Goal: Task Accomplishment & Management: Manage account settings

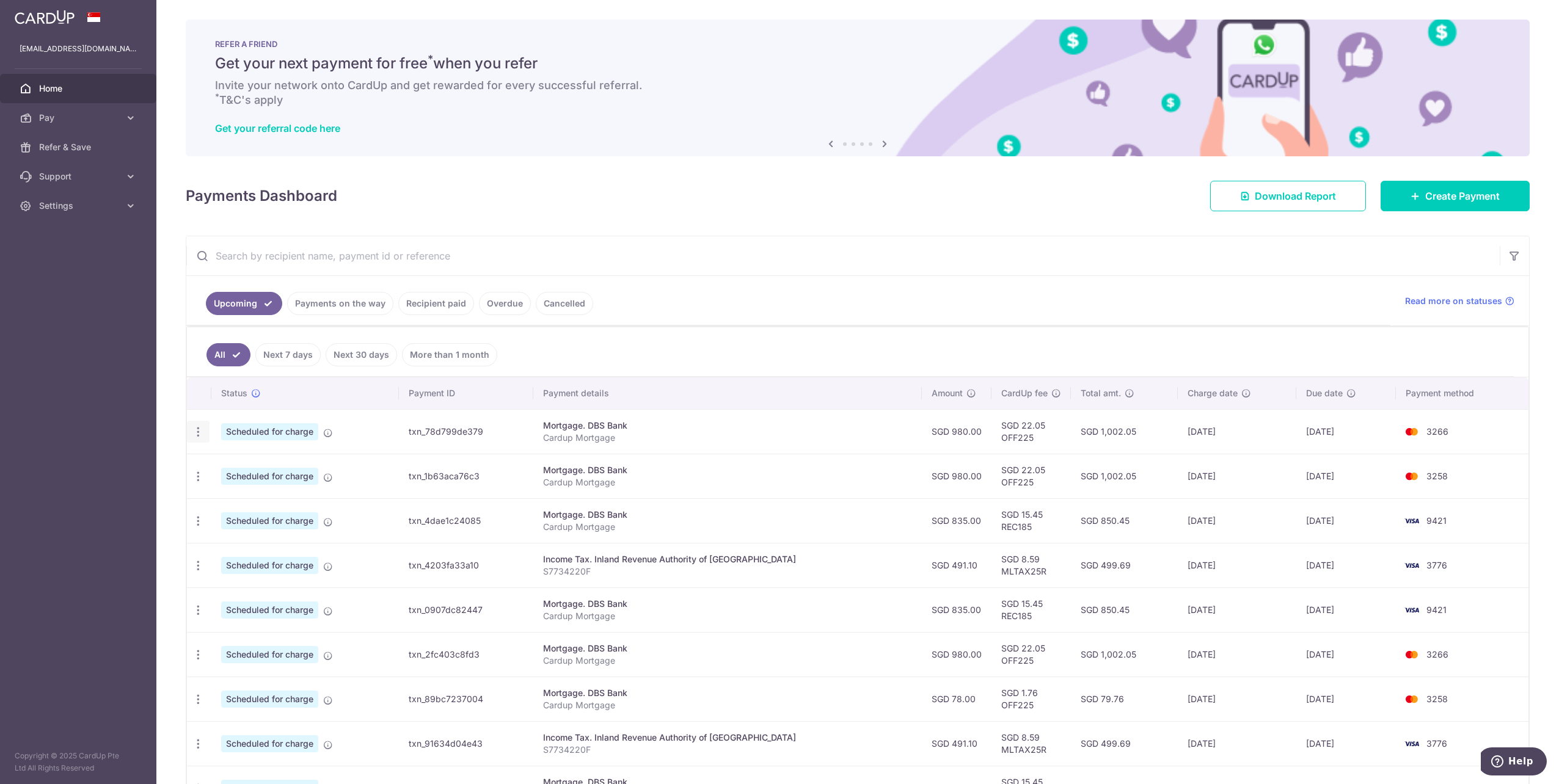
click at [199, 433] on icon "button" at bounding box center [198, 432] width 13 height 13
click at [248, 466] on span "Update payment" at bounding box center [263, 465] width 83 height 15
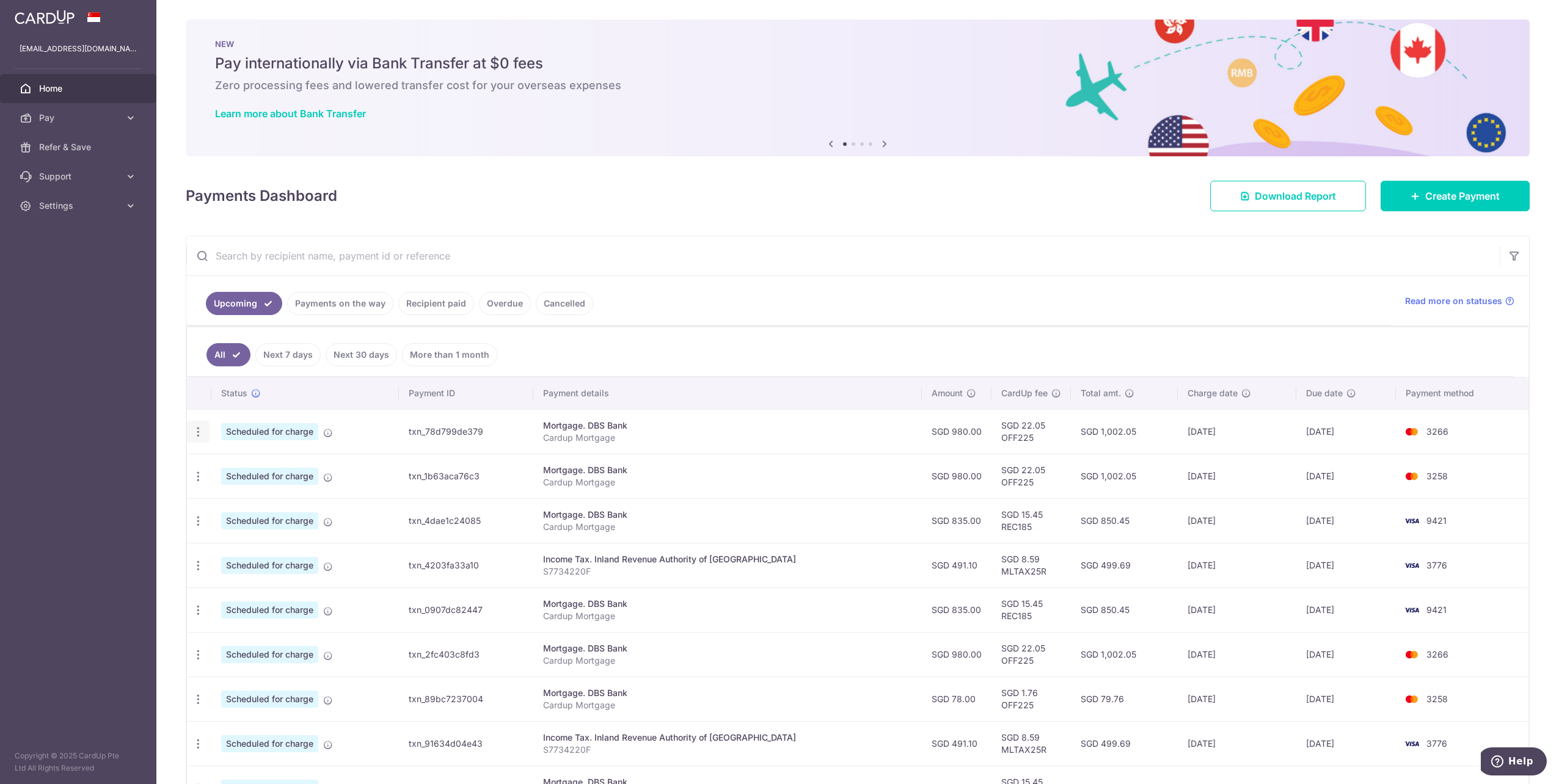
click at [198, 433] on icon "button" at bounding box center [198, 432] width 13 height 13
click at [245, 471] on span "Update payment" at bounding box center [263, 465] width 83 height 15
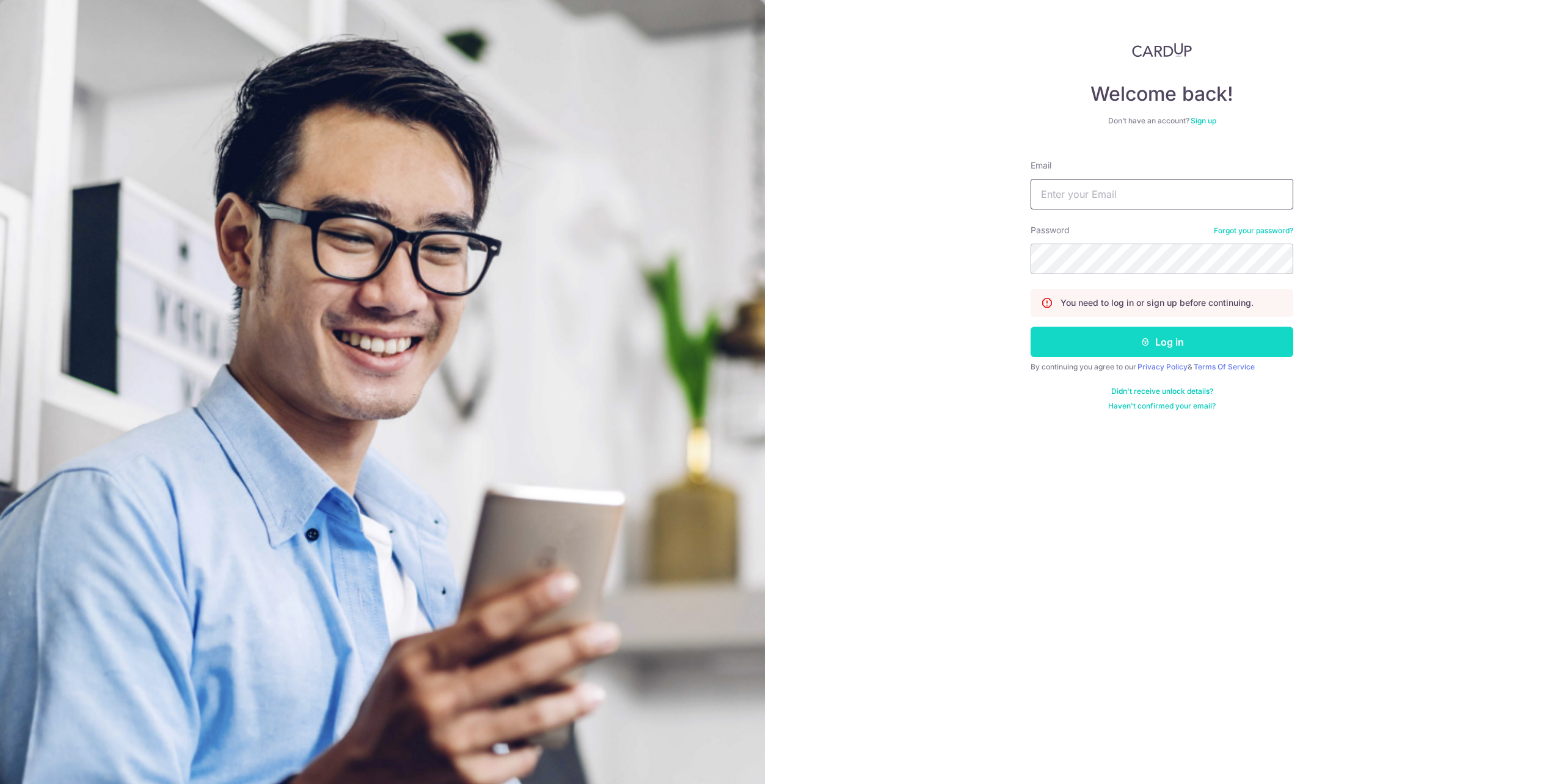
type input "Yam_TM@hotmail.com"
click at [1189, 342] on button "Log in" at bounding box center [1162, 342] width 263 height 31
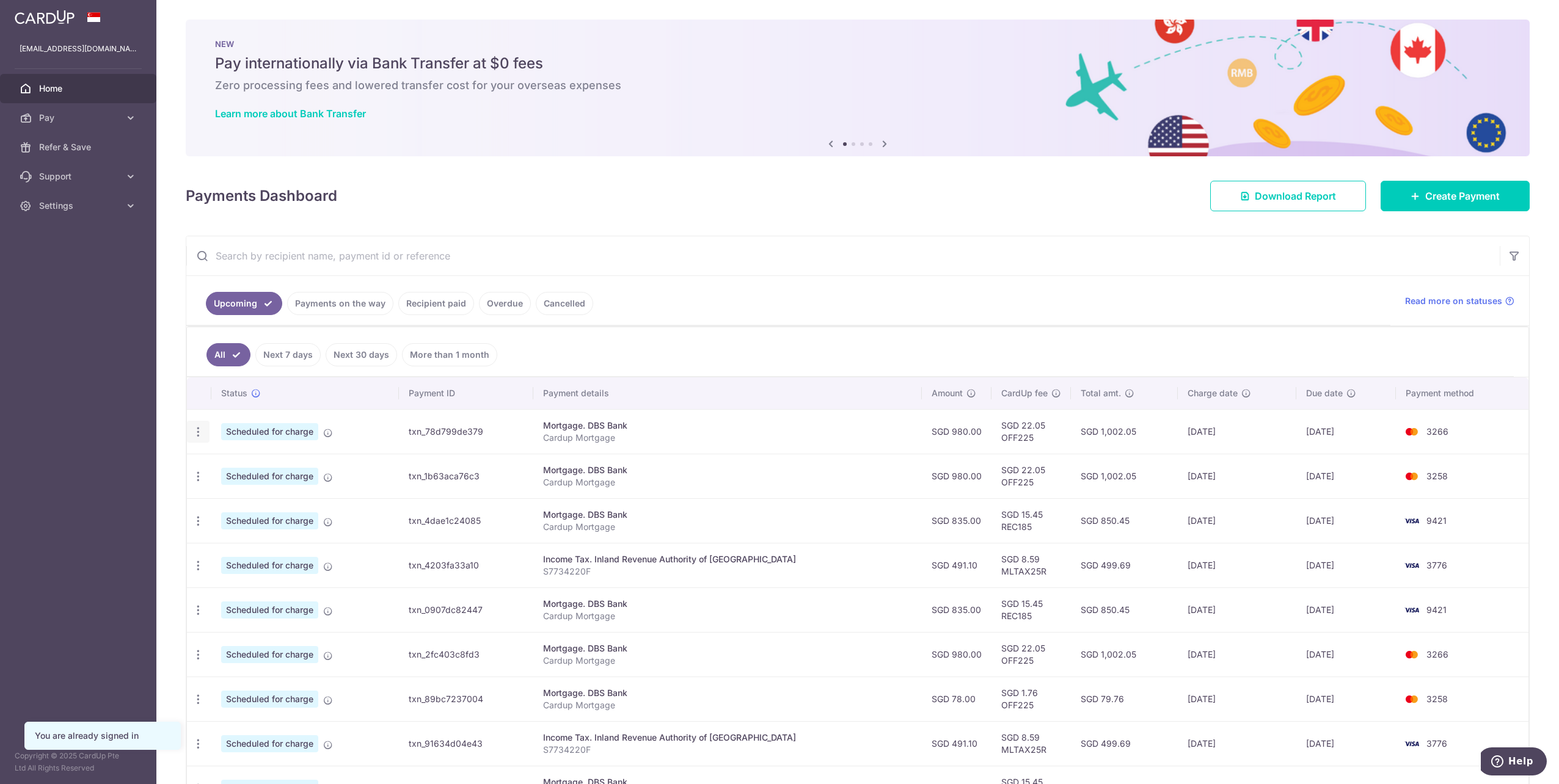
click at [197, 433] on icon "button" at bounding box center [198, 432] width 13 height 13
click at [267, 462] on span "Update payment" at bounding box center [263, 465] width 83 height 15
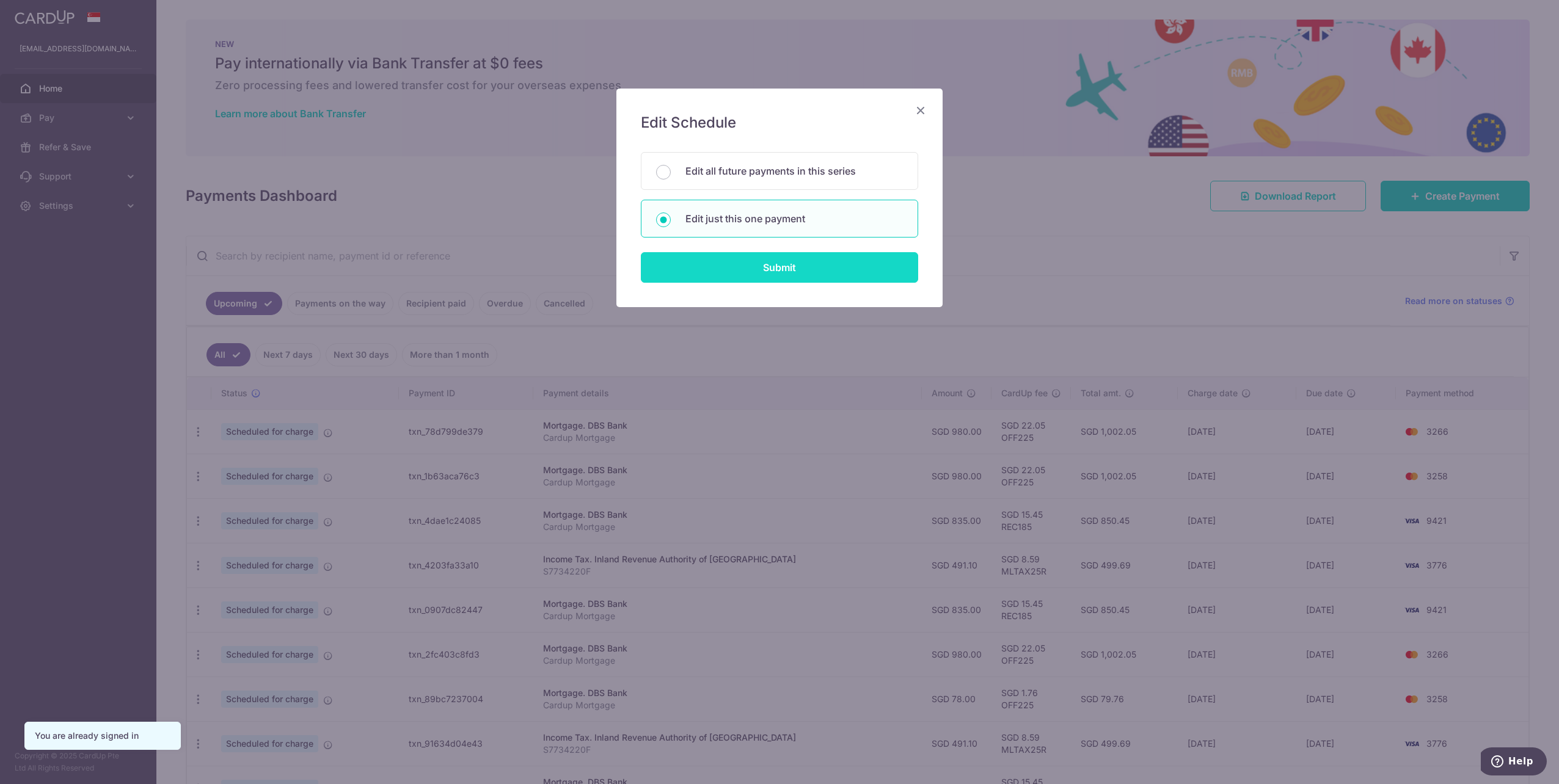
click at [768, 270] on input "Submit" at bounding box center [779, 267] width 278 height 31
radio input "true"
type input "980.00"
type input "[DATE]"
type input "Cardup Mortgage"
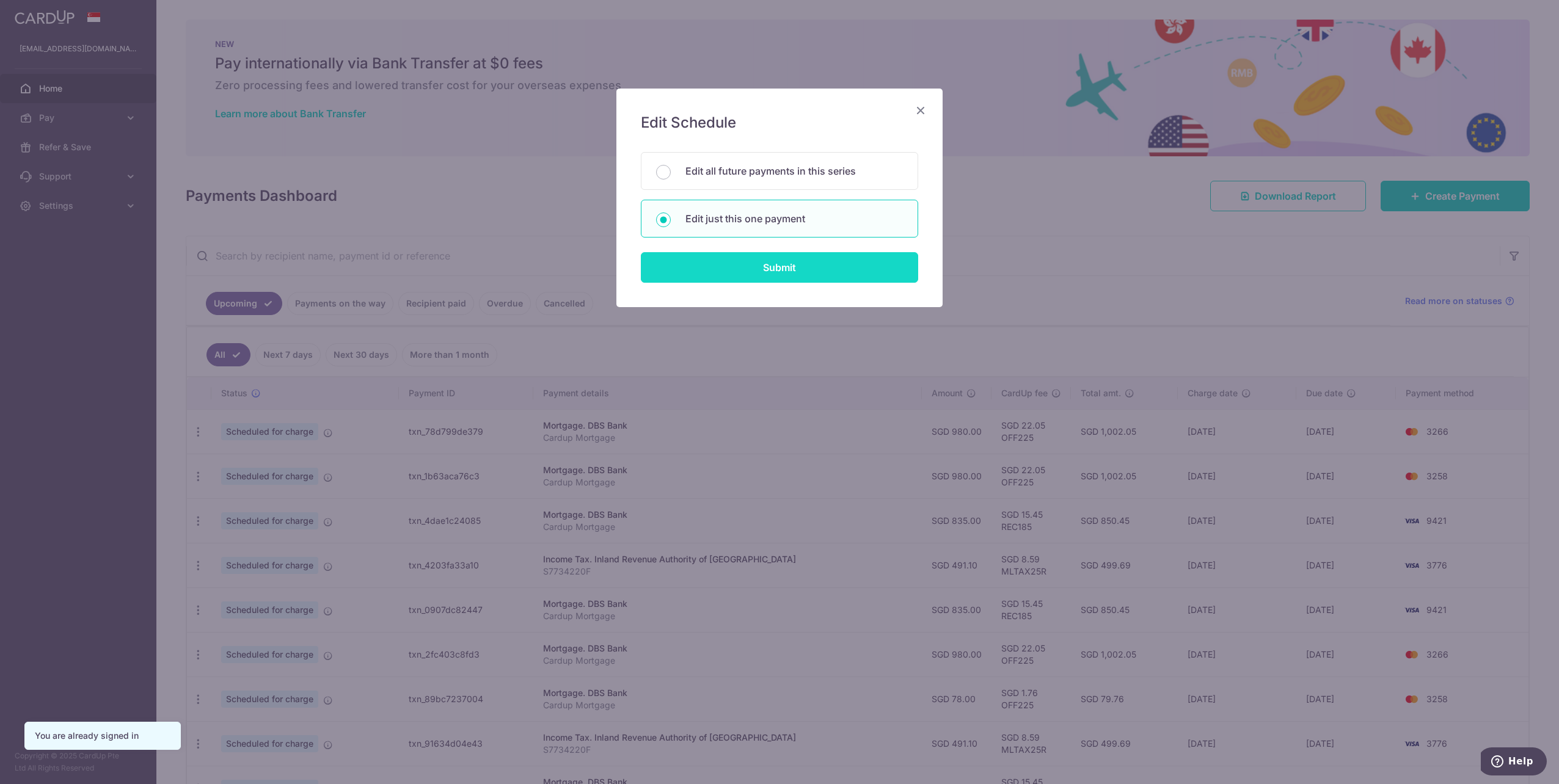
type input "OFF225"
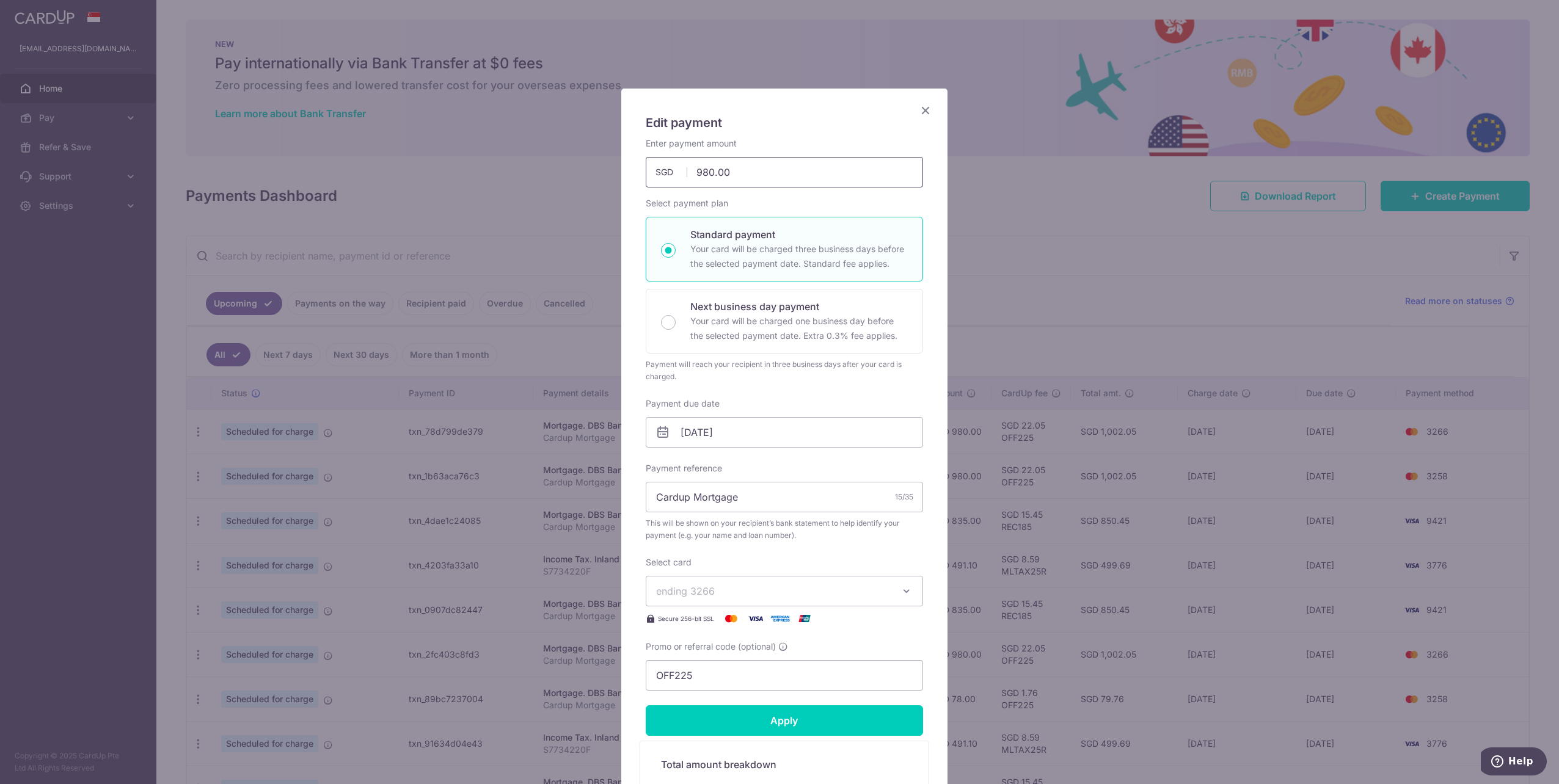
click at [815, 163] on input "980.00" at bounding box center [784, 172] width 278 height 31
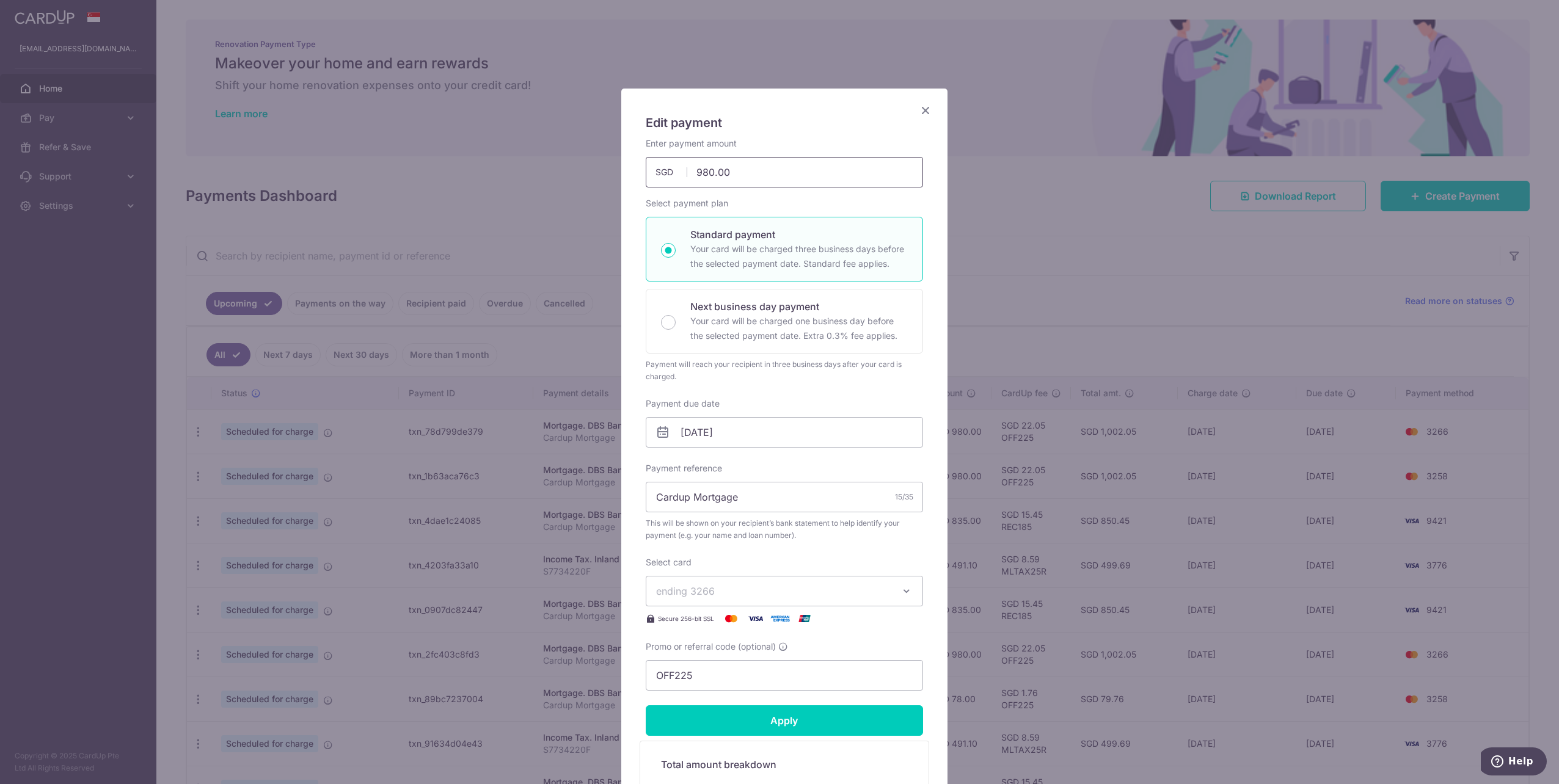
drag, startPoint x: 815, startPoint y: 163, endPoint x: 651, endPoint y: 144, distance: 165.1
click at [654, 145] on div "Enter payment amount 980.00 980.00 SGD To change the payment amount, please can…" at bounding box center [784, 163] width 278 height 50
type input "5"
type input "1"
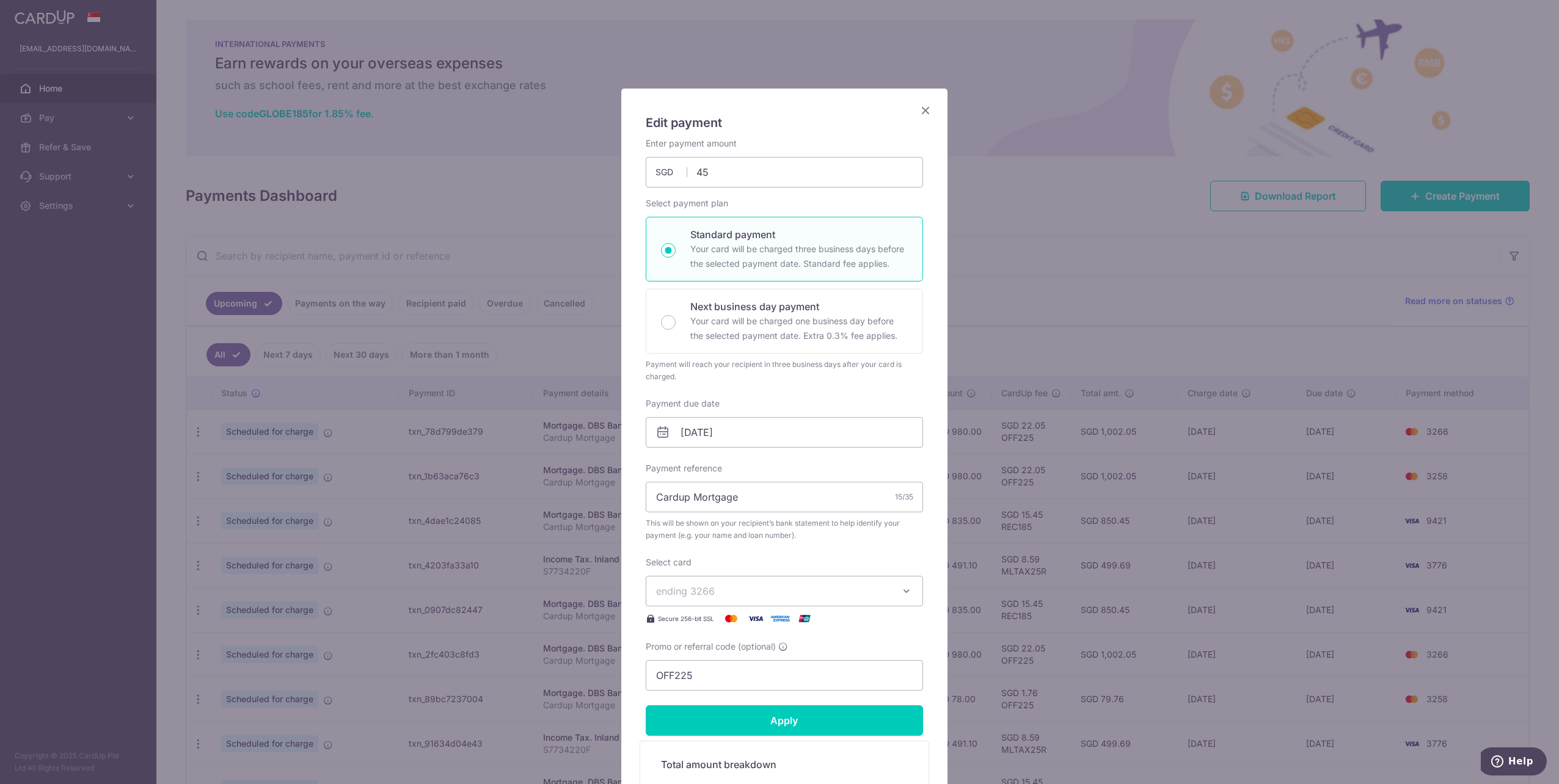
type input "45.00"
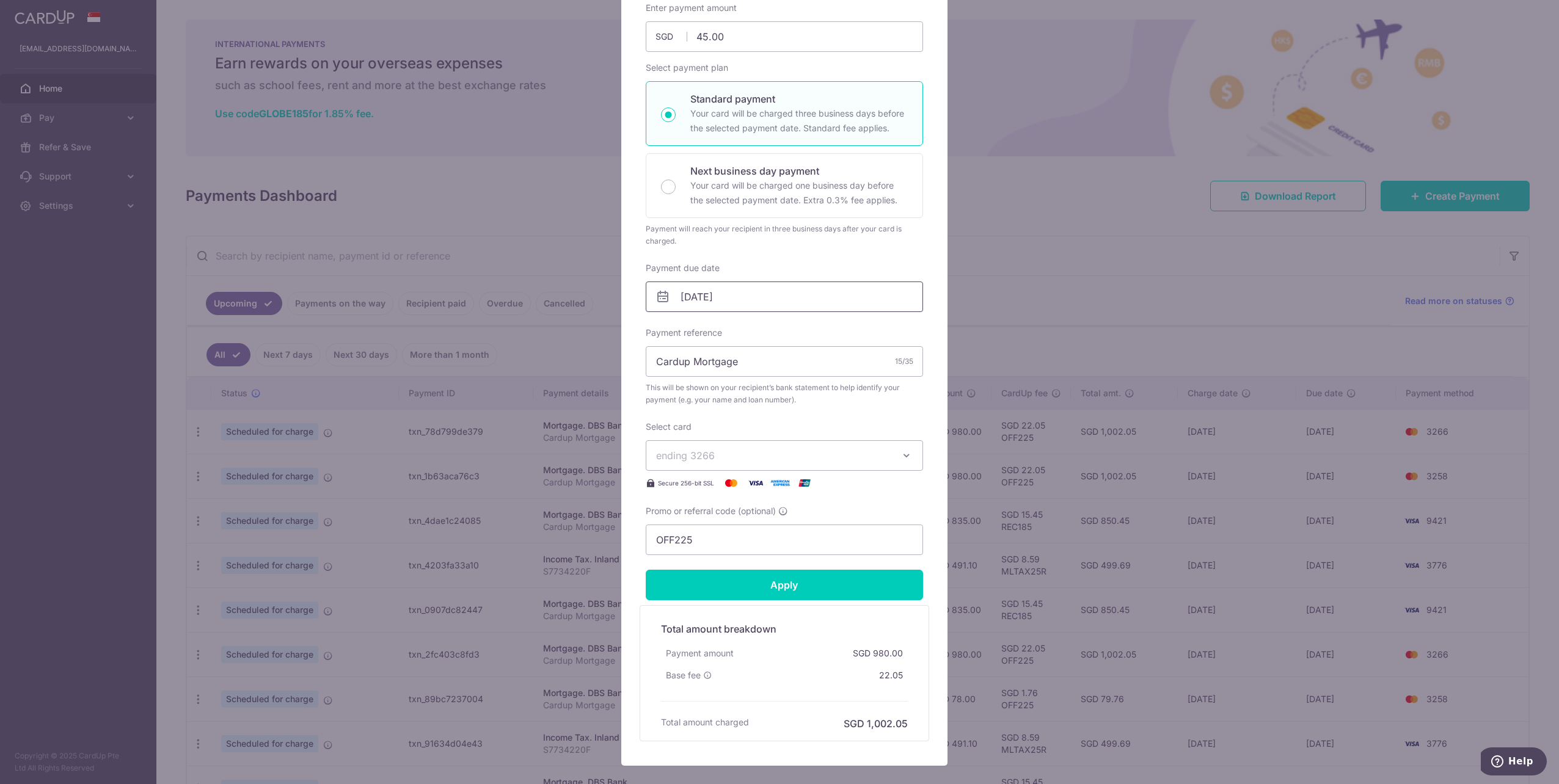
scroll to position [122, 0]
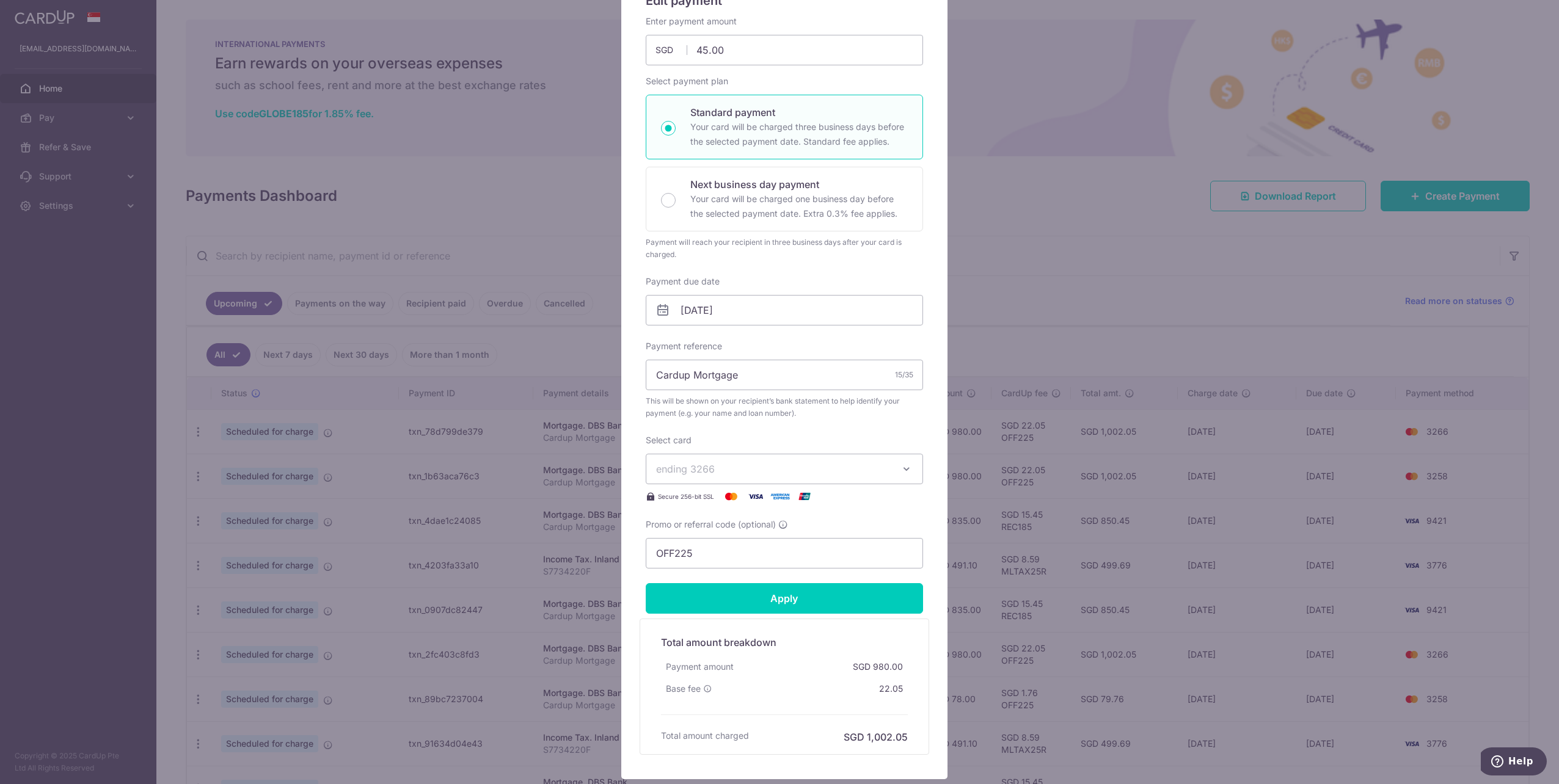
click at [768, 468] on span "ending 3266" at bounding box center [773, 468] width 235 height 15
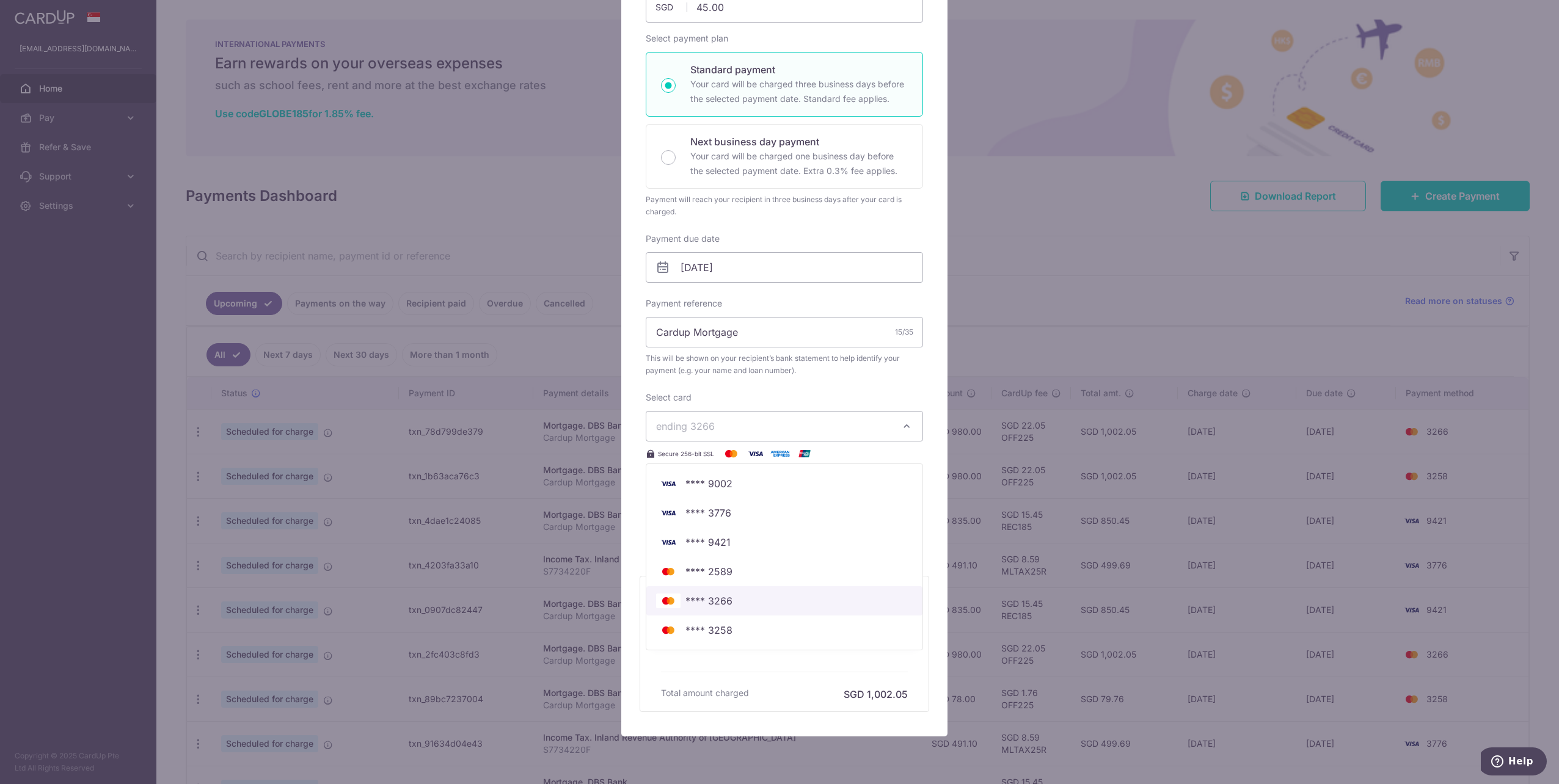
scroll to position [183, 0]
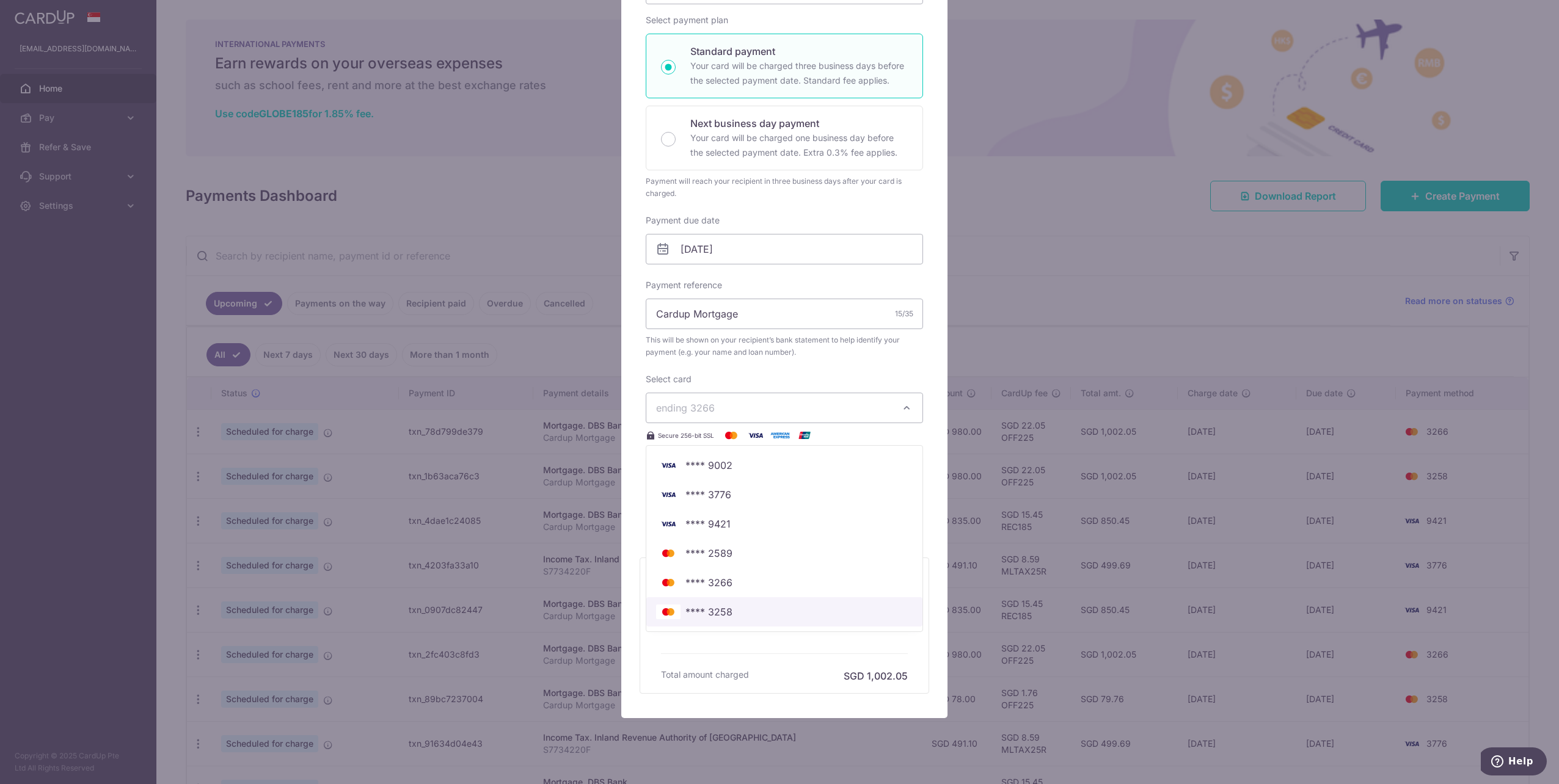
click at [710, 615] on span "**** 3258" at bounding box center [710, 611] width 47 height 15
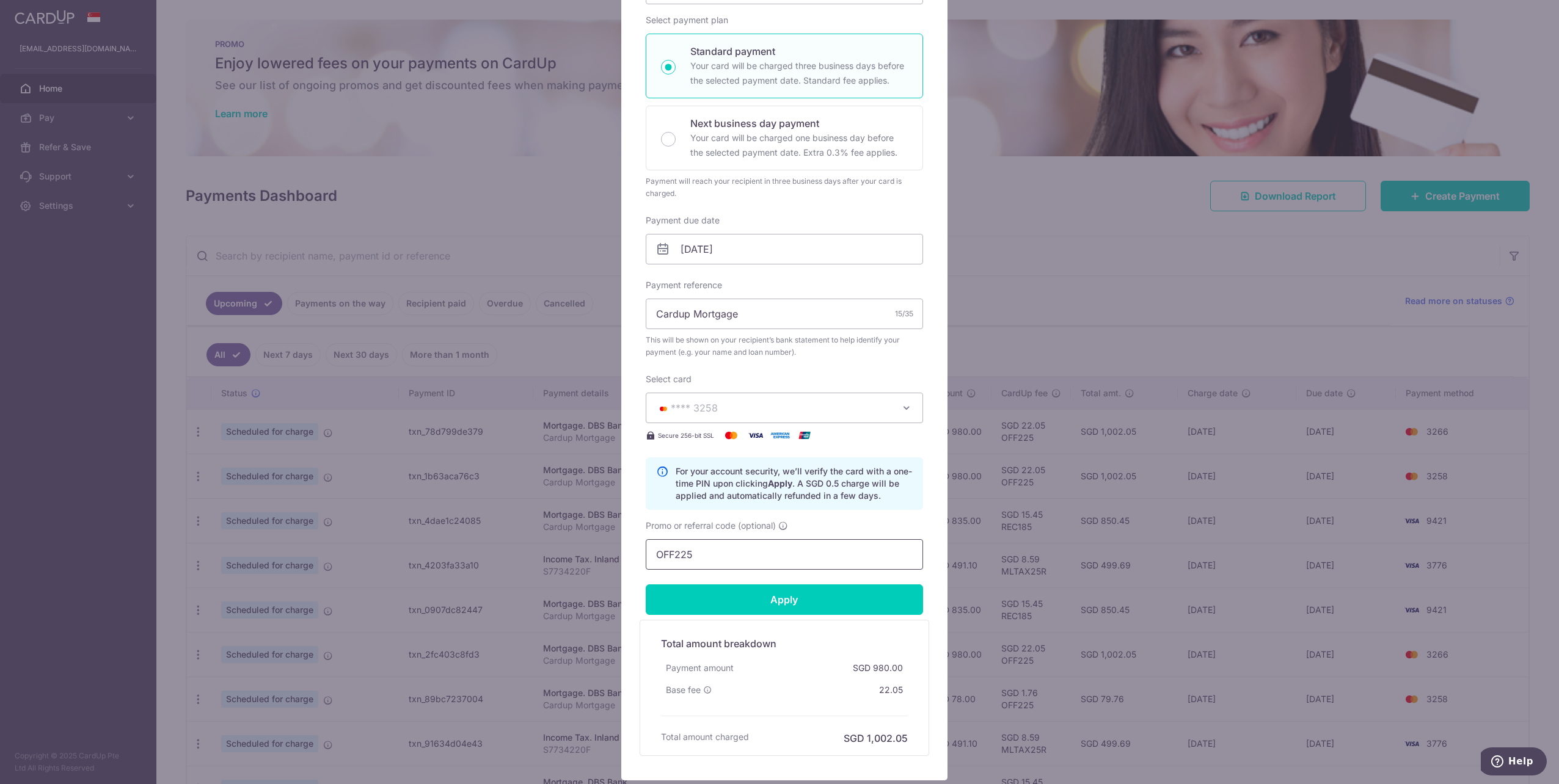
drag, startPoint x: 703, startPoint y: 556, endPoint x: 588, endPoint y: 503, distance: 126.6
click at [601, 513] on div "Edit payment By clicking apply, you will make changes to all payments to DBS Ba…" at bounding box center [779, 392] width 1559 height 784
click at [804, 595] on input "Apply" at bounding box center [784, 600] width 278 height 31
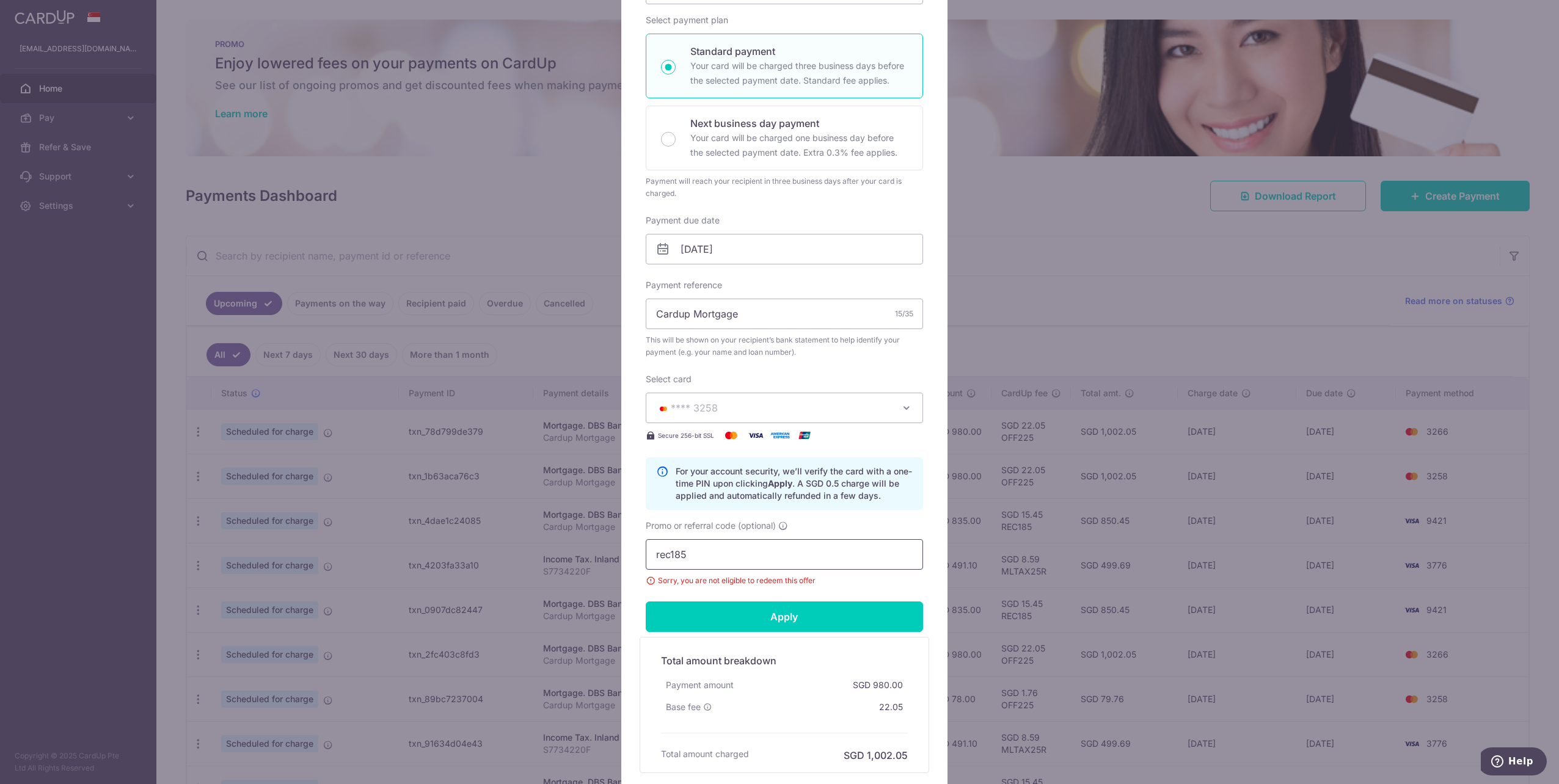
click at [723, 559] on input "rec185" at bounding box center [784, 555] width 278 height 31
drag, startPoint x: 723, startPoint y: 559, endPoint x: 546, endPoint y: 546, distance: 177.5
click at [546, 546] on div "Edit payment By clicking apply, you will make changes to all payments to DBS Ba…" at bounding box center [779, 392] width 1559 height 784
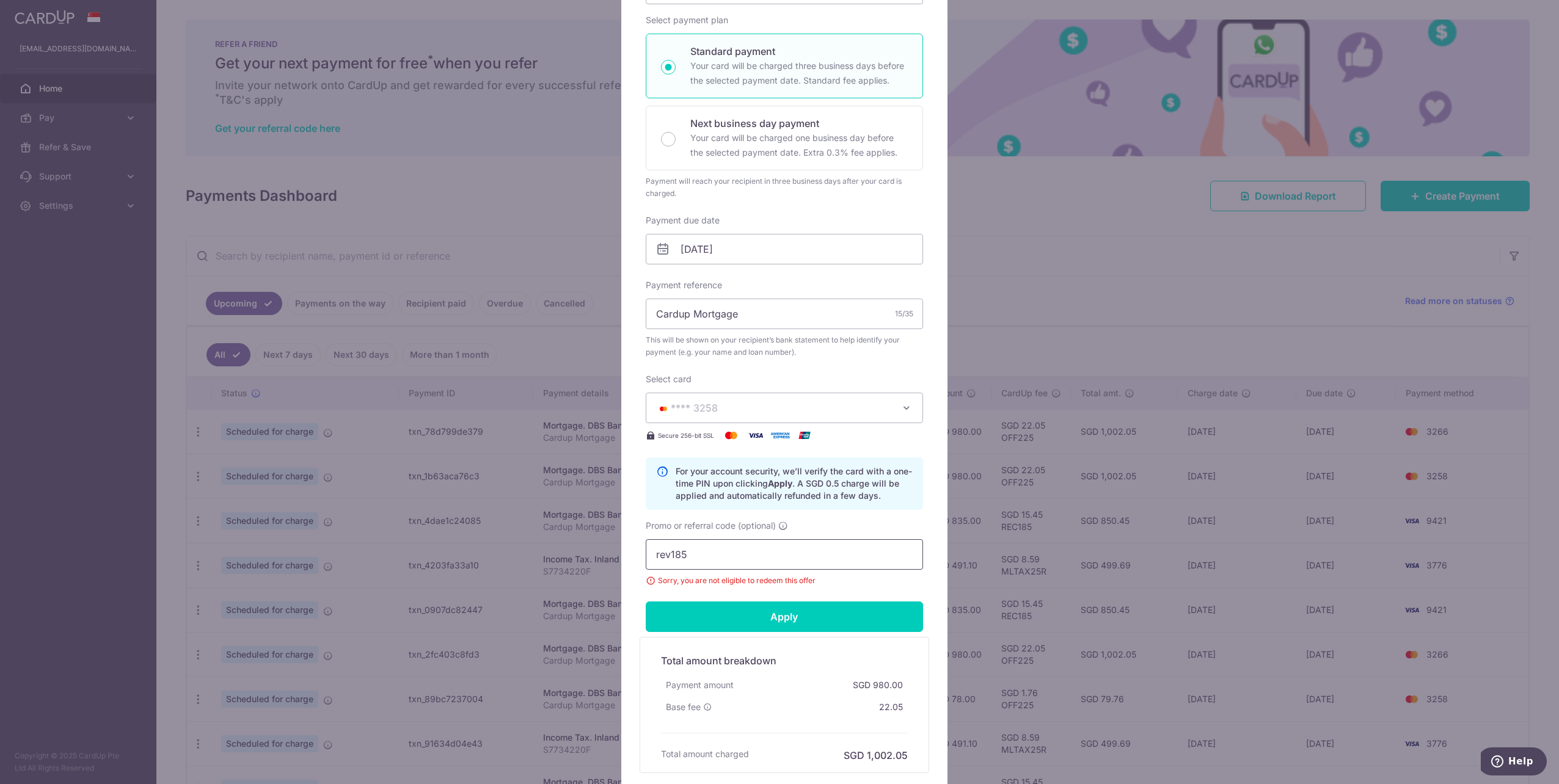
type input "rev185"
click at [808, 618] on input "Apply" at bounding box center [784, 617] width 278 height 31
drag, startPoint x: 747, startPoint y: 546, endPoint x: 529, endPoint y: 475, distance: 229.3
click at [600, 506] on div "Edit payment By clicking apply, you will make changes to all payments to DBS Ba…" at bounding box center [779, 392] width 1559 height 784
click at [848, 397] on button "**** 3258" at bounding box center [784, 408] width 278 height 31
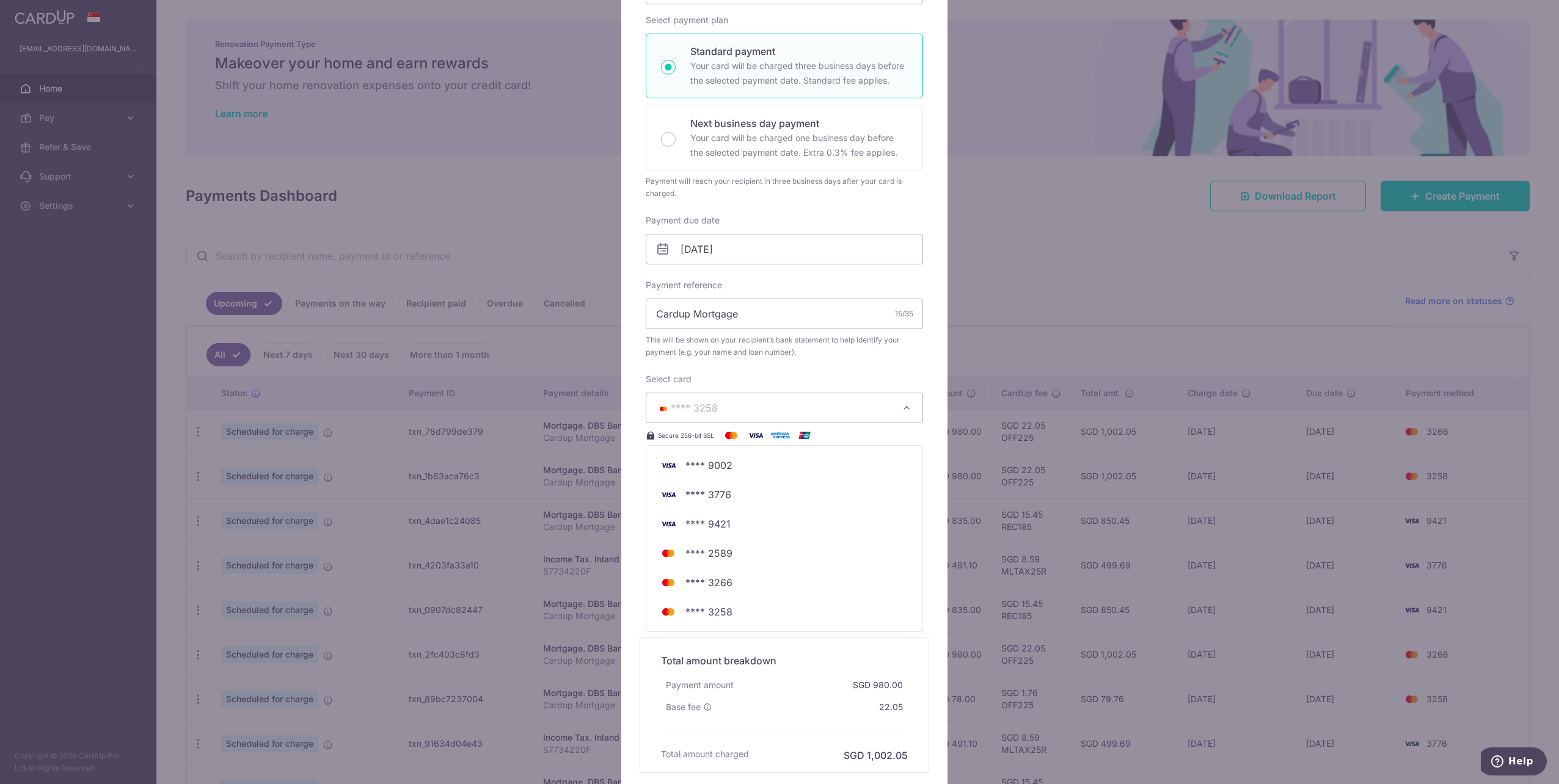
drag, startPoint x: 816, startPoint y: 337, endPoint x: 707, endPoint y: 421, distance: 137.6
click at [707, 421] on button "**** 3258" at bounding box center [784, 408] width 278 height 31
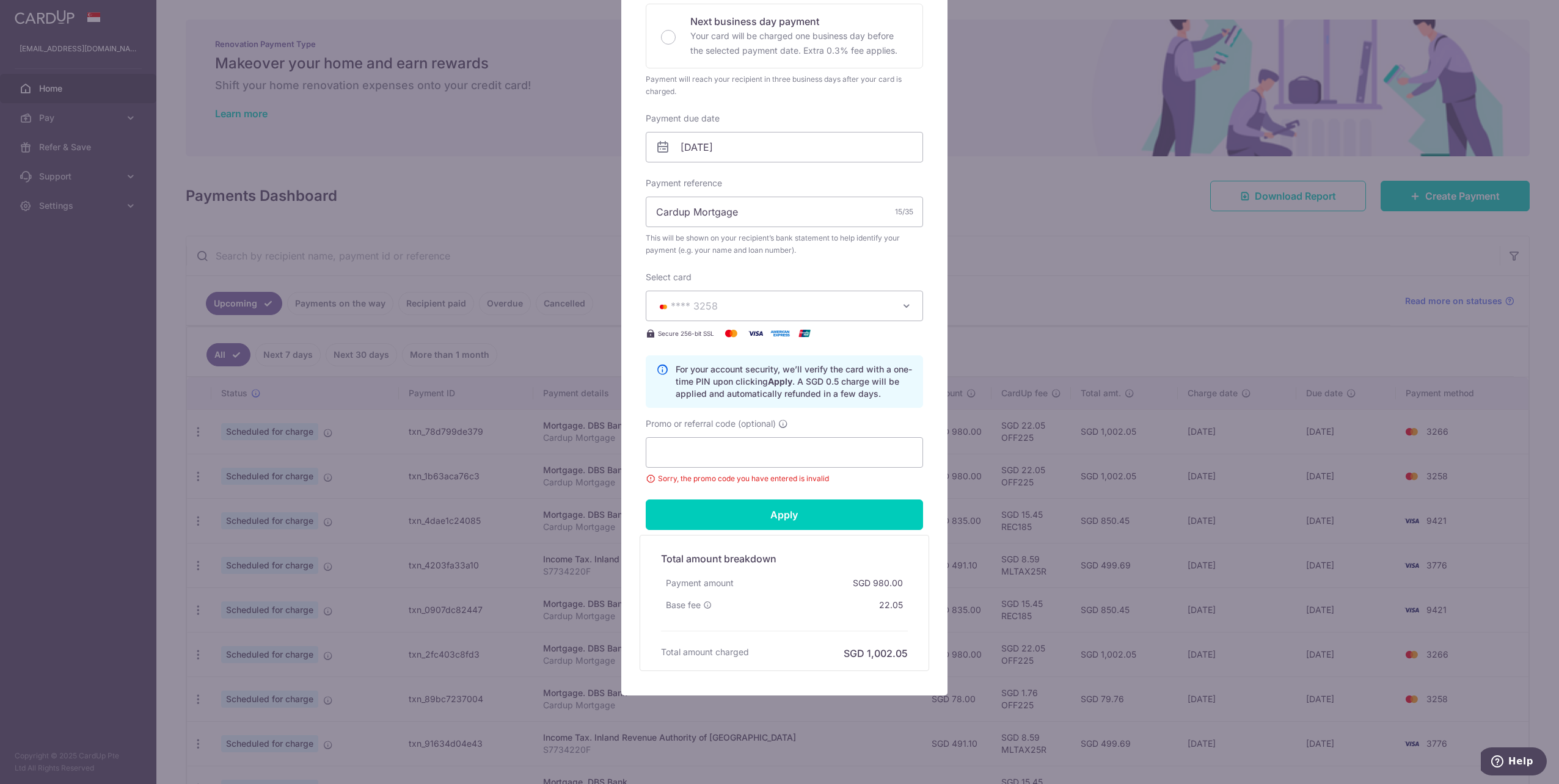
scroll to position [41, 0]
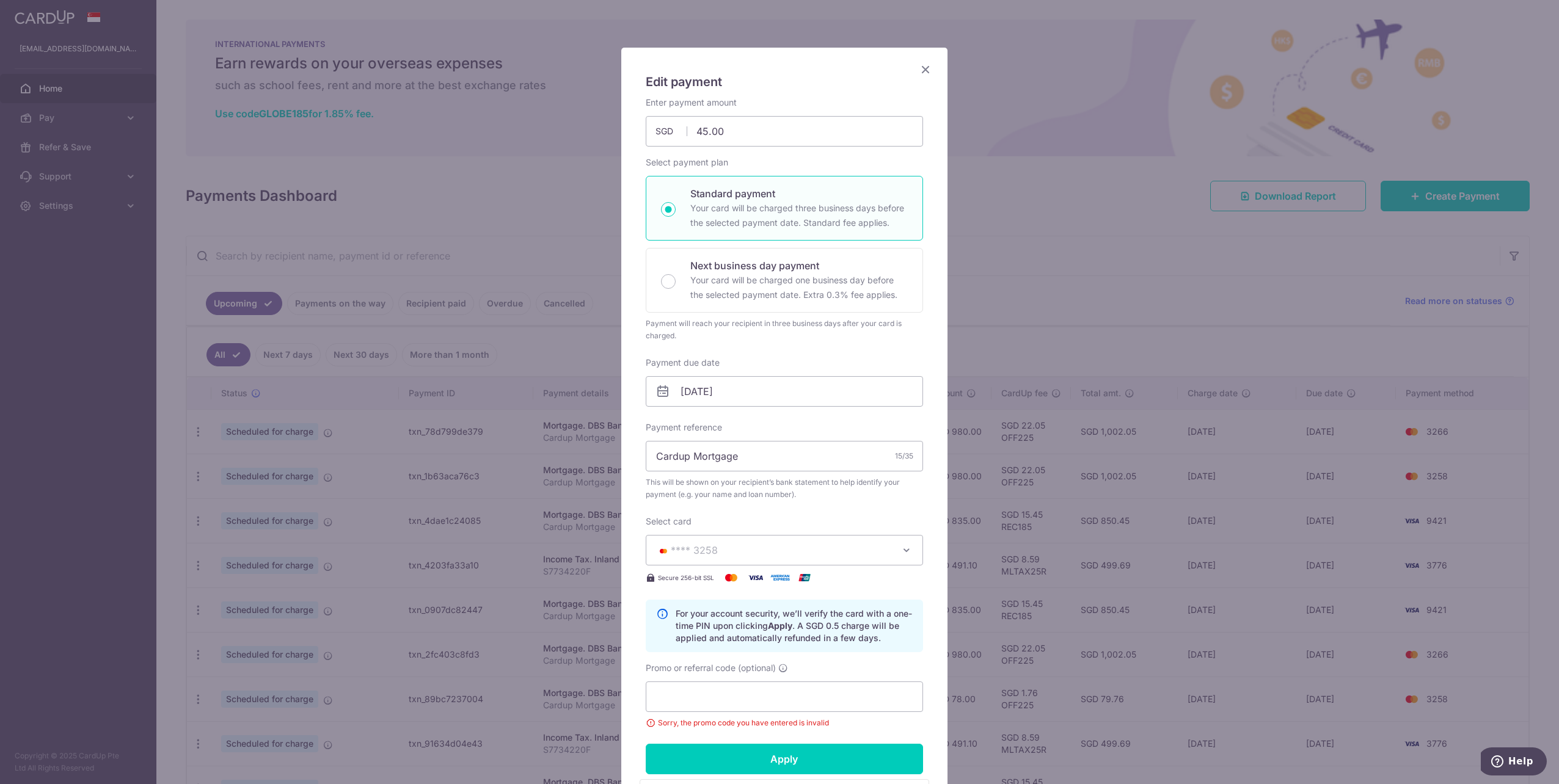
click at [924, 68] on icon "Close" at bounding box center [925, 70] width 15 height 15
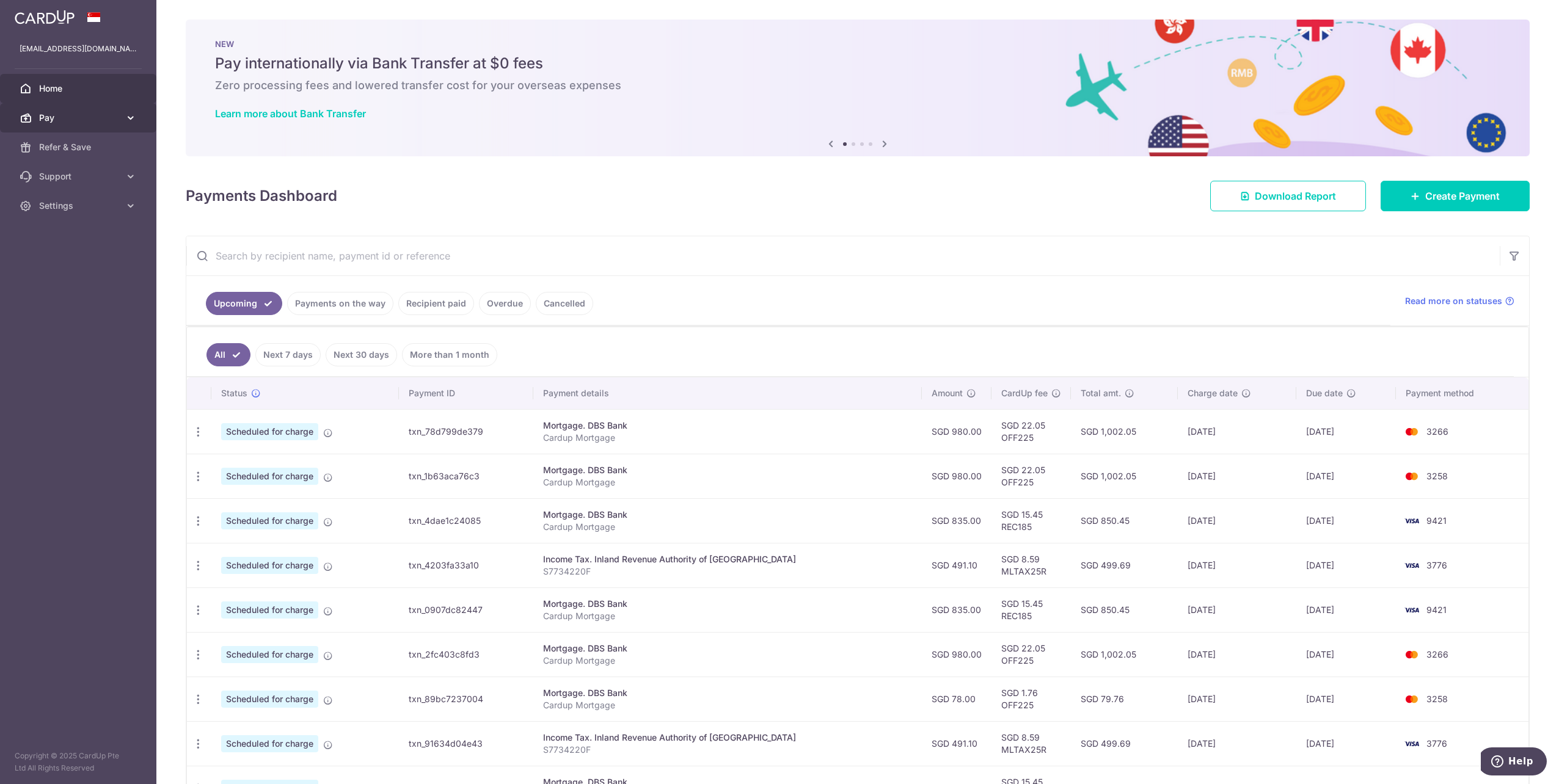
click at [66, 119] on span "Pay" at bounding box center [79, 118] width 80 height 12
click at [72, 211] on span "Cards" at bounding box center [79, 206] width 80 height 12
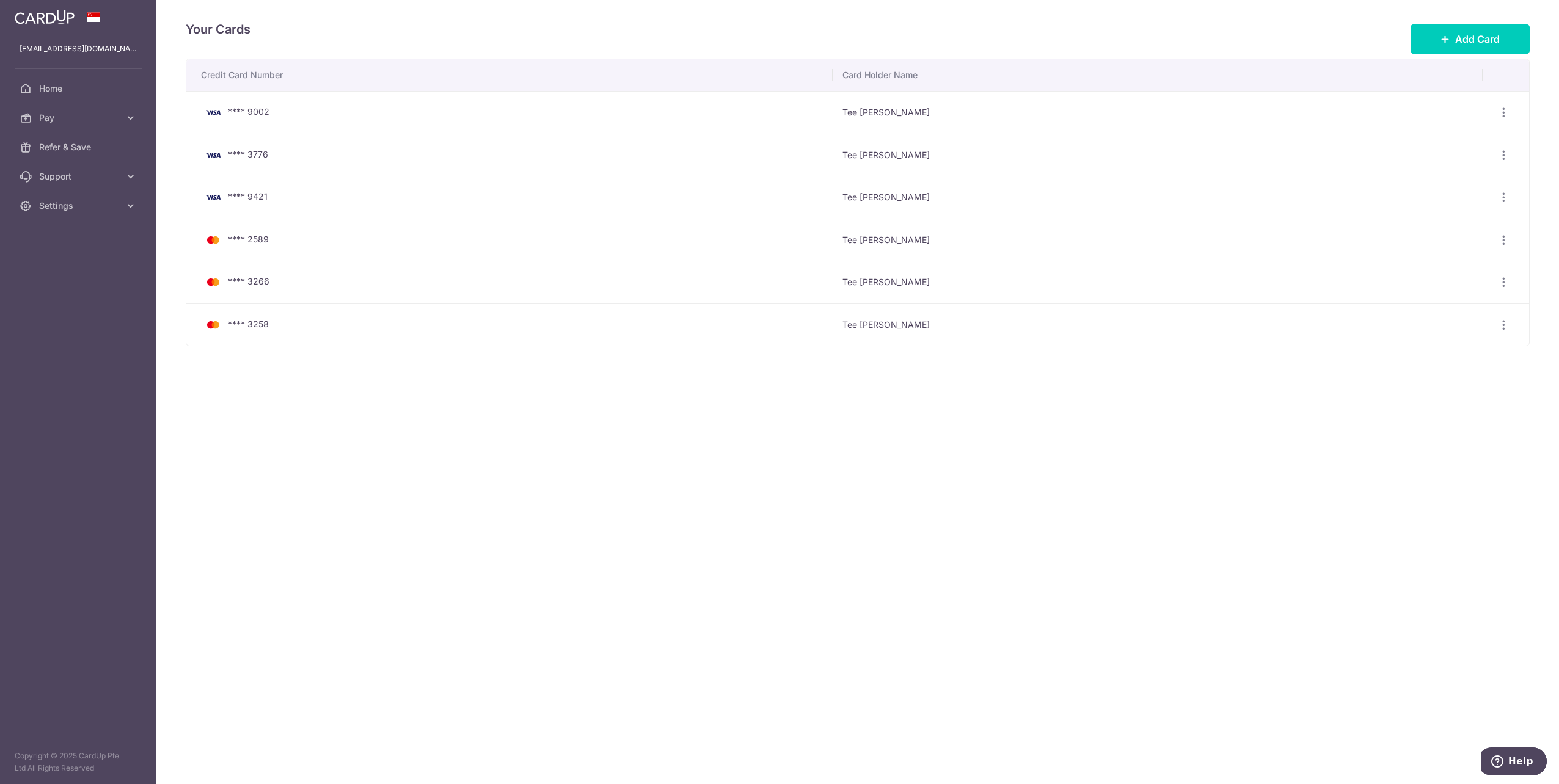
click at [260, 324] on span "**** 3258" at bounding box center [248, 324] width 41 height 11
copy span "3258"
click at [253, 239] on span "**** 2589" at bounding box center [248, 239] width 41 height 11
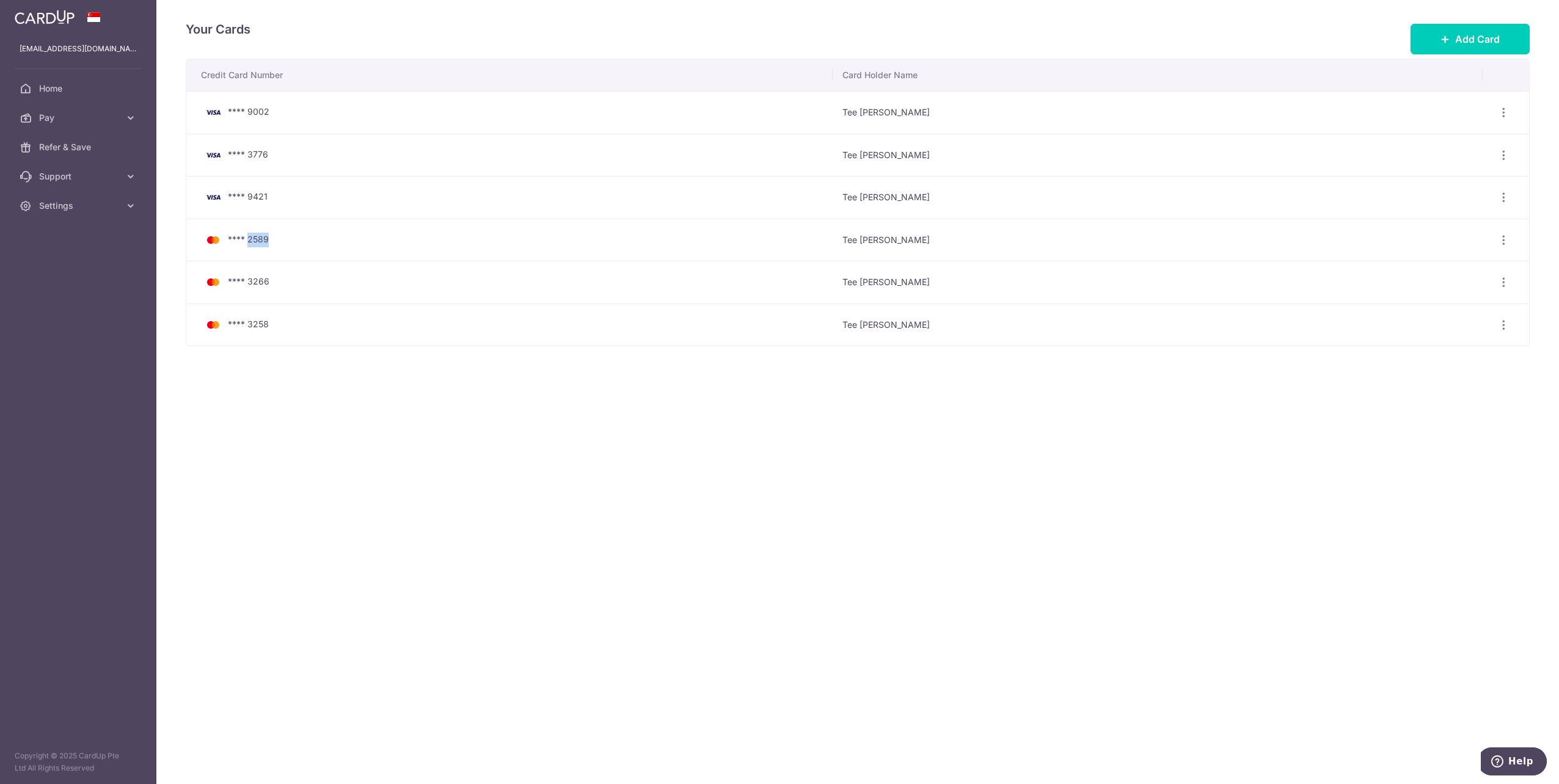
copy span "2589"
click at [823, 232] on div "**** 2589" at bounding box center [512, 239] width 622 height 15
click at [1502, 243] on icon "button" at bounding box center [1504, 240] width 13 height 13
click at [1455, 305] on span "Delete" at bounding box center [1463, 303] width 83 height 15
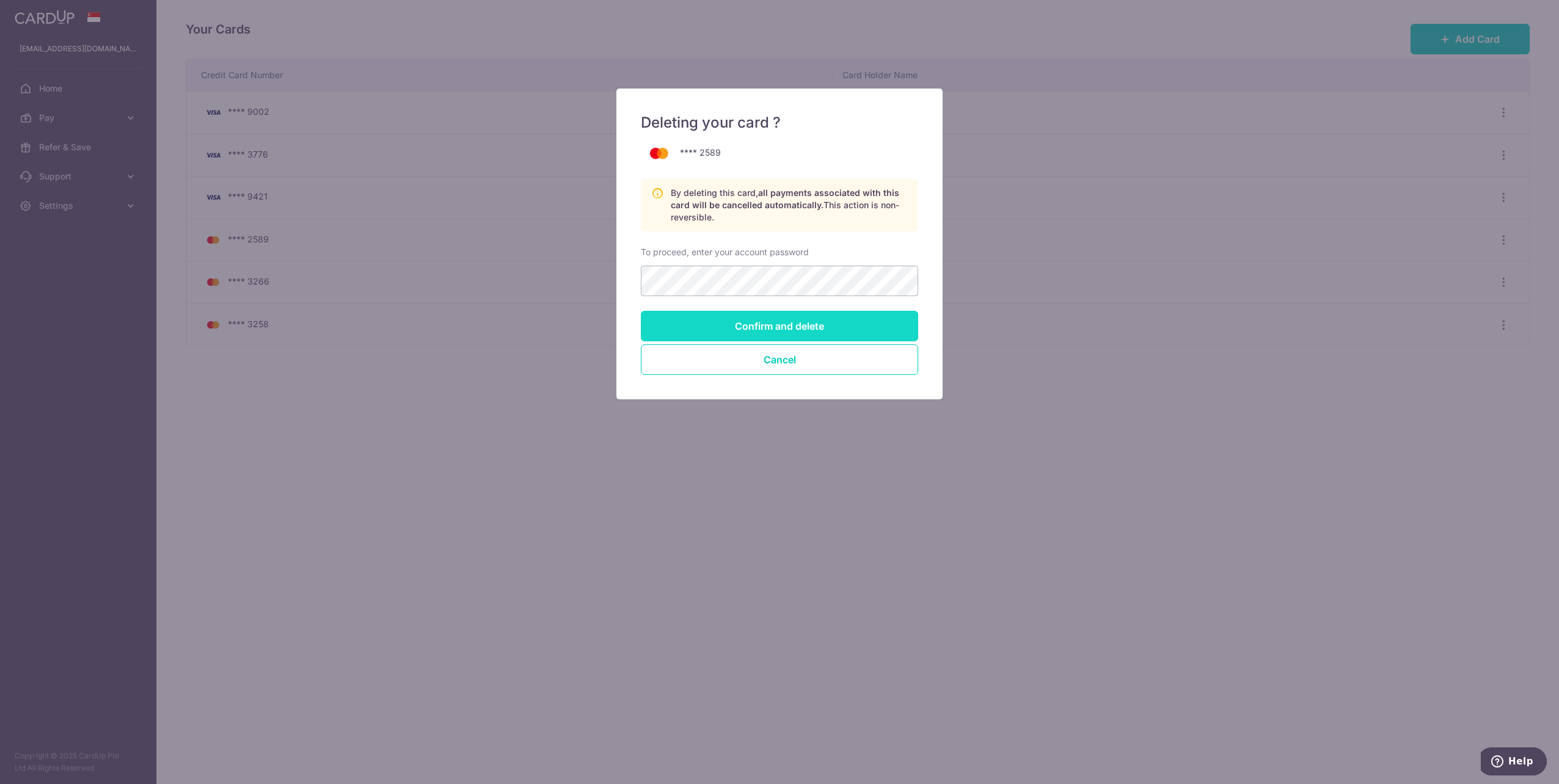
click at [803, 321] on input "Confirm and delete" at bounding box center [779, 326] width 278 height 31
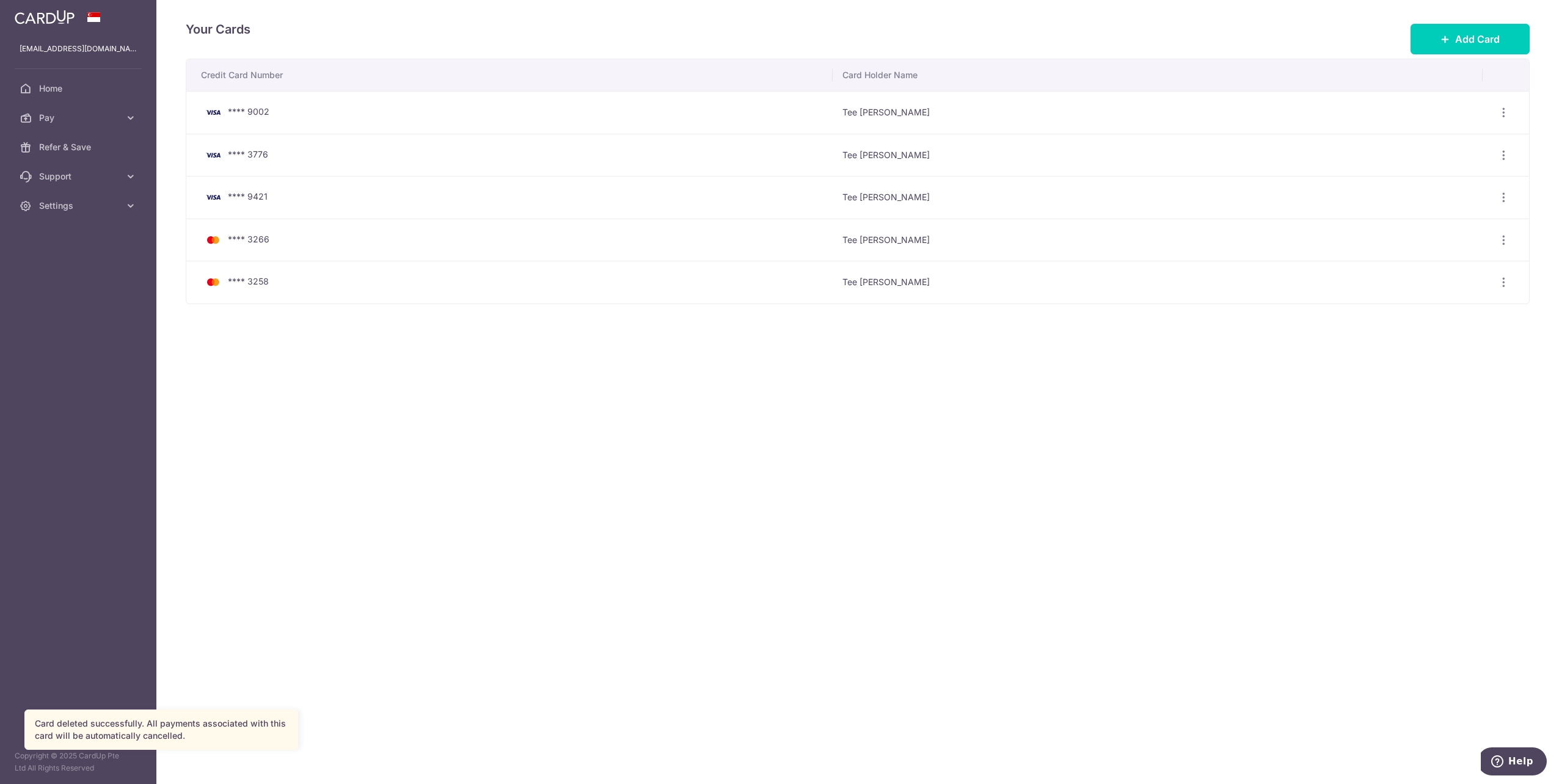
click at [515, 527] on div "Your Cards Add Card Credit Card Number Card Holder Name **** 9002 Tee [PERSON_N…" at bounding box center [858, 392] width 1403 height 784
click at [60, 114] on span "Pay" at bounding box center [79, 118] width 80 height 12
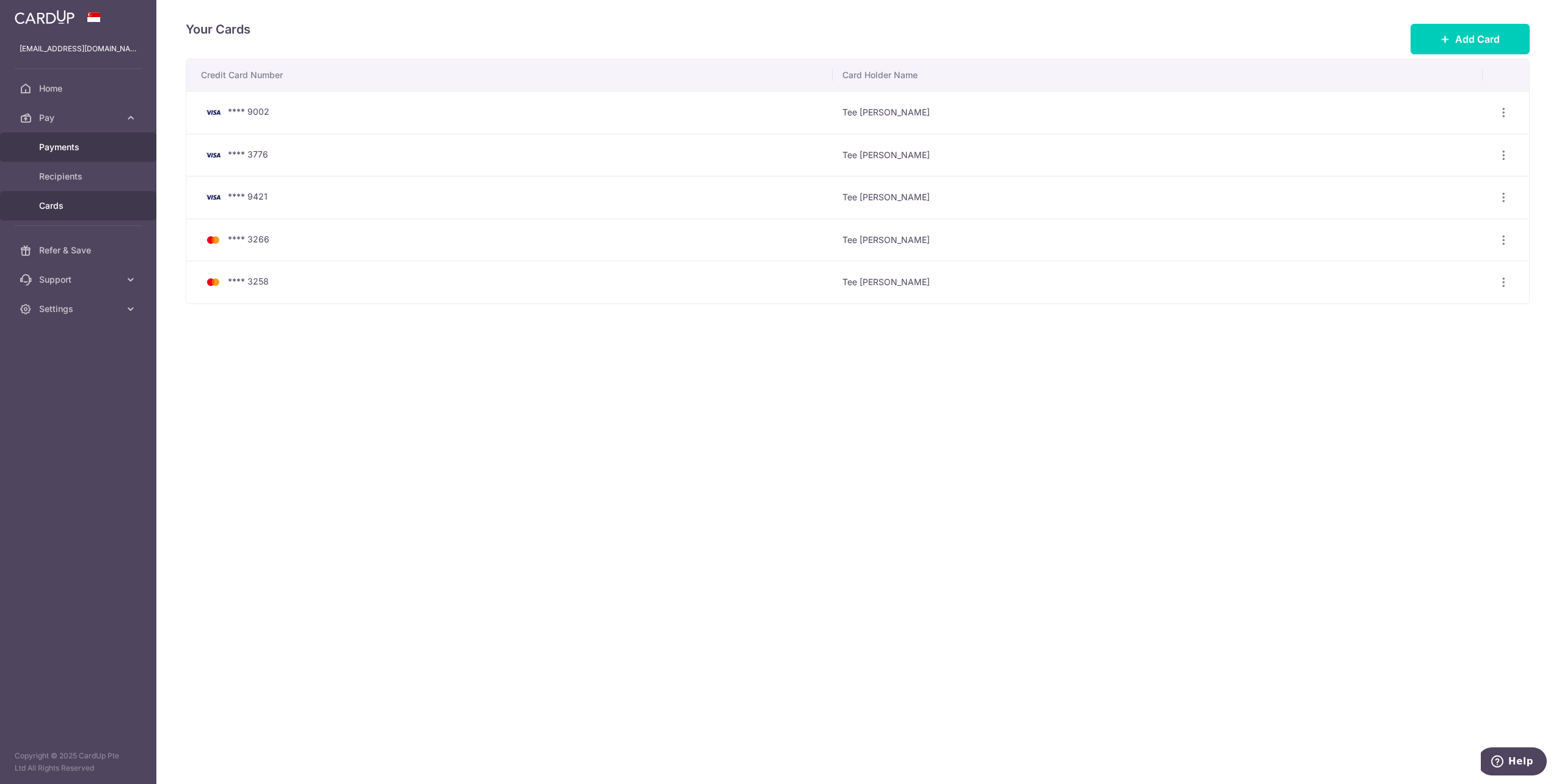
click at [69, 138] on link "Payments" at bounding box center [78, 147] width 157 height 29
click at [60, 83] on span "Home" at bounding box center [79, 89] width 80 height 12
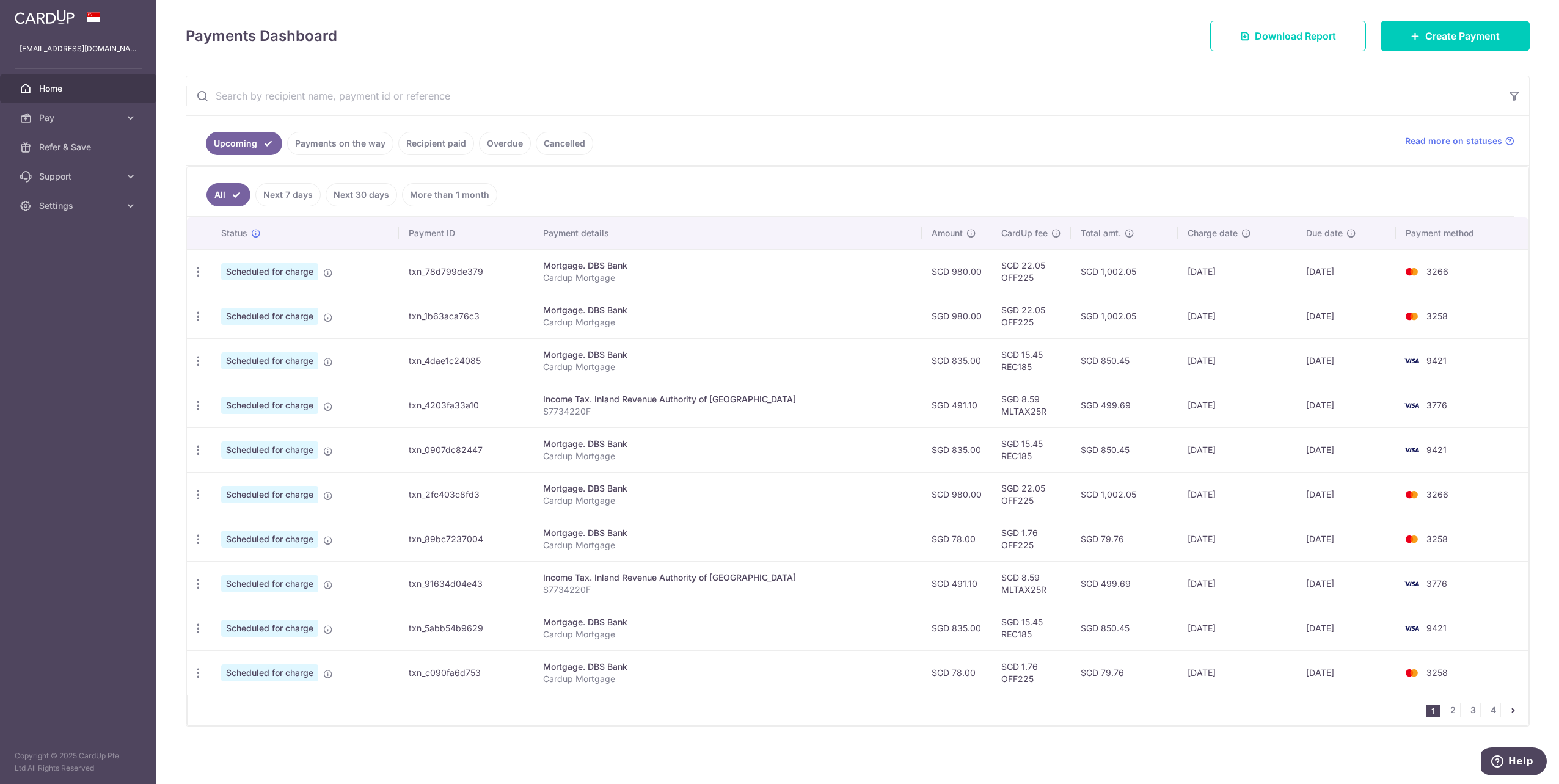
scroll to position [160, 0]
click at [1450, 711] on link "2" at bounding box center [1453, 710] width 15 height 15
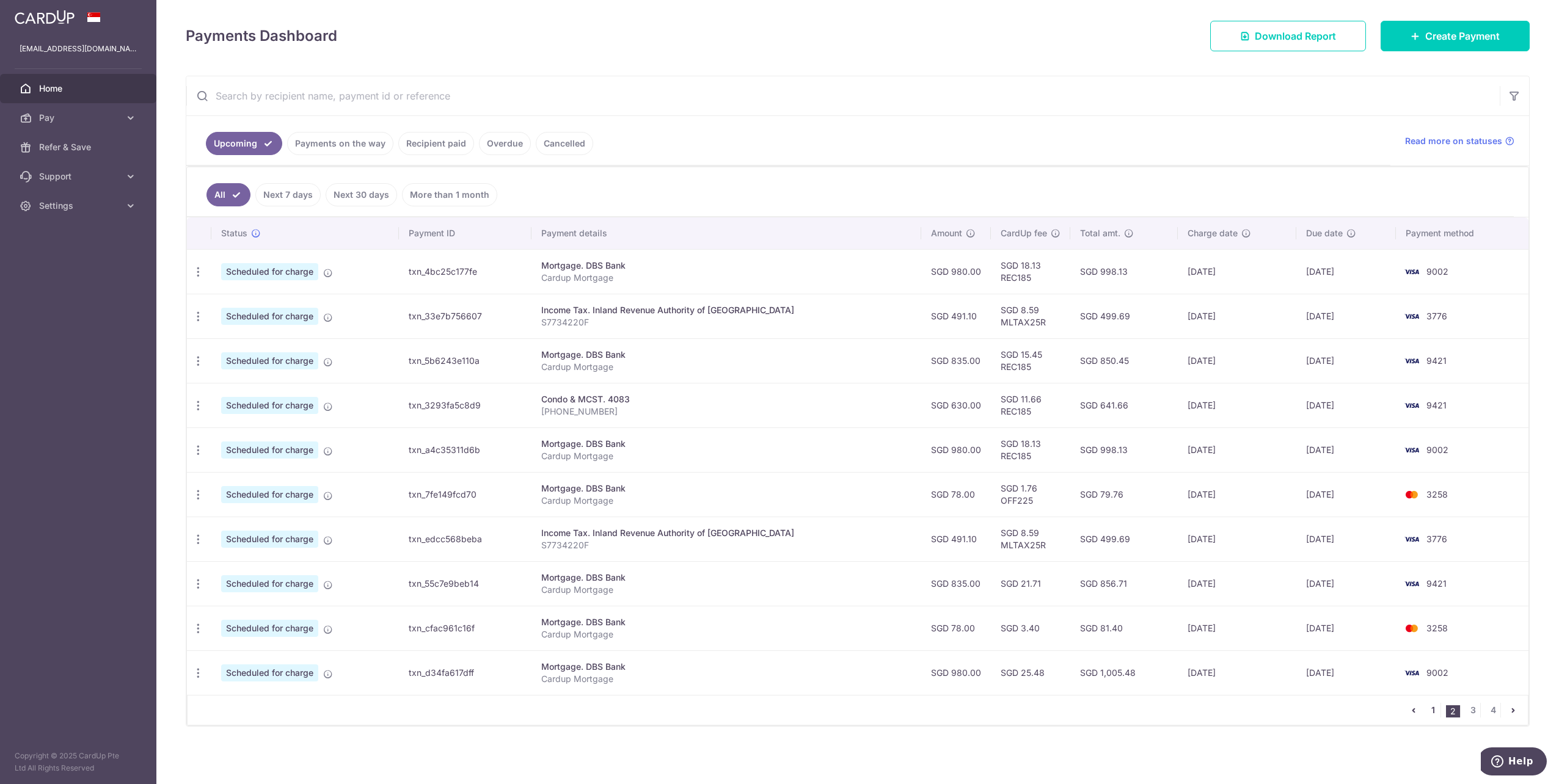
click at [1428, 708] on link "1" at bounding box center [1433, 710] width 15 height 15
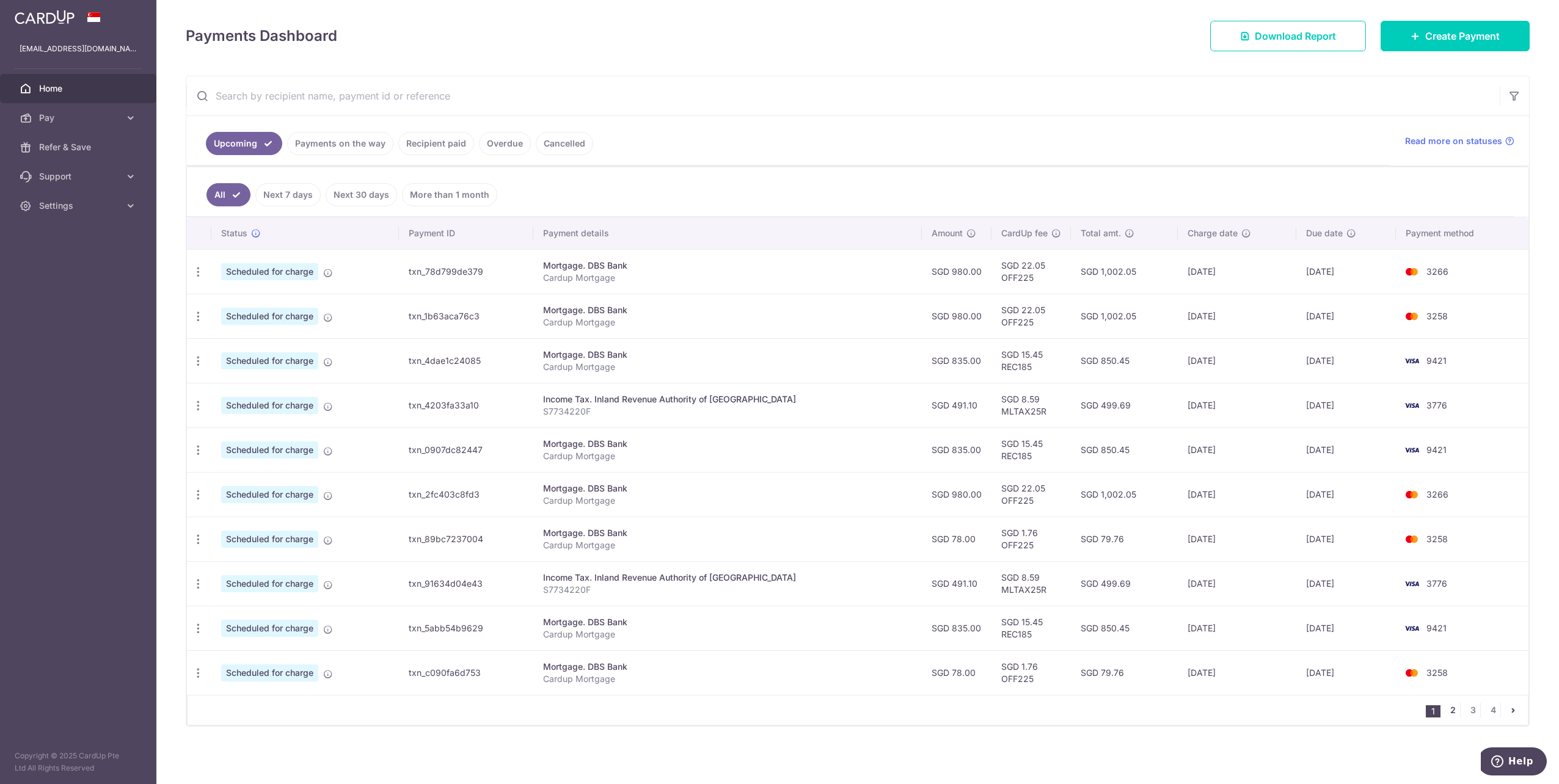
click at [1449, 716] on link "2" at bounding box center [1453, 710] width 15 height 15
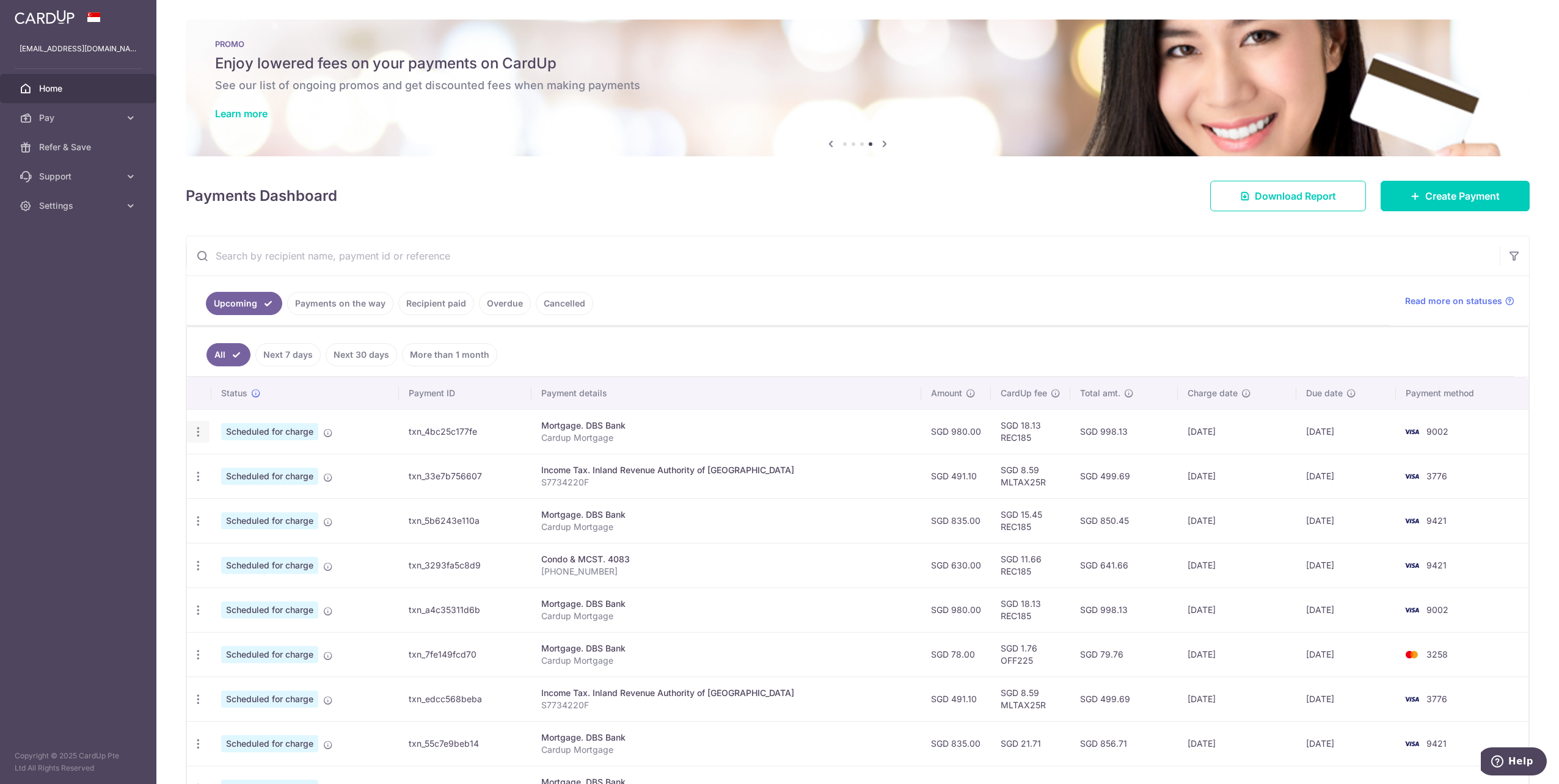
click at [203, 432] on icon "button" at bounding box center [198, 432] width 13 height 13
click at [260, 464] on span "Update payment" at bounding box center [263, 465] width 83 height 15
radio input "true"
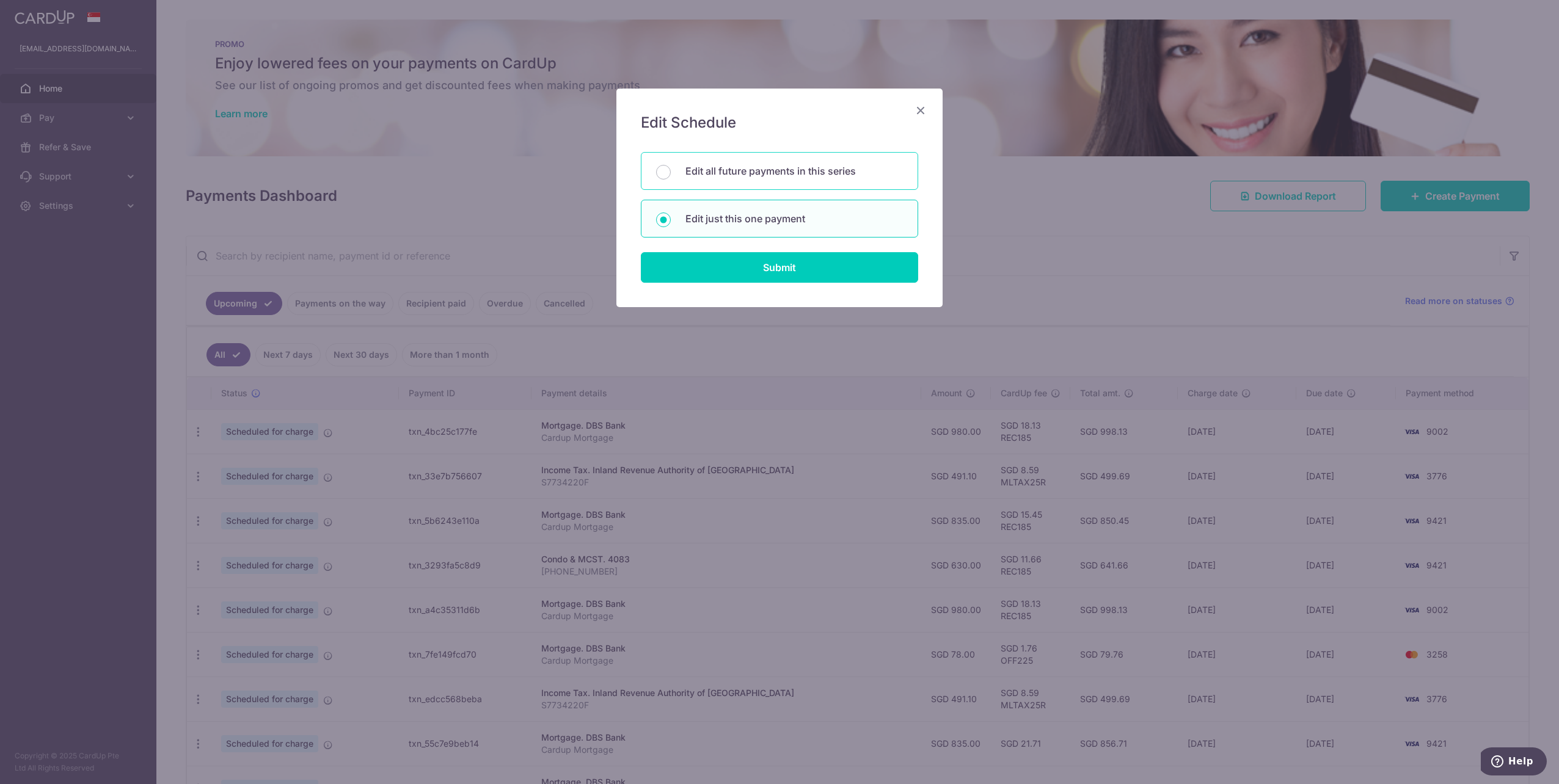
click at [780, 178] on p "Edit all future payments in this series" at bounding box center [794, 170] width 217 height 15
click at [671, 178] on input "Edit all future payments in this series" at bounding box center [663, 172] width 15 height 15
radio input "true"
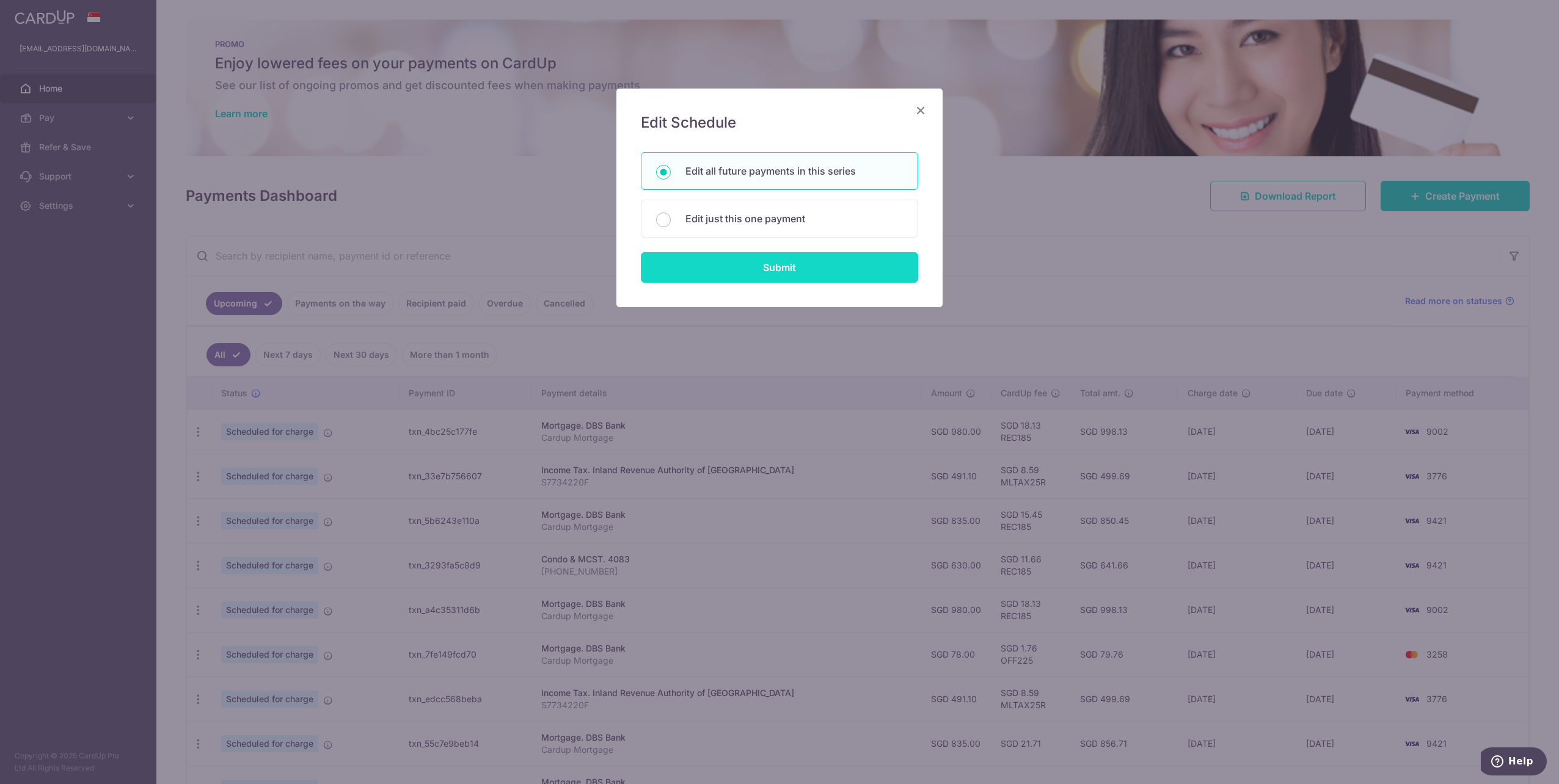
click at [830, 265] on input "Submit" at bounding box center [779, 267] width 278 height 31
radio input "true"
type input "980.00"
type input "Cardup Mortgage"
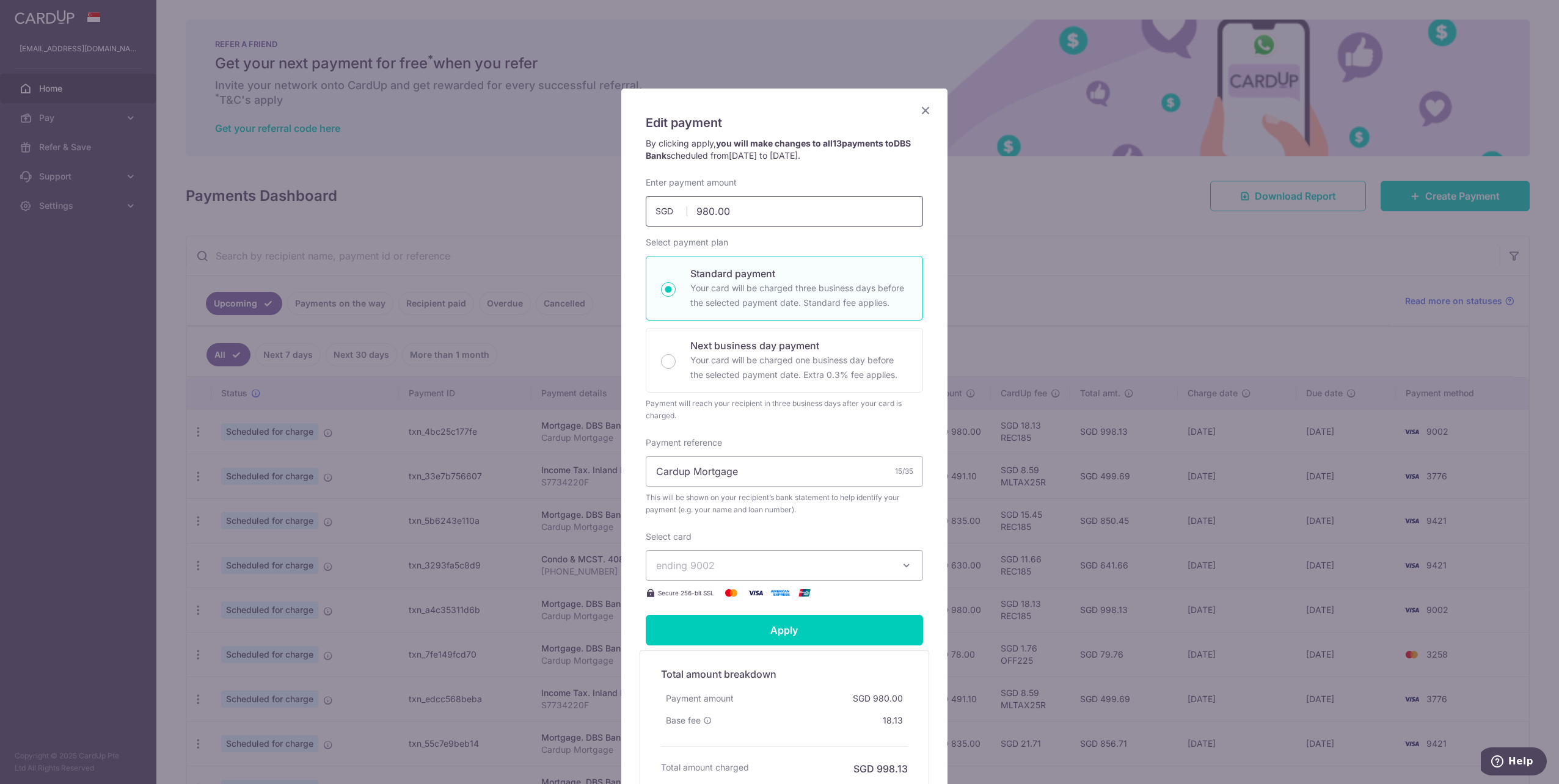
drag, startPoint x: 750, startPoint y: 217, endPoint x: 538, endPoint y: 193, distance: 213.4
click at [541, 199] on div "Edit payment By clicking apply, you will make changes to all 13 payments to DBS…" at bounding box center [779, 392] width 1559 height 784
click at [761, 567] on span "ending 9002" at bounding box center [773, 565] width 235 height 15
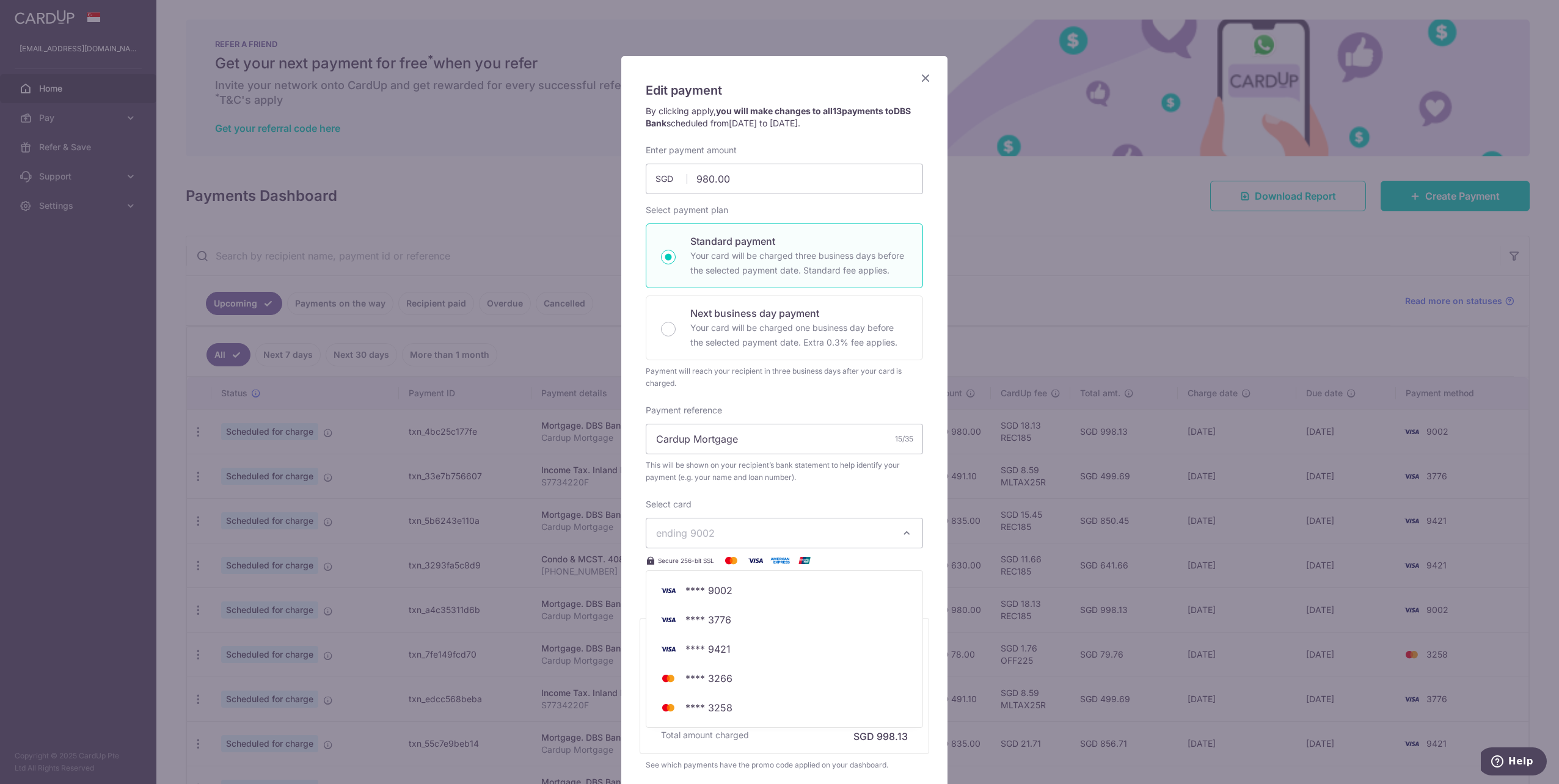
scroll to position [61, 0]
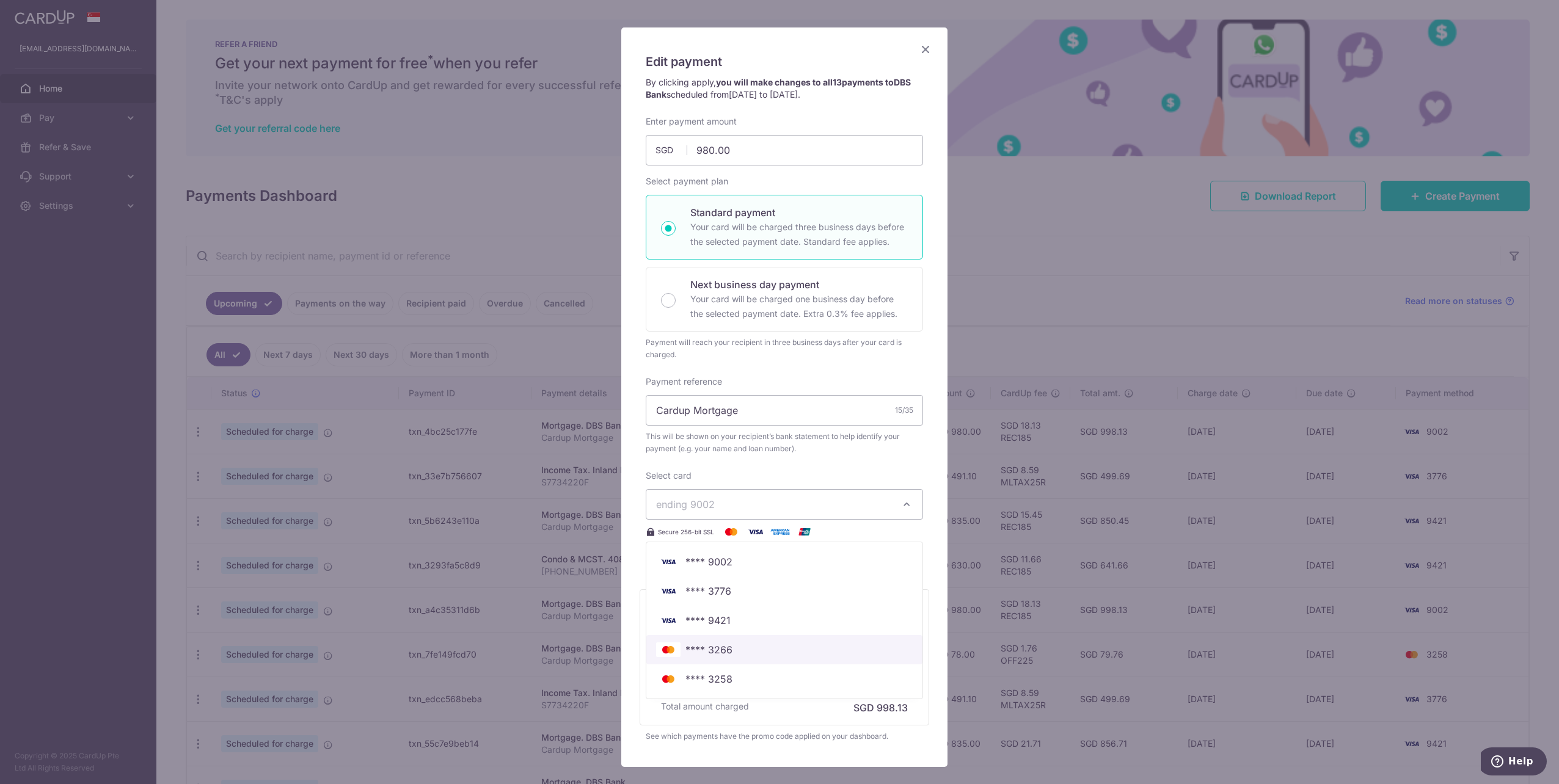
click at [730, 649] on span "**** 3266" at bounding box center [784, 650] width 257 height 15
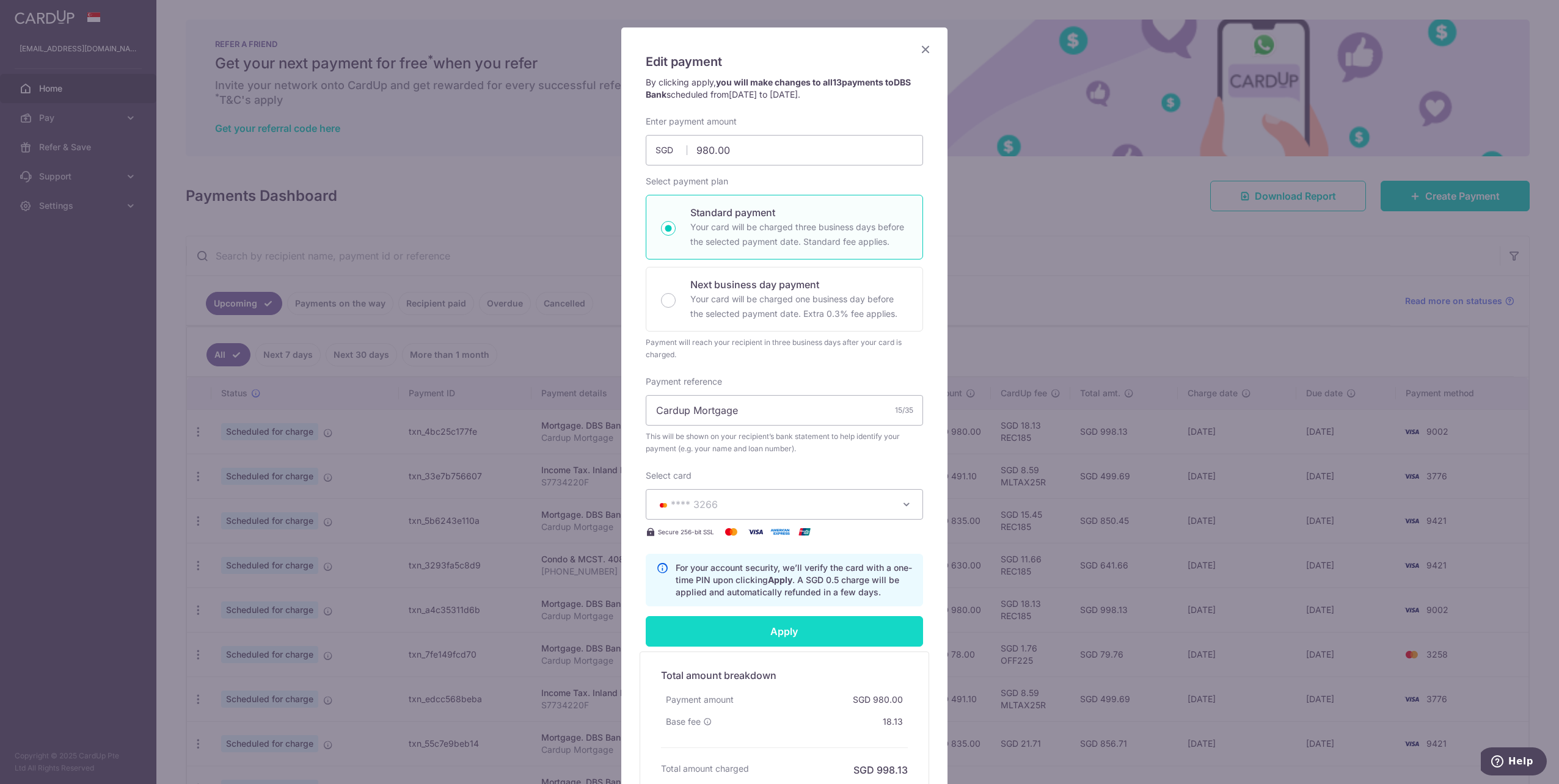
click at [810, 633] on input "Apply" at bounding box center [784, 631] width 278 height 31
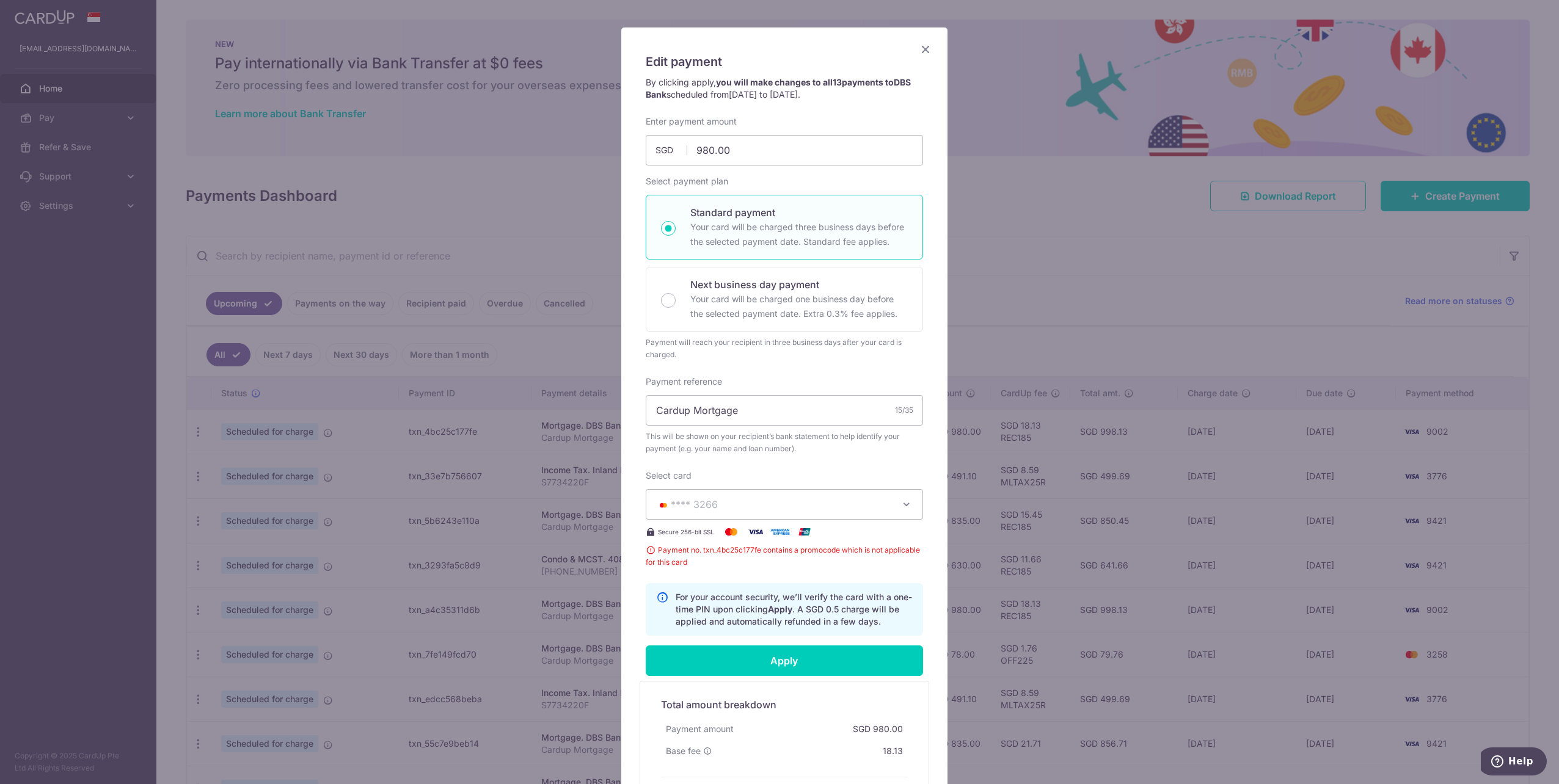
click at [921, 47] on icon "Close" at bounding box center [925, 49] width 15 height 15
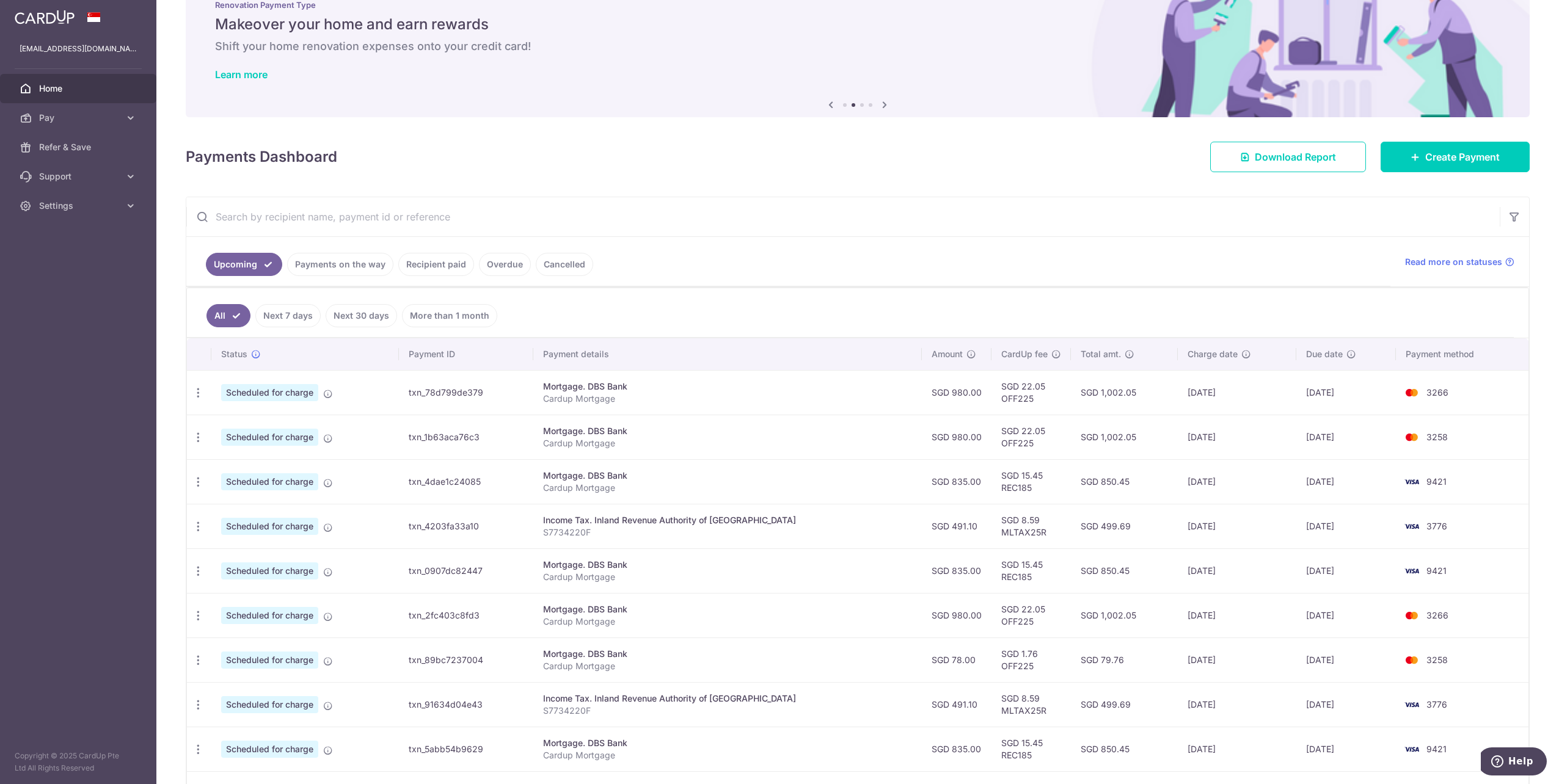
scroll to position [38, 0]
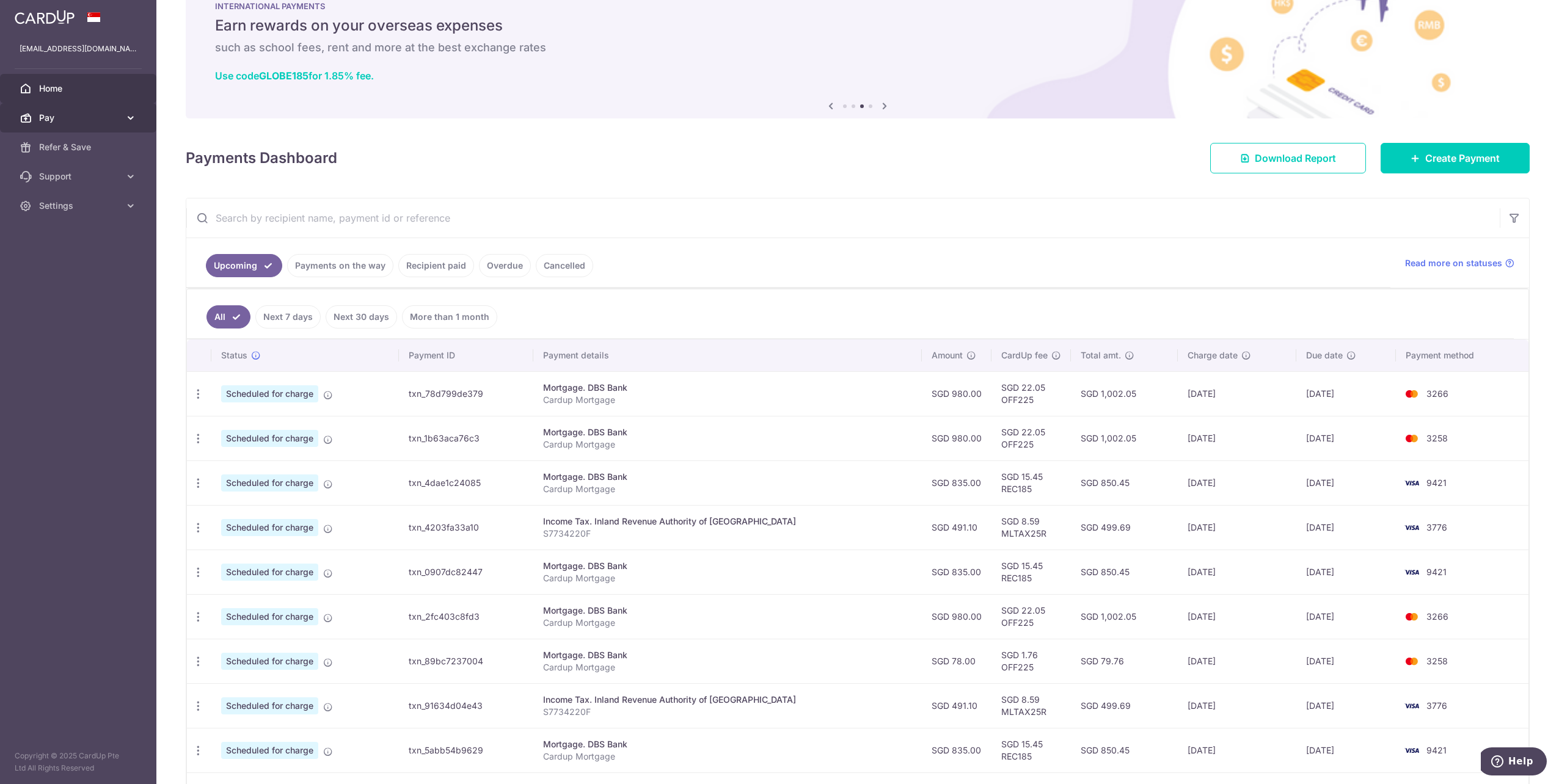
click at [123, 117] on link "Pay" at bounding box center [78, 118] width 157 height 29
click at [60, 205] on span "Cards" at bounding box center [79, 206] width 80 height 12
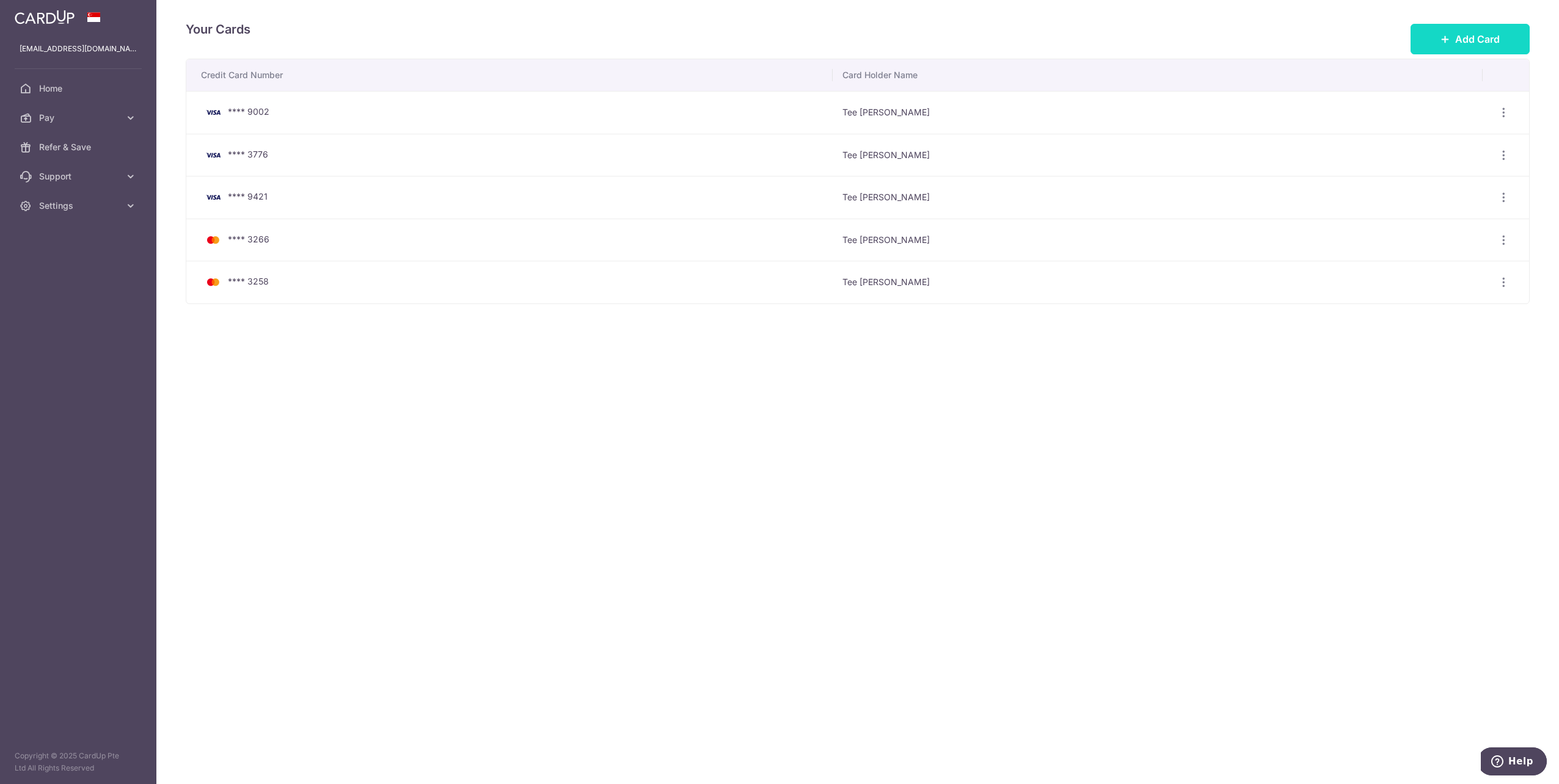
click at [1486, 35] on span "Add Card" at bounding box center [1477, 39] width 44 height 15
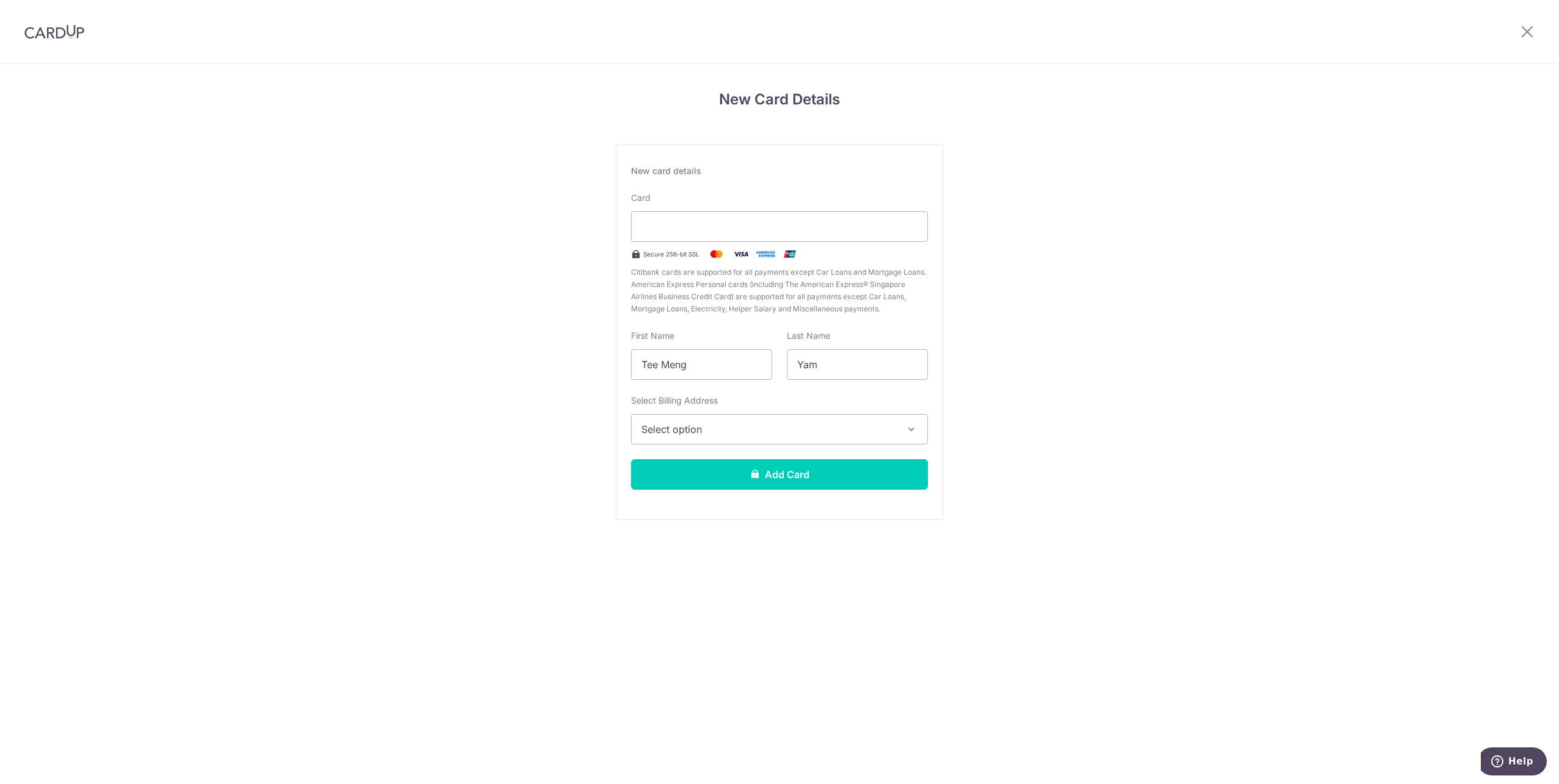
click at [1120, 306] on div "New Card Details New card details Card Secure 256-bit SSL Citibank cards are su…" at bounding box center [779, 320] width 1559 height 513
click at [758, 433] on span "Select option" at bounding box center [768, 429] width 254 height 15
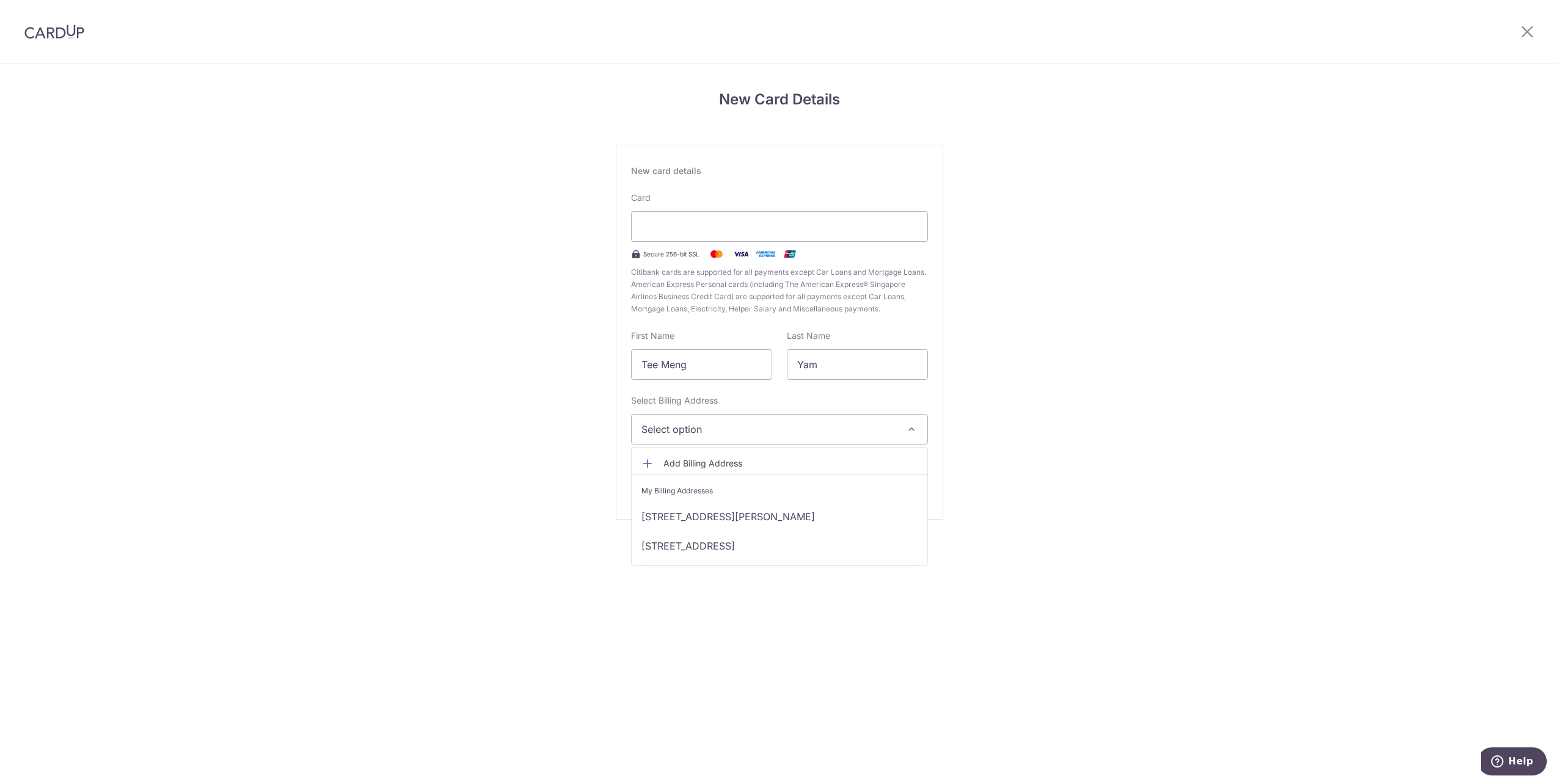
click at [1200, 432] on div "New Card Details New card details Card Secure 256-bit SSL Citibank cards are su…" at bounding box center [779, 320] width 1559 height 513
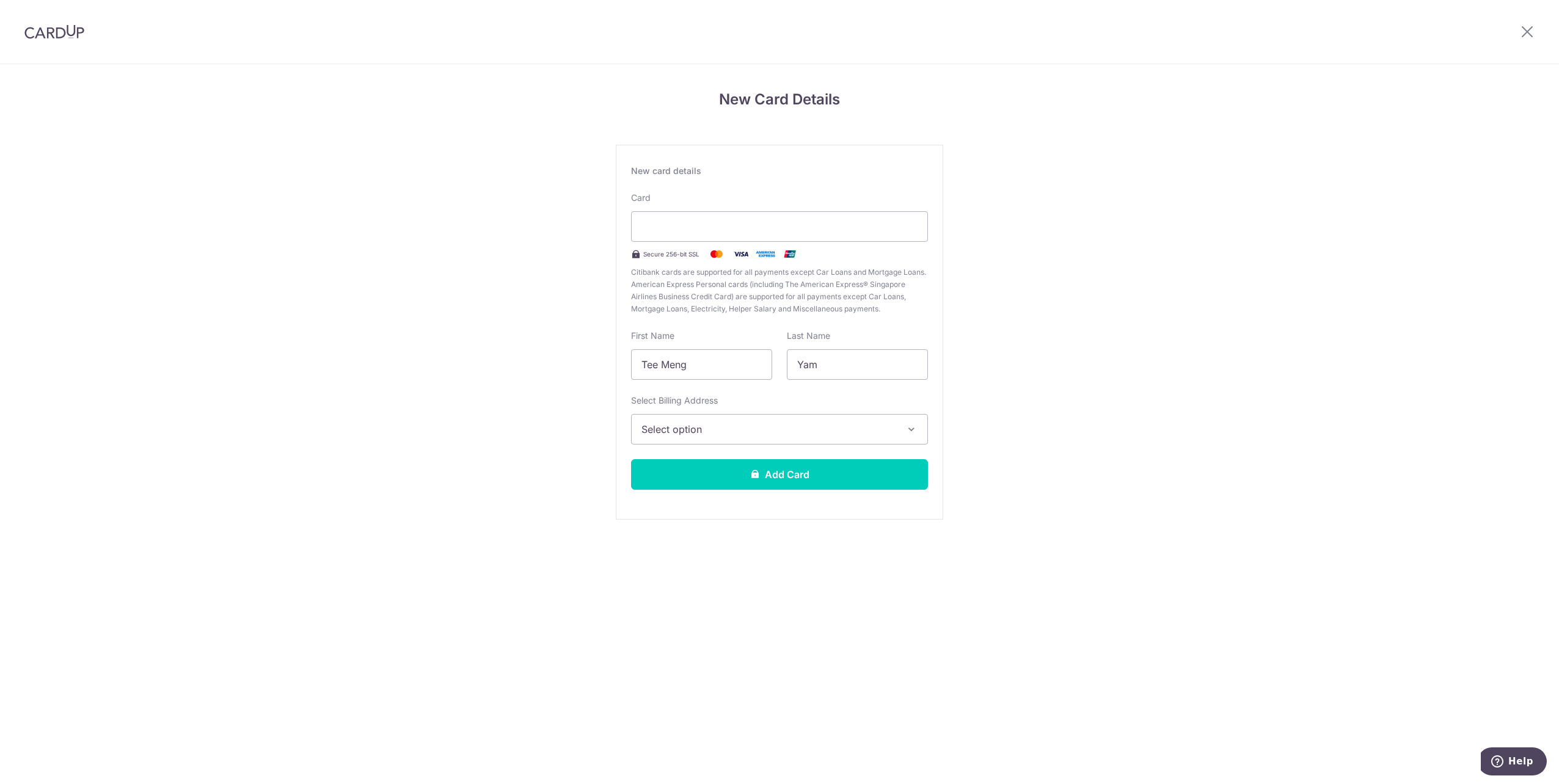
click at [833, 424] on span "Select option" at bounding box center [768, 429] width 254 height 15
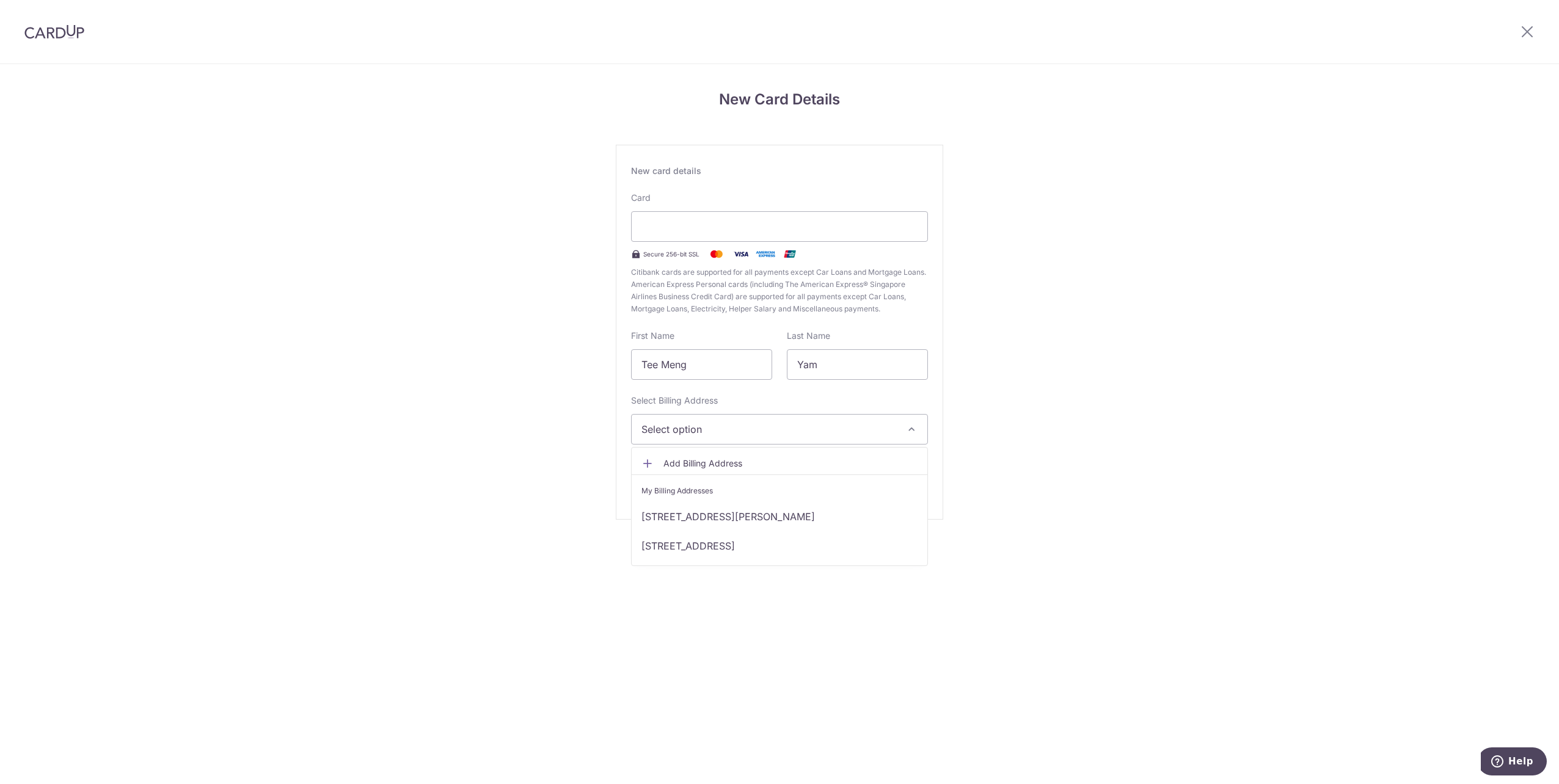
click at [1018, 465] on div "New Card Details New card details Card Secure 256-bit SSL Citibank cards are su…" at bounding box center [779, 320] width 1559 height 513
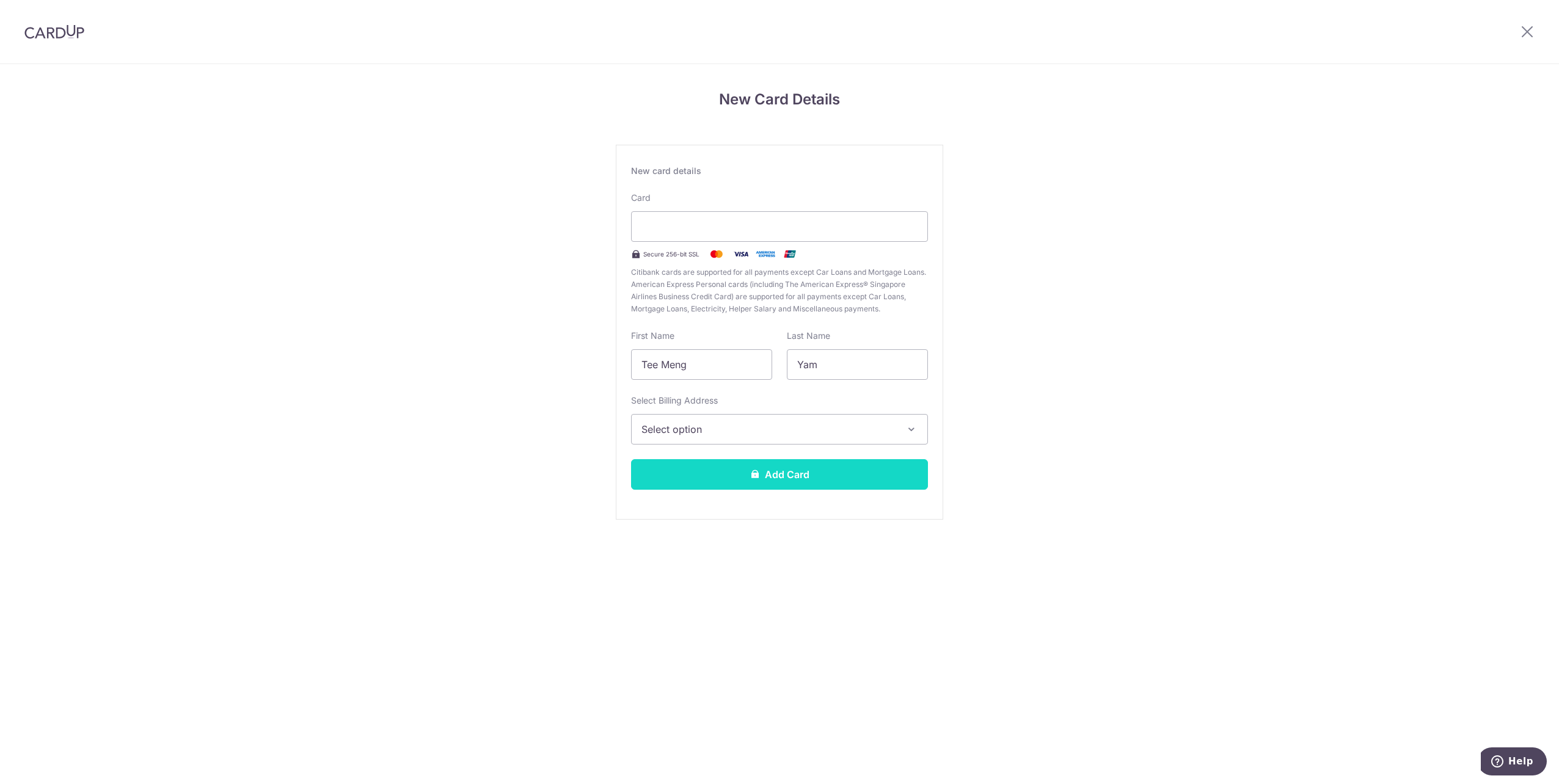
click at [777, 478] on button "Add Card" at bounding box center [779, 475] width 297 height 31
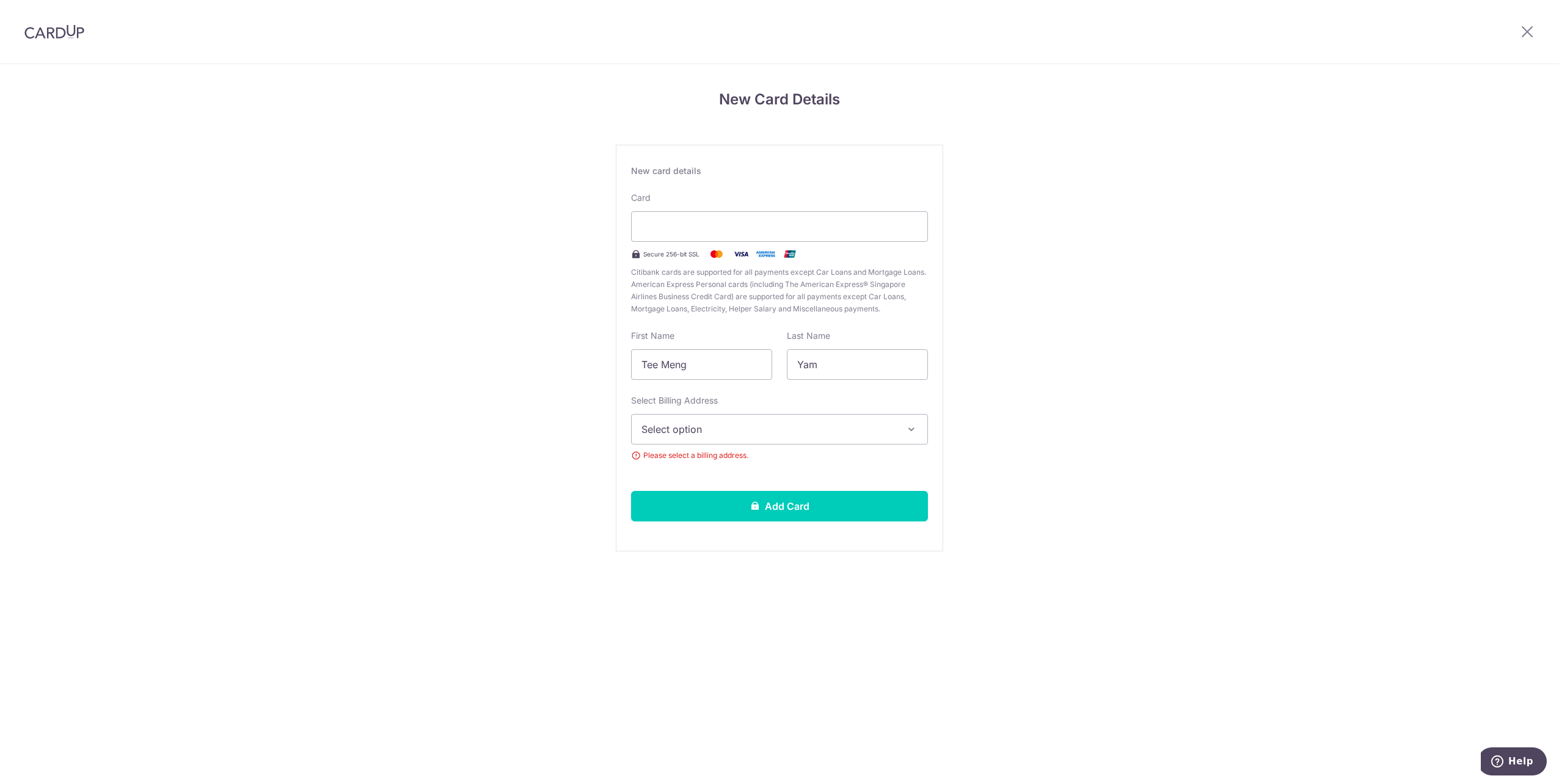
click at [785, 448] on div "Select Billing Address Select option Add Billing Address My Billing Addresses 4…" at bounding box center [779, 435] width 297 height 82
click at [789, 436] on span "Select option" at bounding box center [768, 429] width 254 height 15
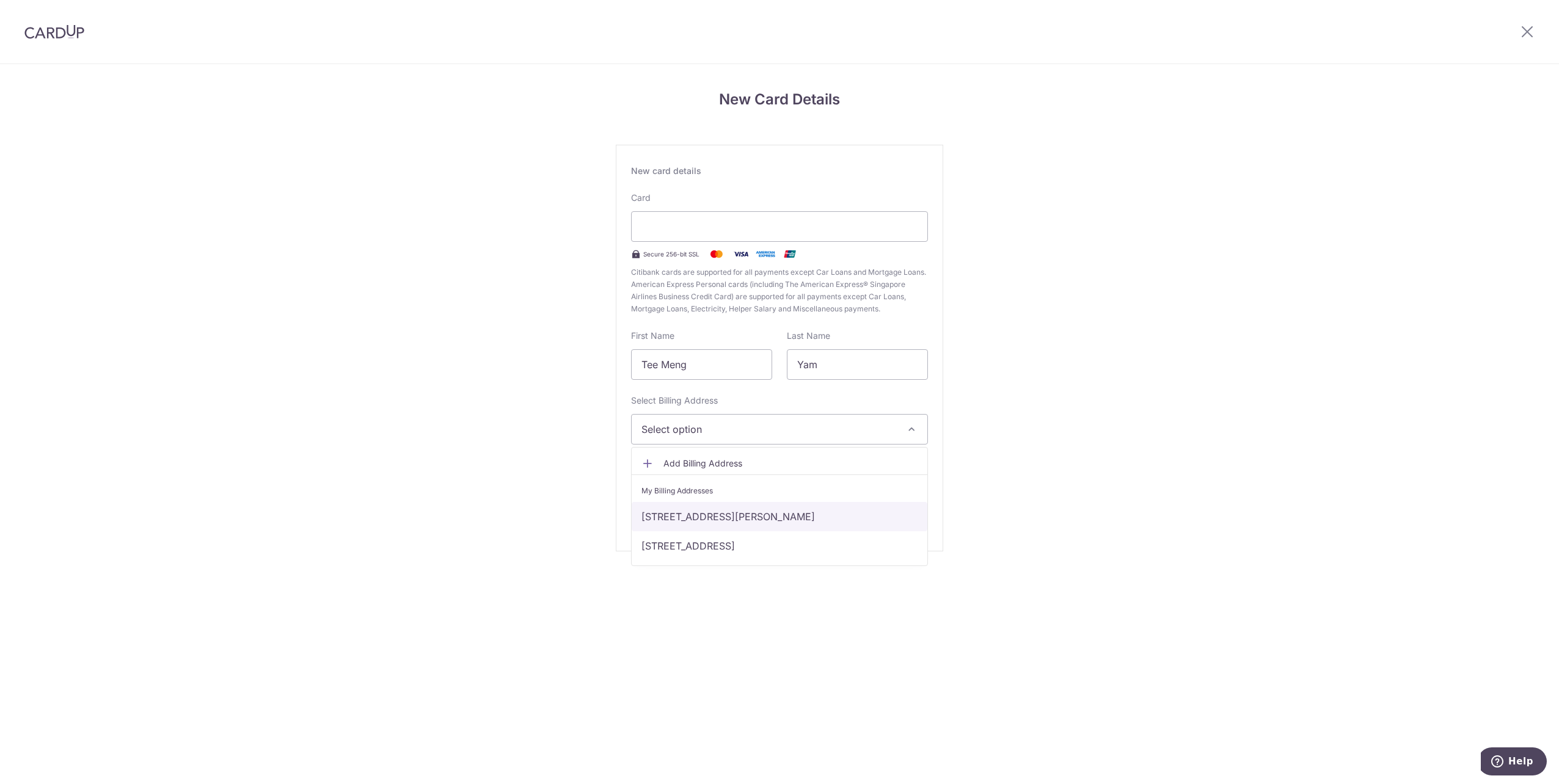
click at [723, 518] on link "455 sims avenue, #06-06, Singapore, Singapore-387607" at bounding box center [779, 517] width 296 height 29
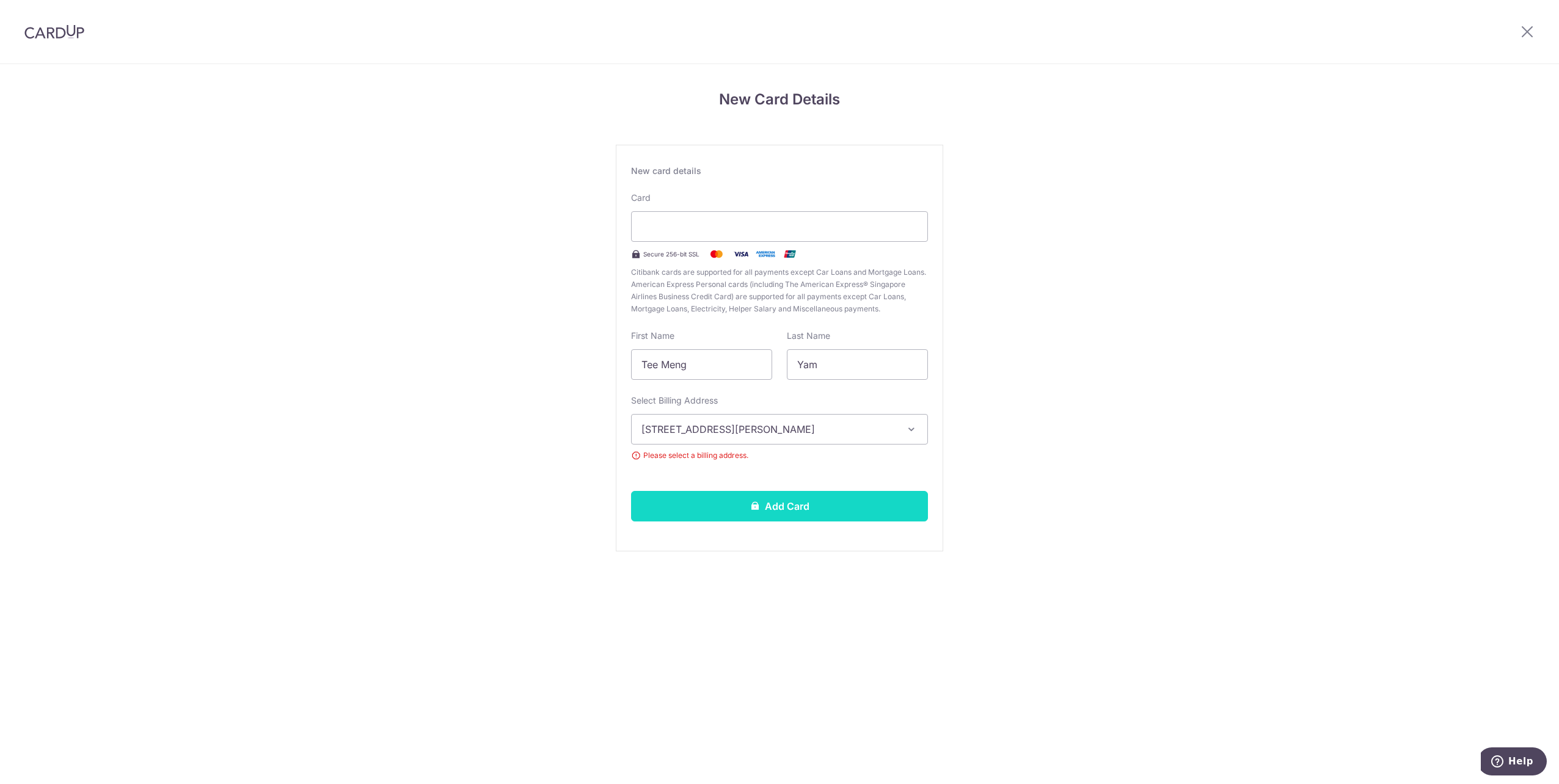
click at [805, 501] on button "Add Card" at bounding box center [779, 506] width 297 height 31
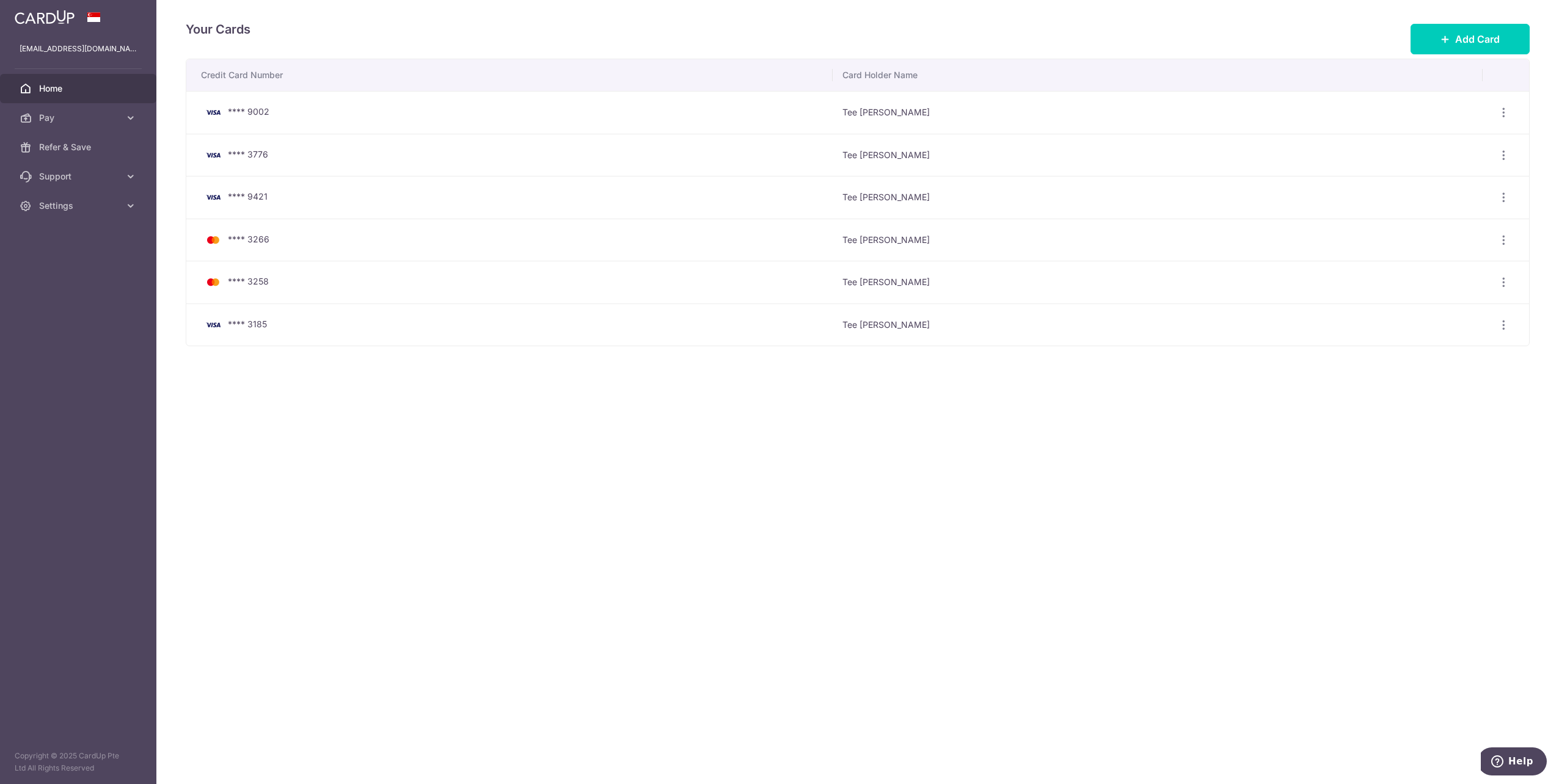
click at [50, 96] on link "Home" at bounding box center [78, 89] width 157 height 29
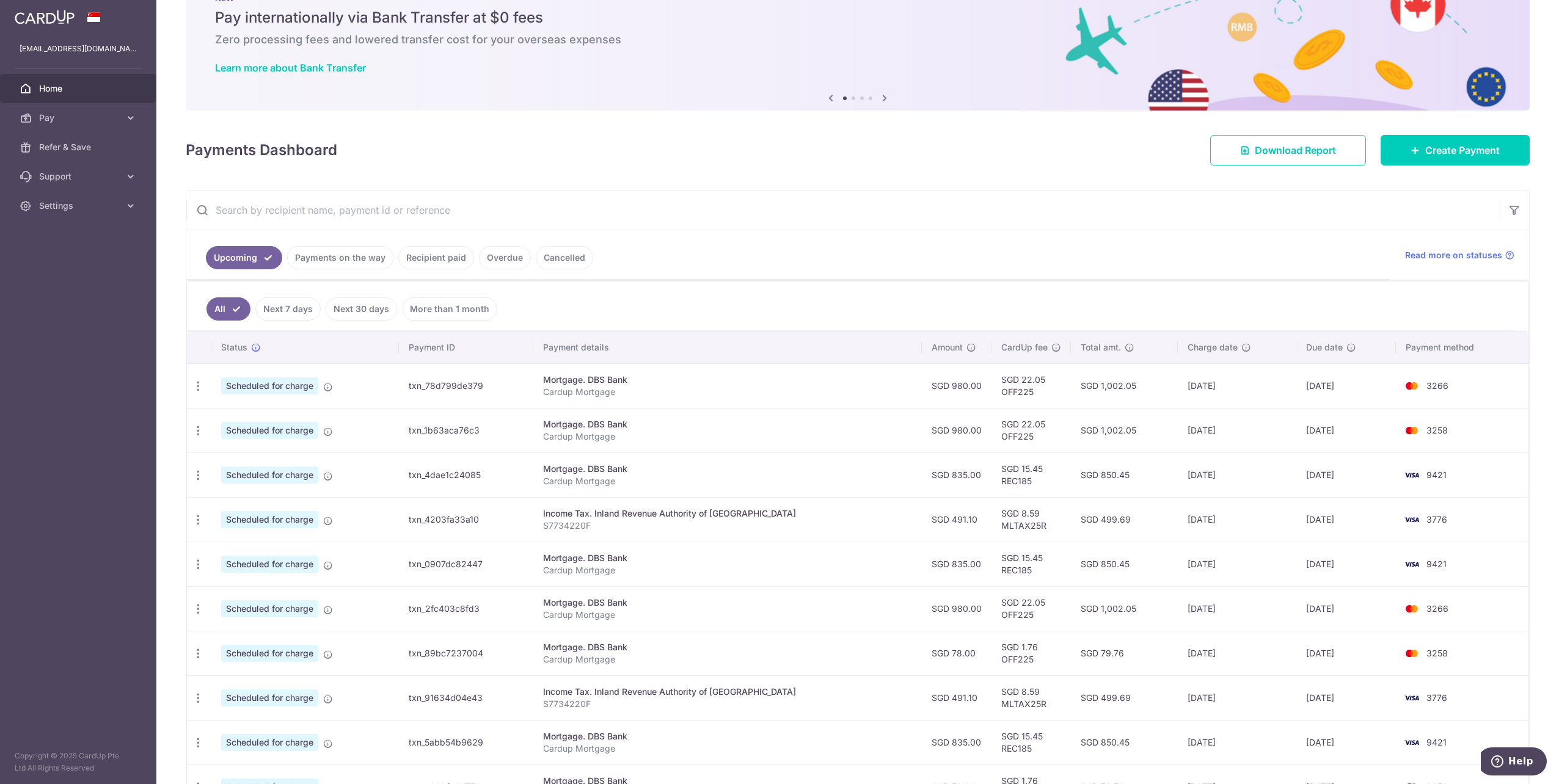
scroll to position [160, 0]
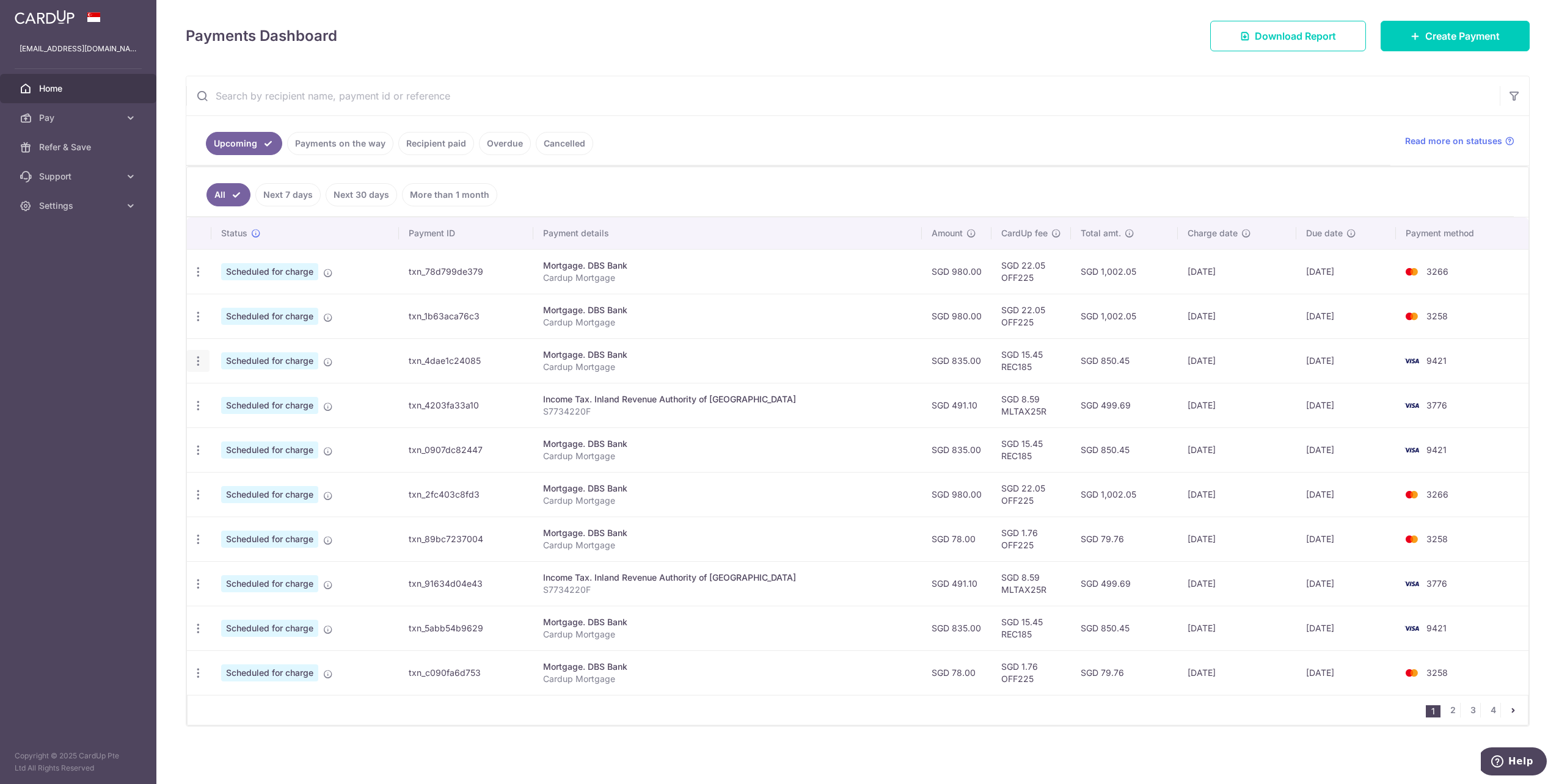
click at [199, 369] on div "Update payment Cancel payment" at bounding box center [199, 361] width 23 height 23
click at [200, 364] on icon "button" at bounding box center [198, 361] width 13 height 13
click at [273, 400] on span "Update payment" at bounding box center [263, 394] width 83 height 15
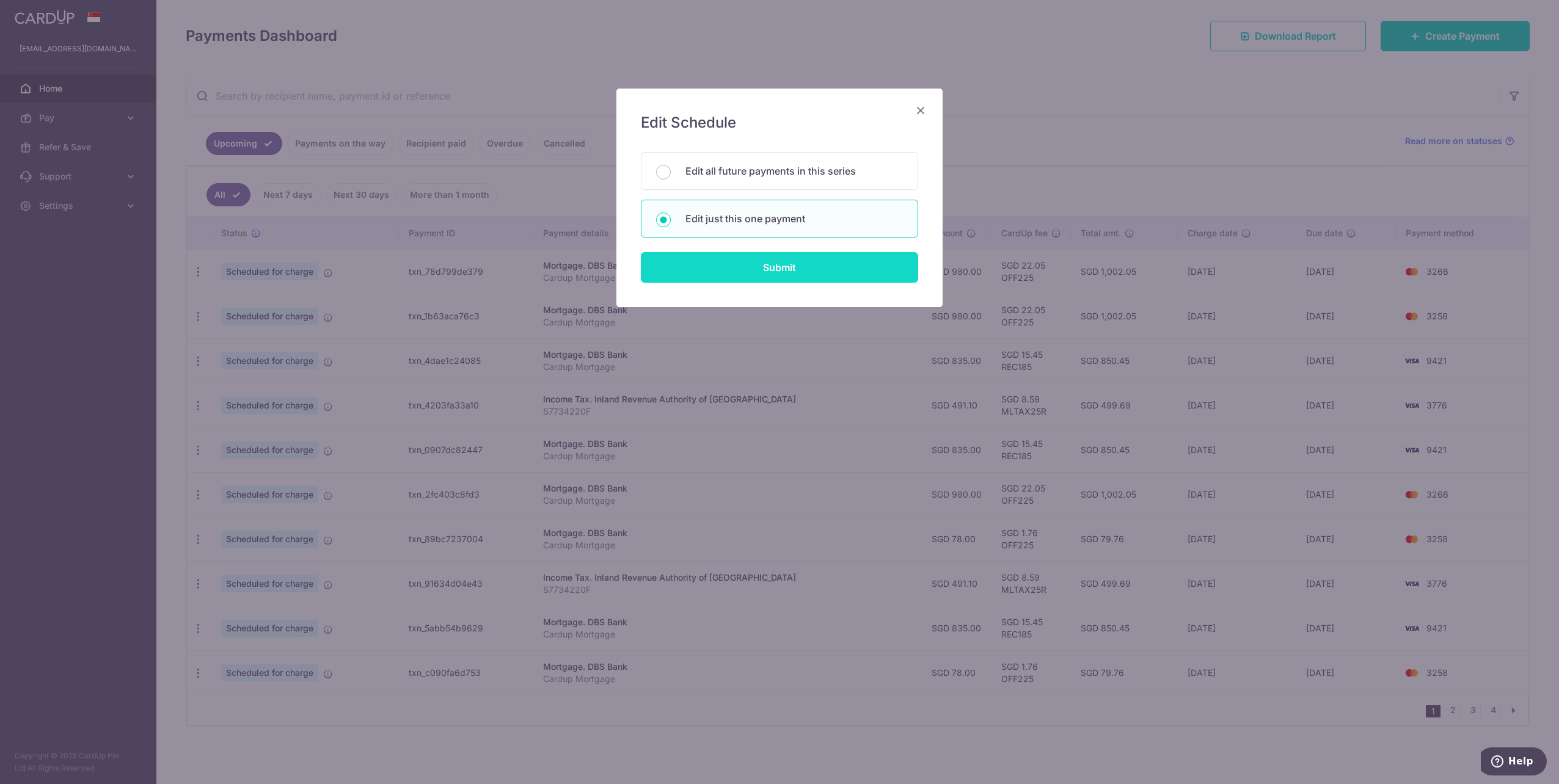
click at [804, 264] on input "Submit" at bounding box center [779, 267] width 278 height 31
radio input "true"
type input "835.00"
type input "[DATE]"
type input "Cardup Mortgage"
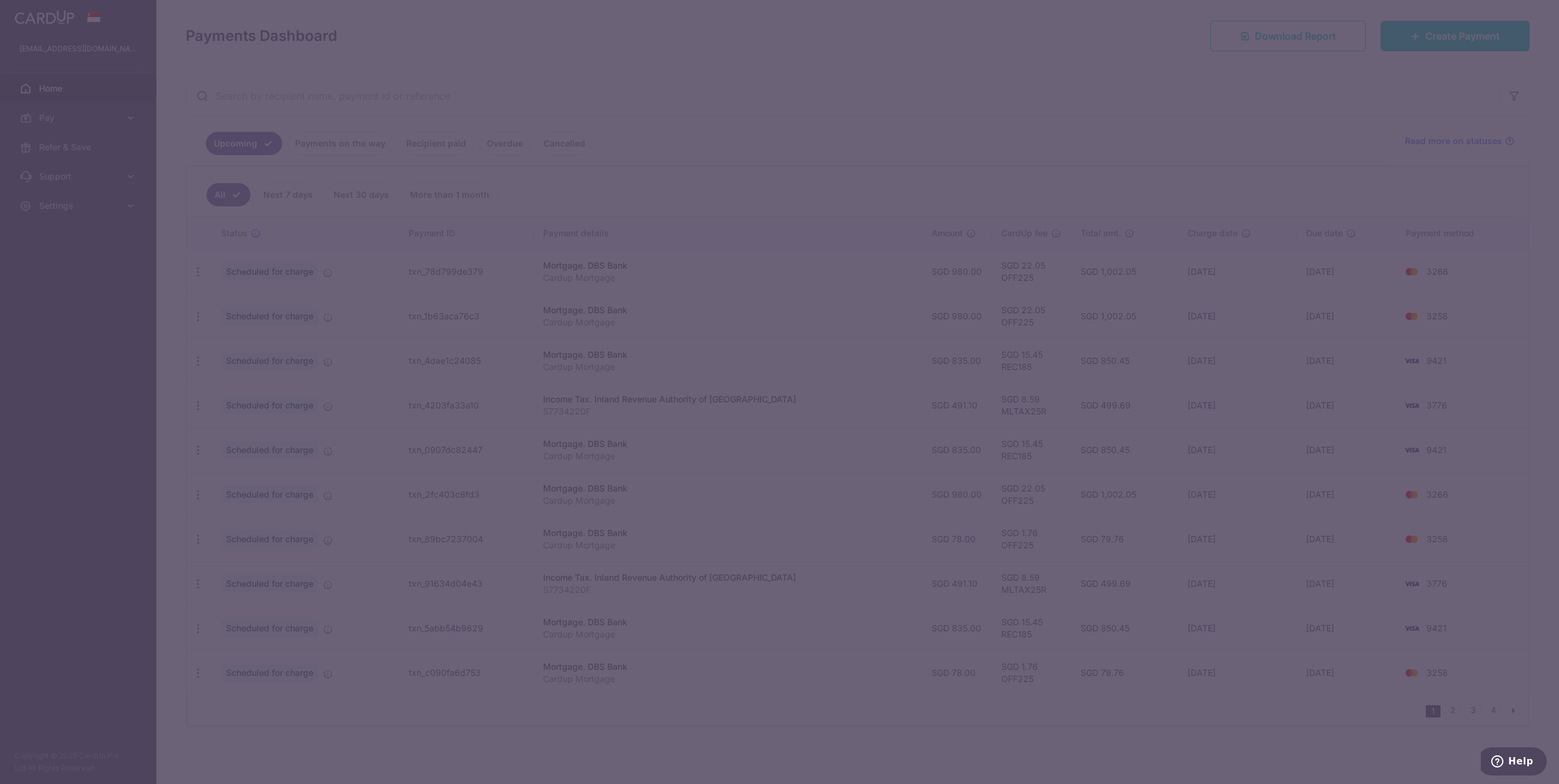
type input "REC185"
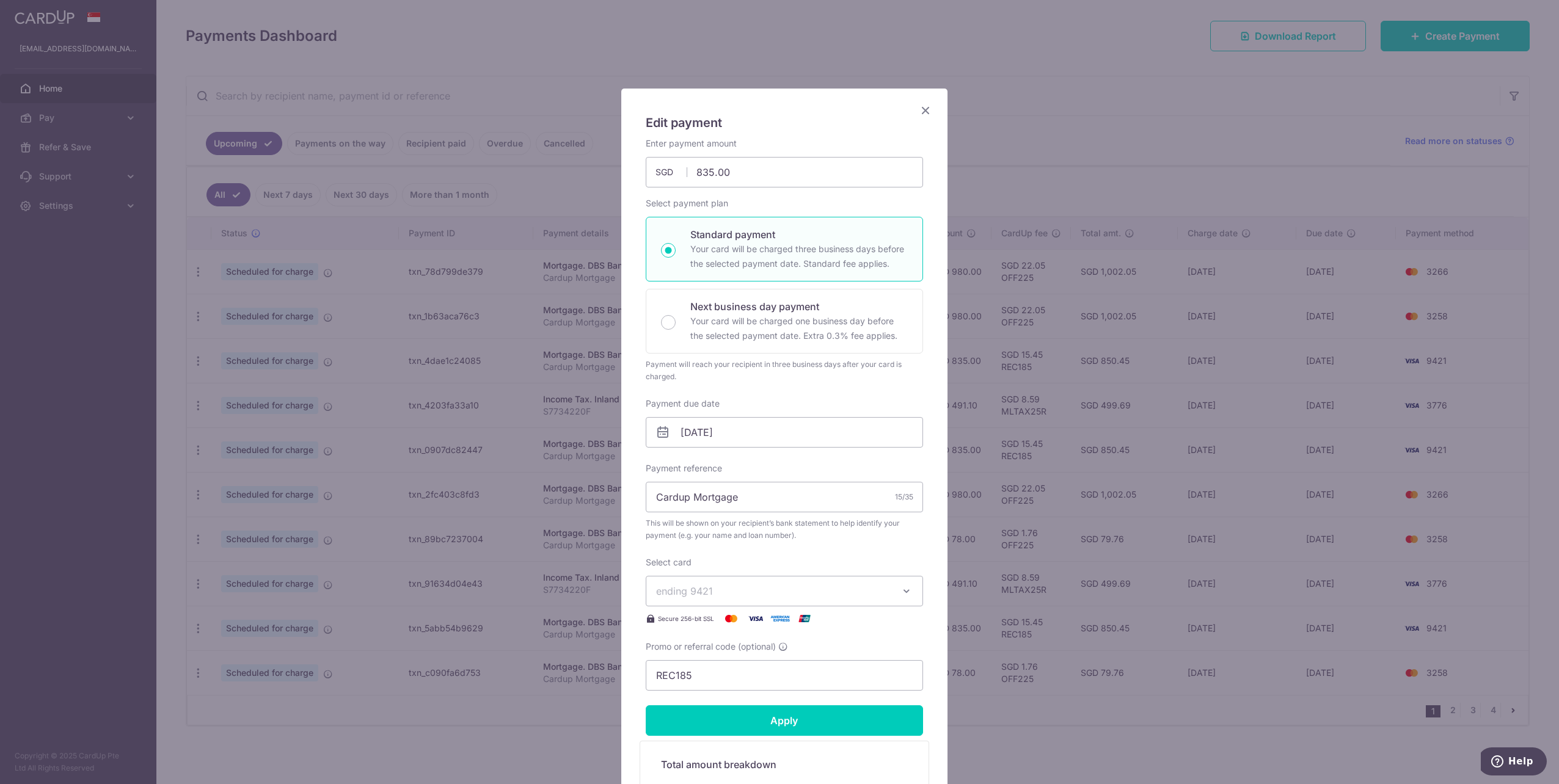
click at [920, 113] on icon "Close" at bounding box center [925, 110] width 15 height 15
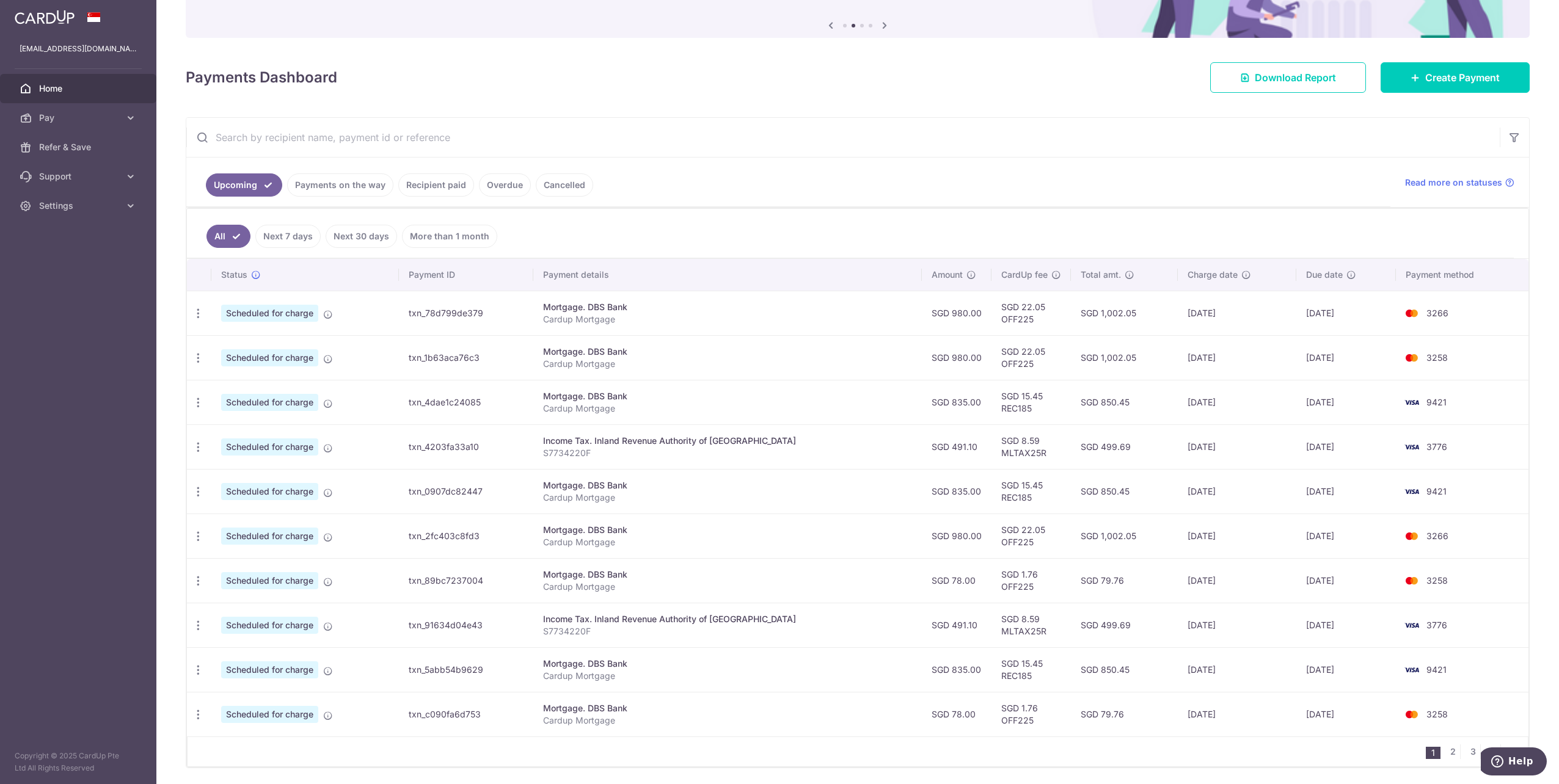
scroll to position [99, 0]
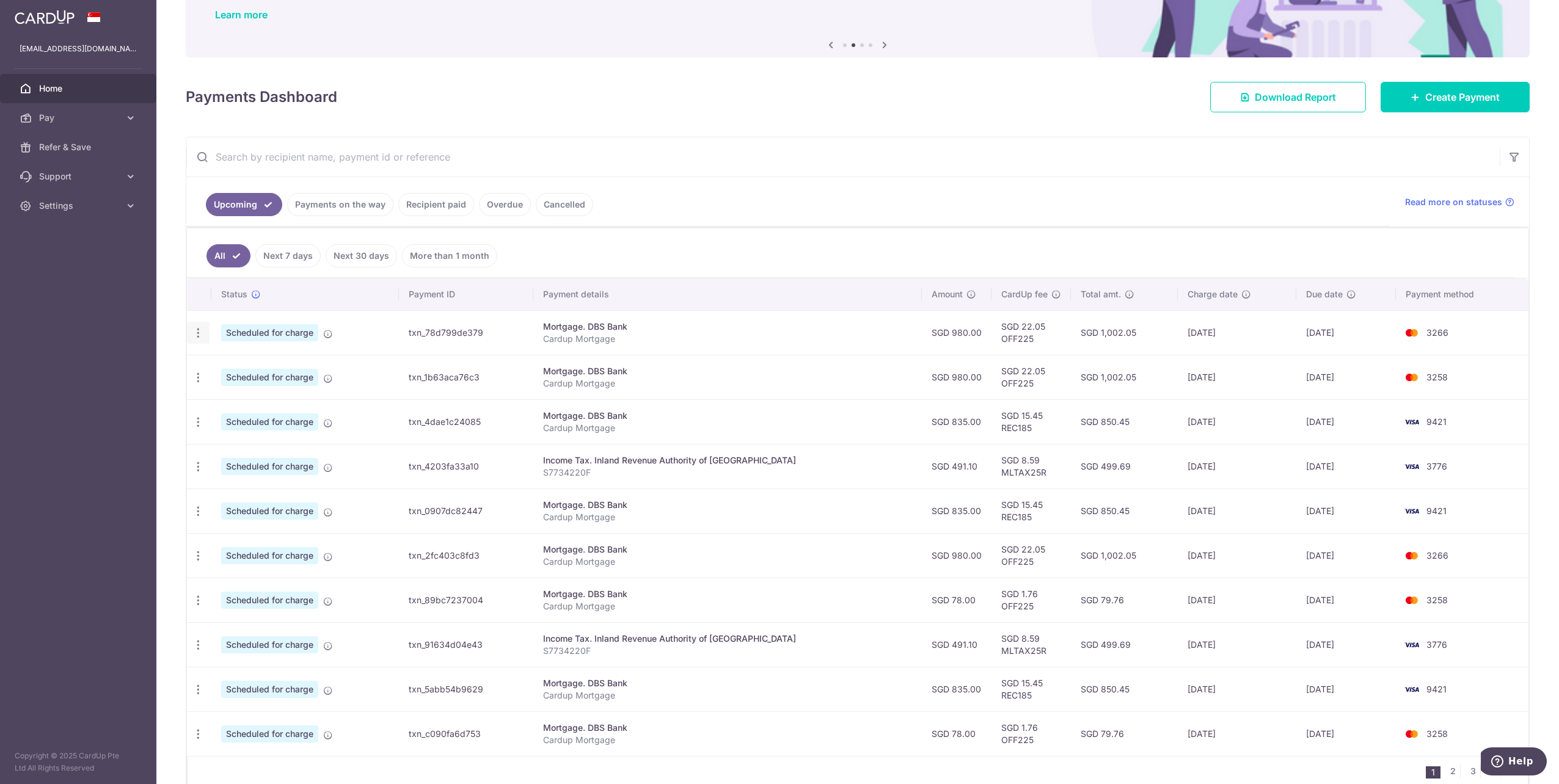
click at [196, 334] on icon "button" at bounding box center [198, 333] width 13 height 13
click at [266, 361] on span "Update payment" at bounding box center [263, 366] width 83 height 15
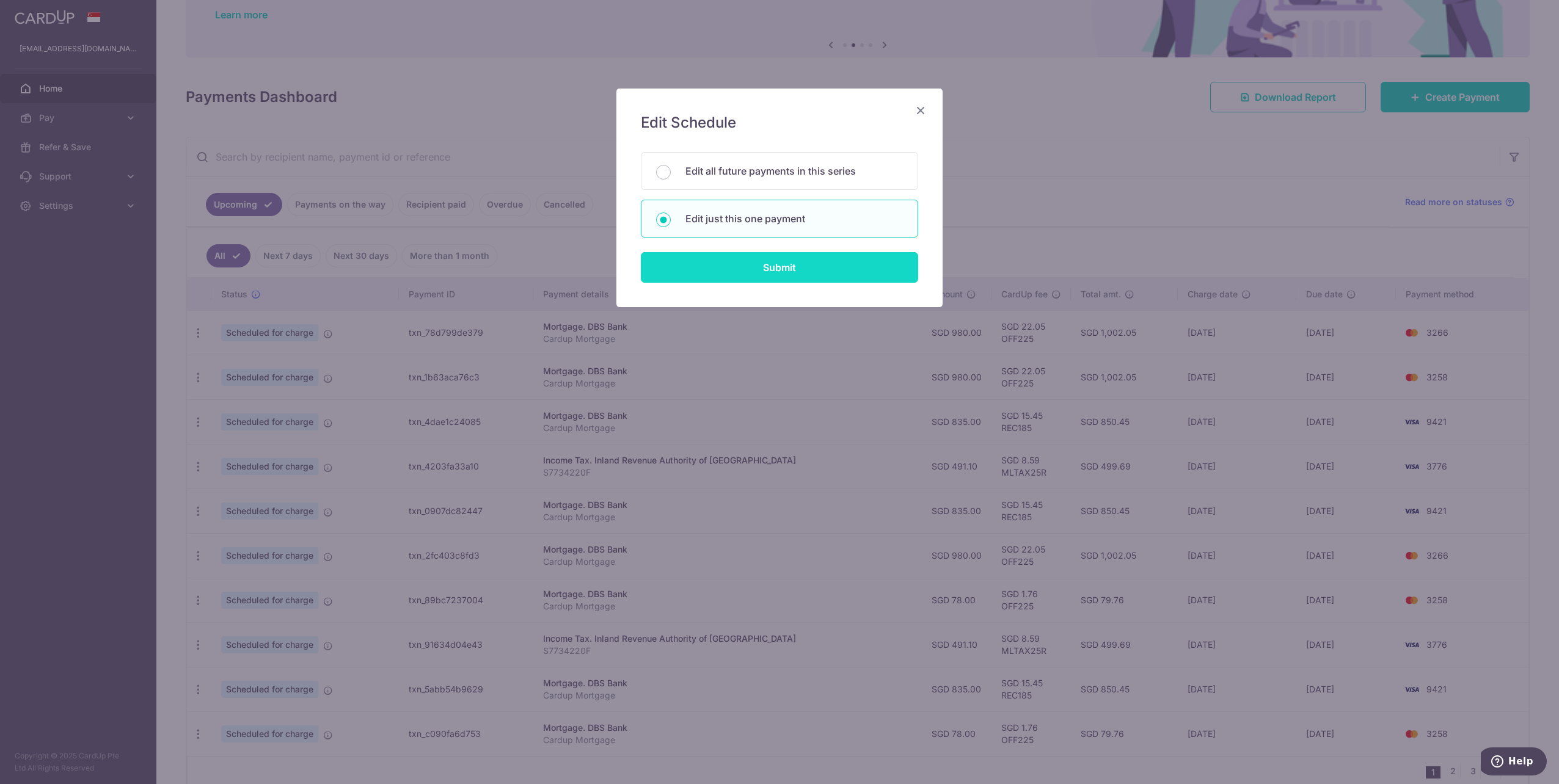
click at [775, 267] on input "Submit" at bounding box center [779, 267] width 278 height 31
type input "980.00"
radio input "true"
type input "[DATE]"
type input "OFF225"
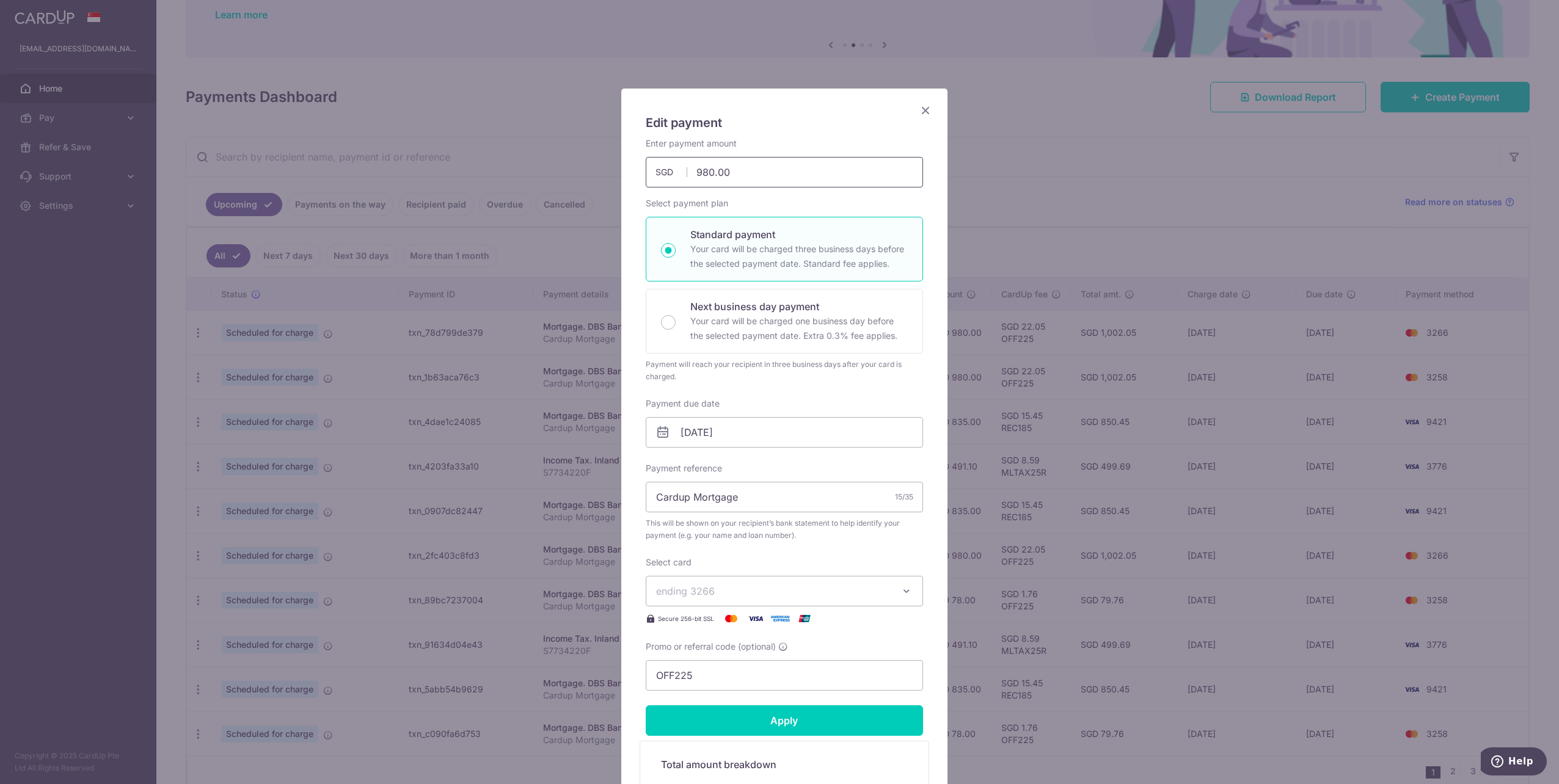
drag, startPoint x: 740, startPoint y: 183, endPoint x: 699, endPoint y: 166, distance: 44.4
click at [717, 173] on input "980.00" at bounding box center [784, 172] width 278 height 31
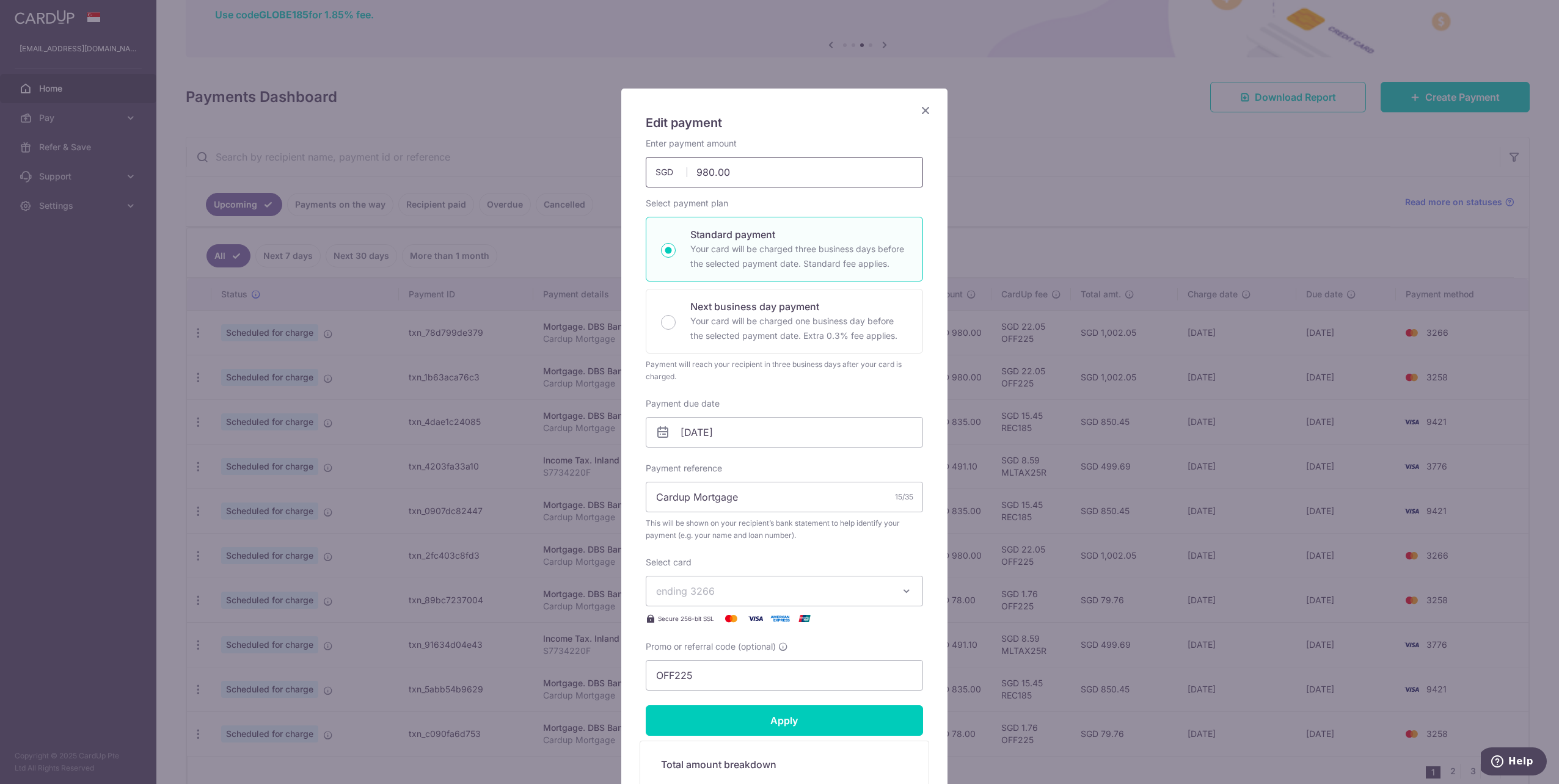
click at [719, 163] on input "980.00" at bounding box center [784, 172] width 278 height 31
click at [733, 163] on input "980.00" at bounding box center [784, 172] width 278 height 31
drag, startPoint x: 742, startPoint y: 170, endPoint x: 674, endPoint y: 169, distance: 68.0
click at [674, 170] on div "980.00 980.00 SGD" at bounding box center [784, 172] width 278 height 31
type input "50.00"
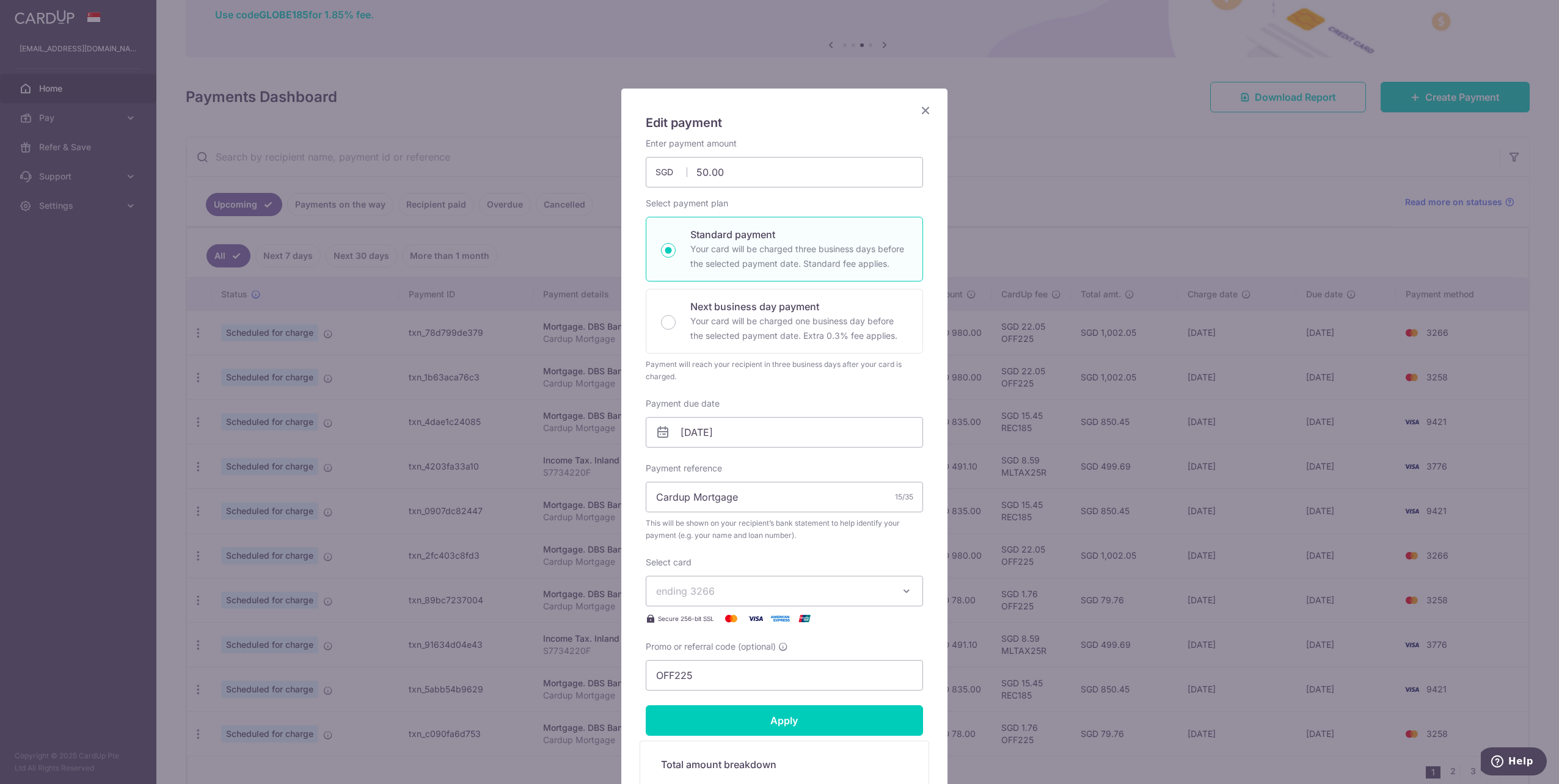
click at [752, 580] on button "ending 3266" at bounding box center [784, 591] width 278 height 31
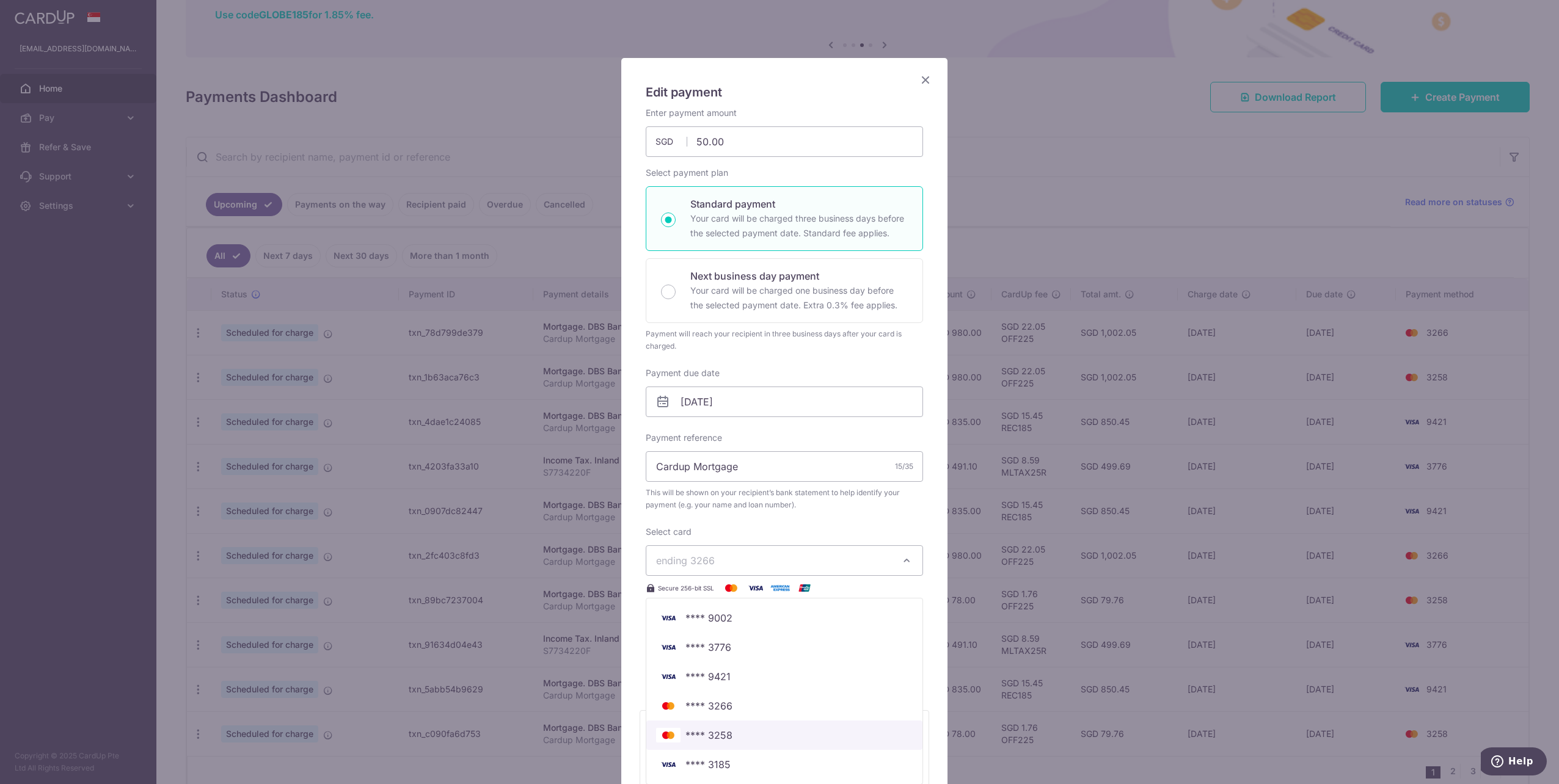
scroll to position [61, 0]
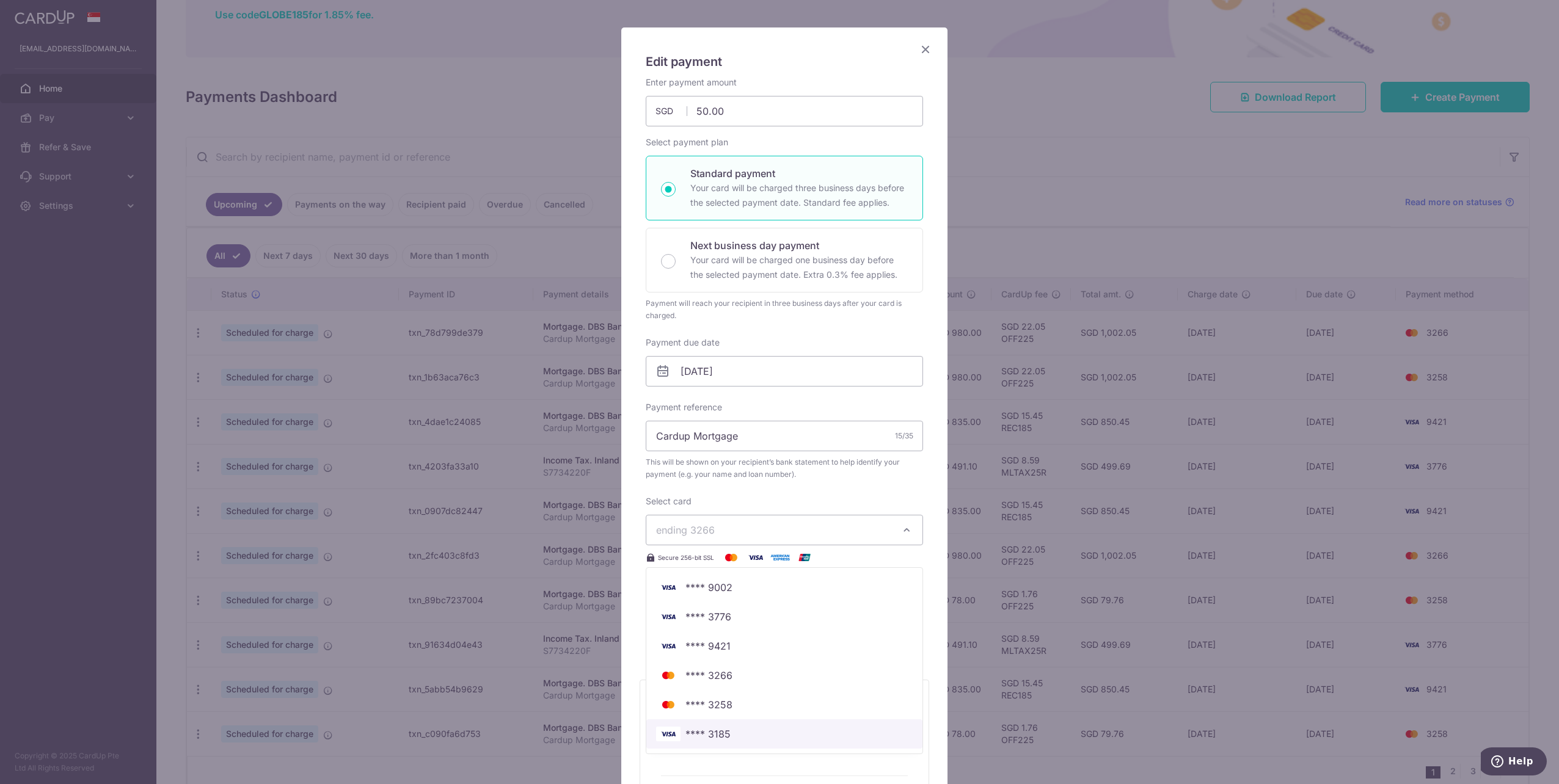
click at [718, 734] on span "**** 3185" at bounding box center [708, 734] width 45 height 15
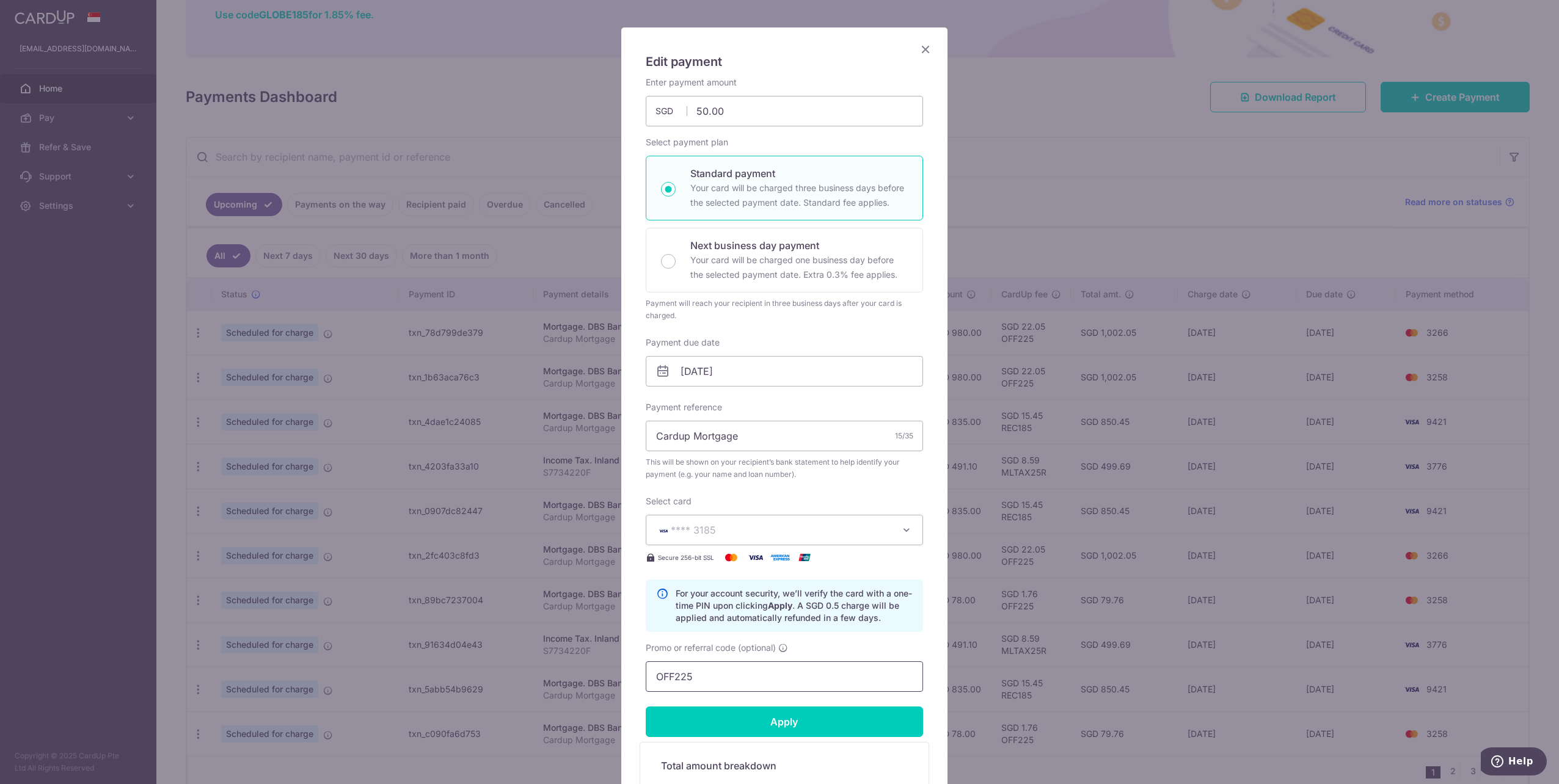
drag, startPoint x: 707, startPoint y: 679, endPoint x: 543, endPoint y: 644, distance: 167.7
click at [560, 650] on div "Edit payment By clicking apply, you will make changes to all payments to DBS Ba…" at bounding box center [779, 392] width 1559 height 784
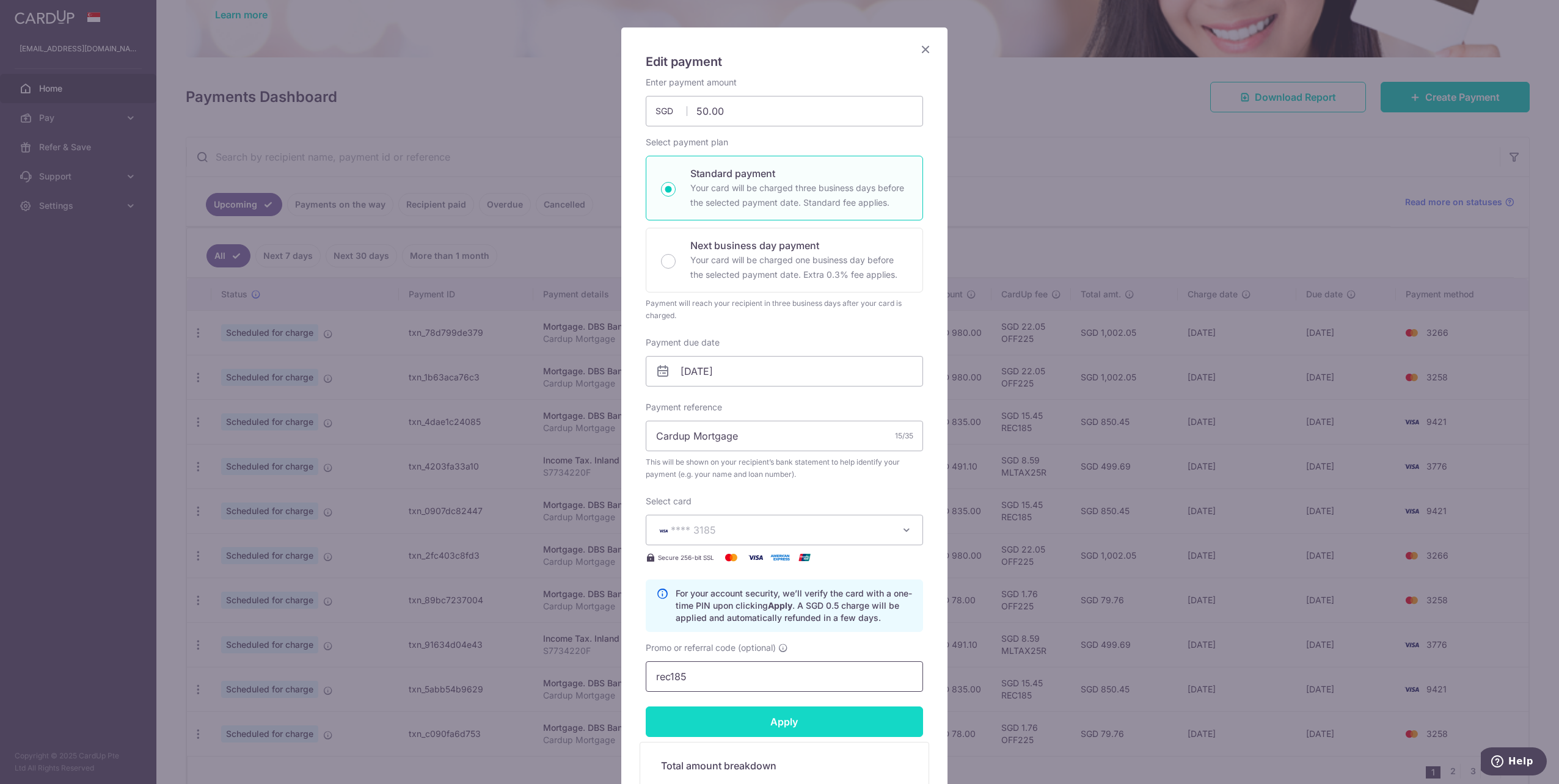
type input "rec185"
click at [788, 728] on input "Apply" at bounding box center [784, 722] width 278 height 31
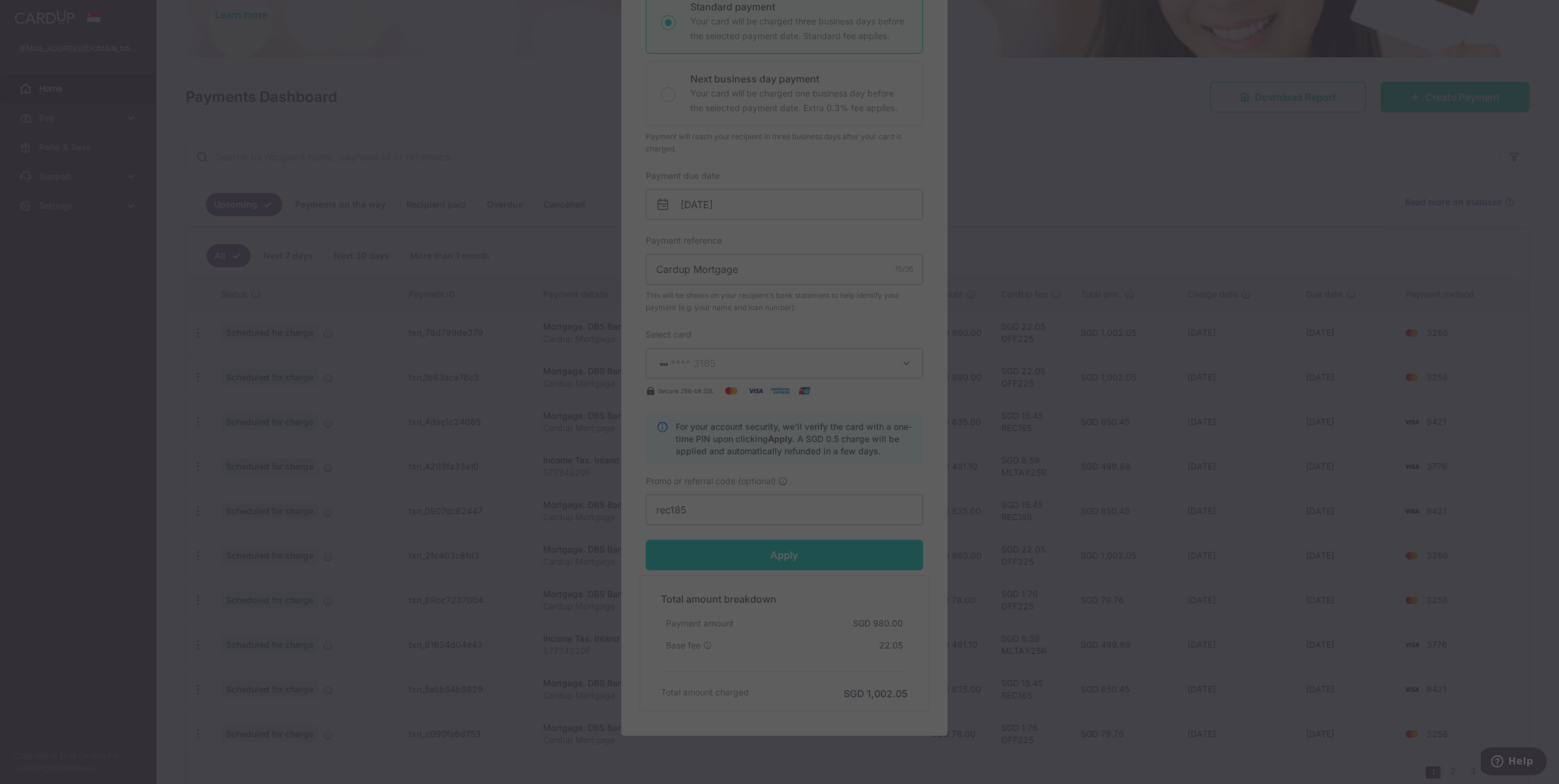
scroll to position [245, 0]
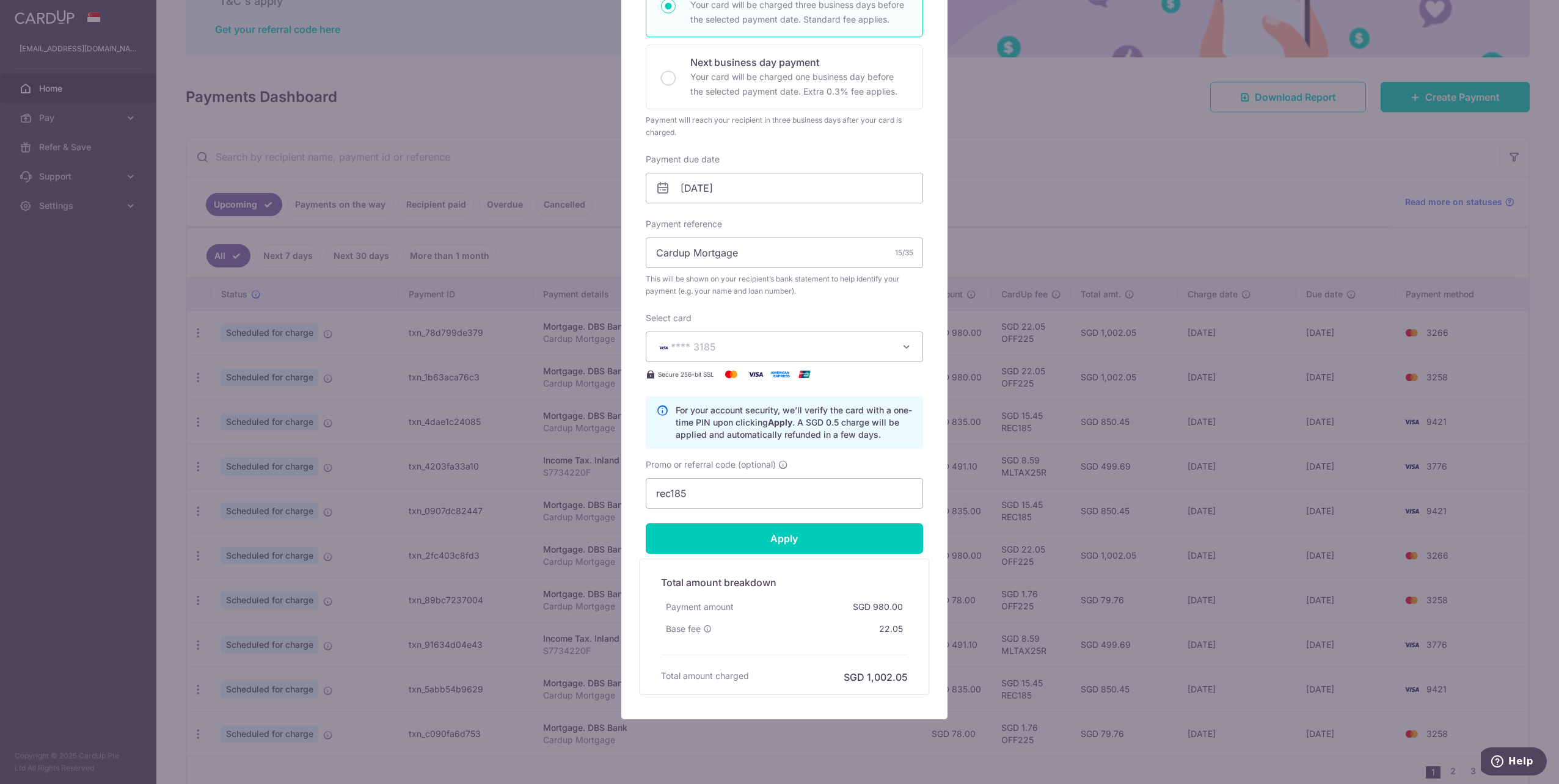
type input "Successfully Applied"
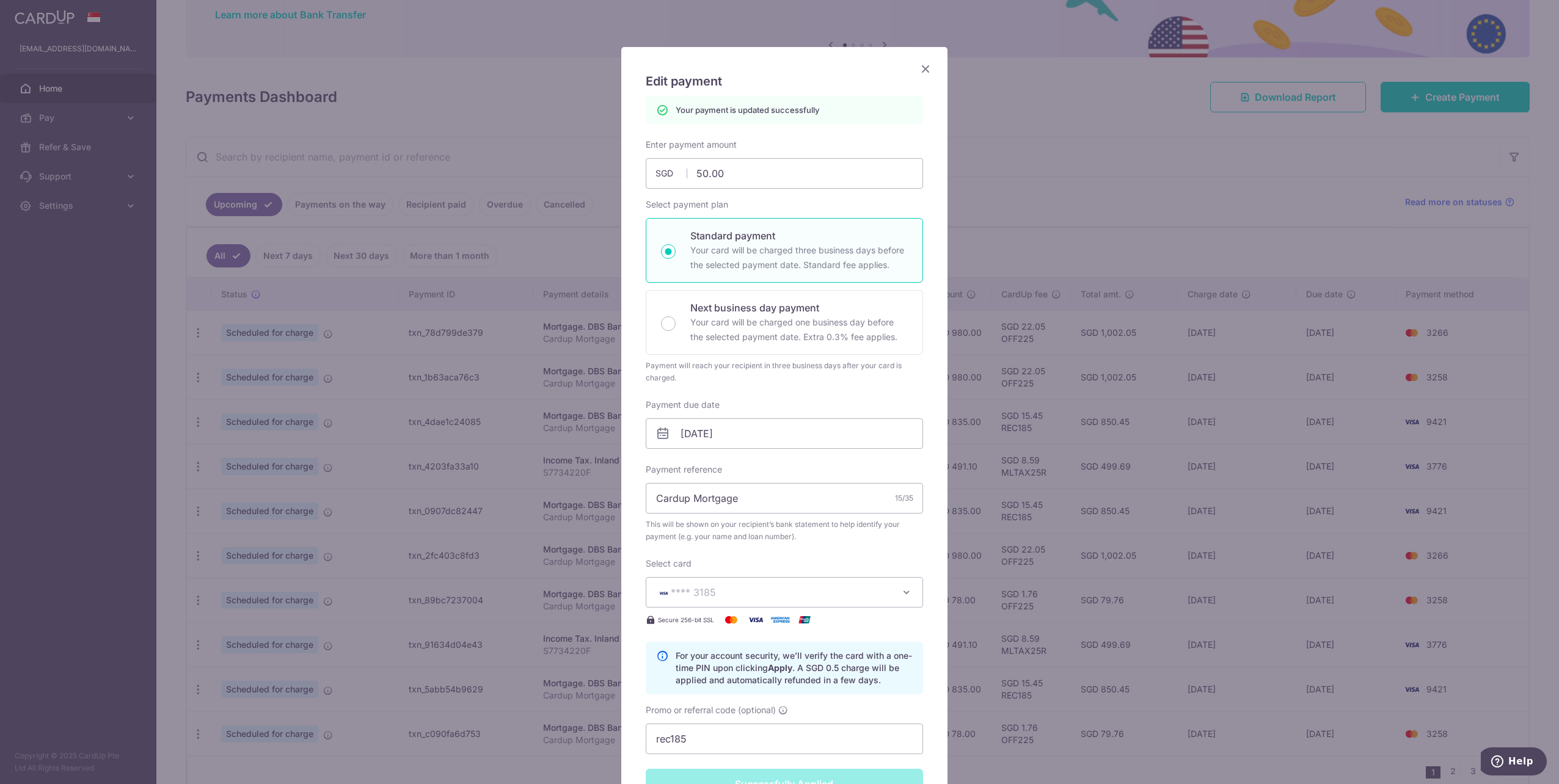
scroll to position [0, 0]
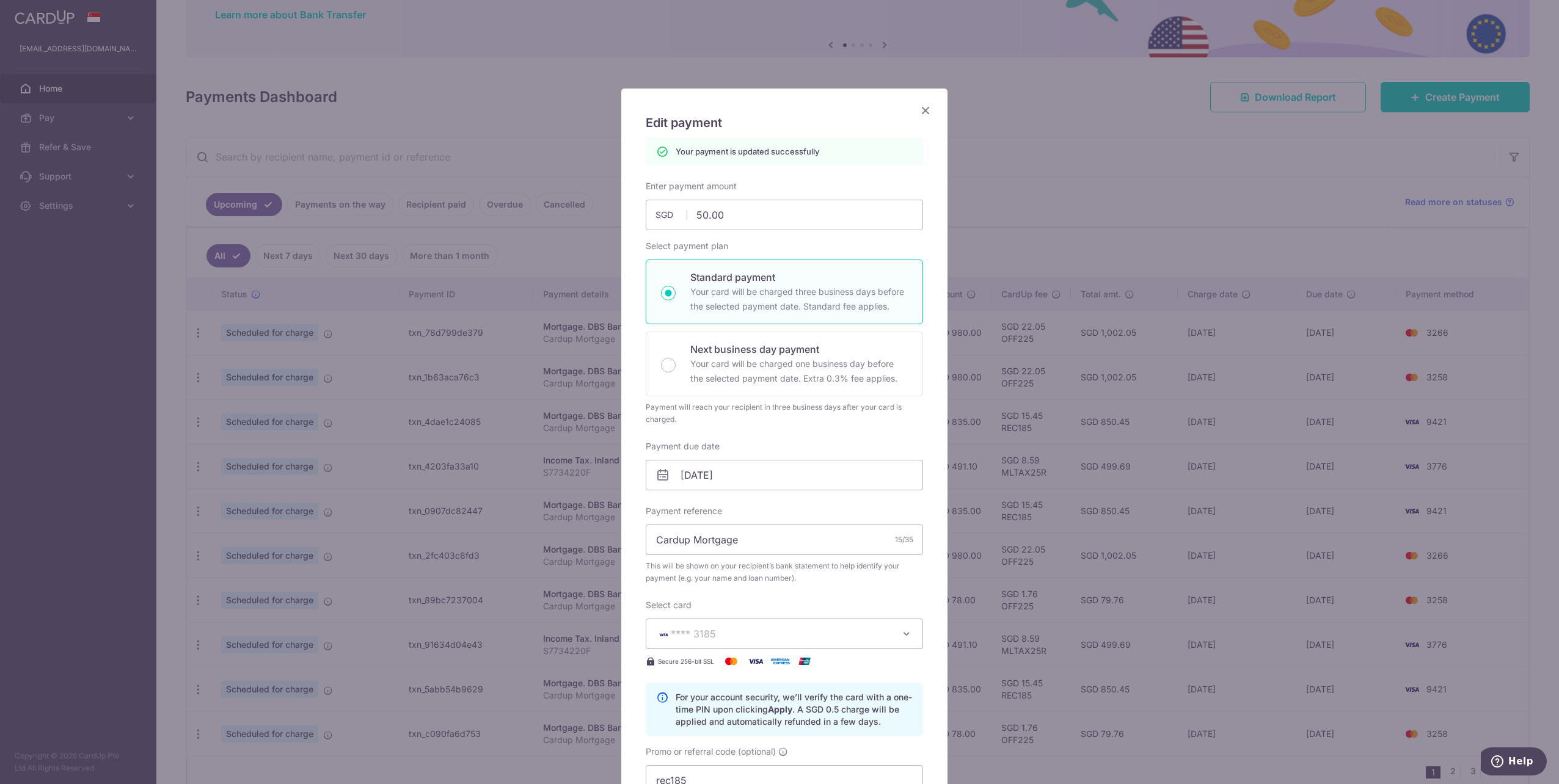
click at [918, 112] on icon "Close" at bounding box center [925, 110] width 15 height 15
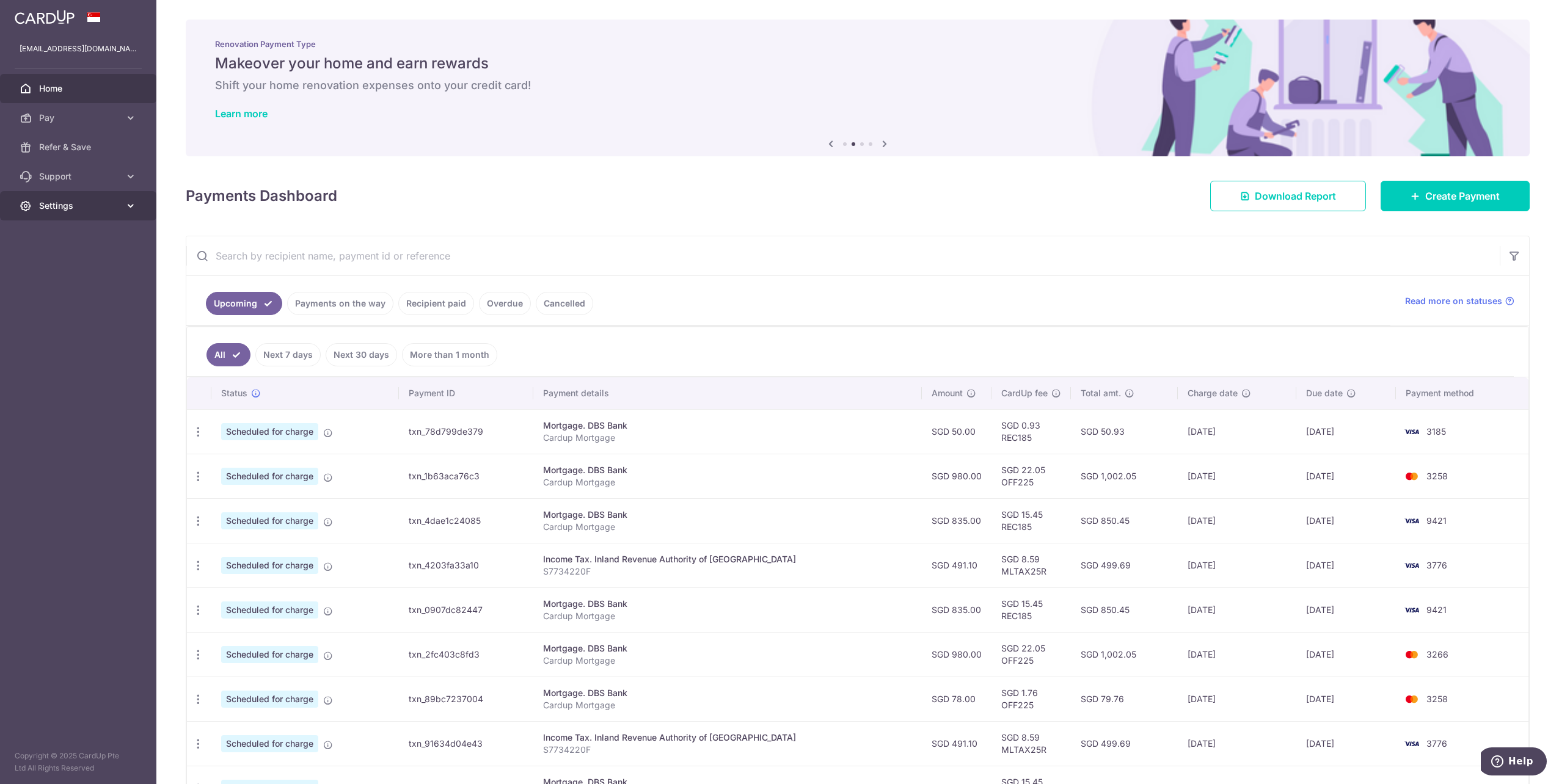
click at [121, 207] on link "Settings" at bounding box center [78, 206] width 157 height 29
click at [47, 262] on span "Logout" at bounding box center [79, 264] width 80 height 12
